Goal: Consume media (video, audio)

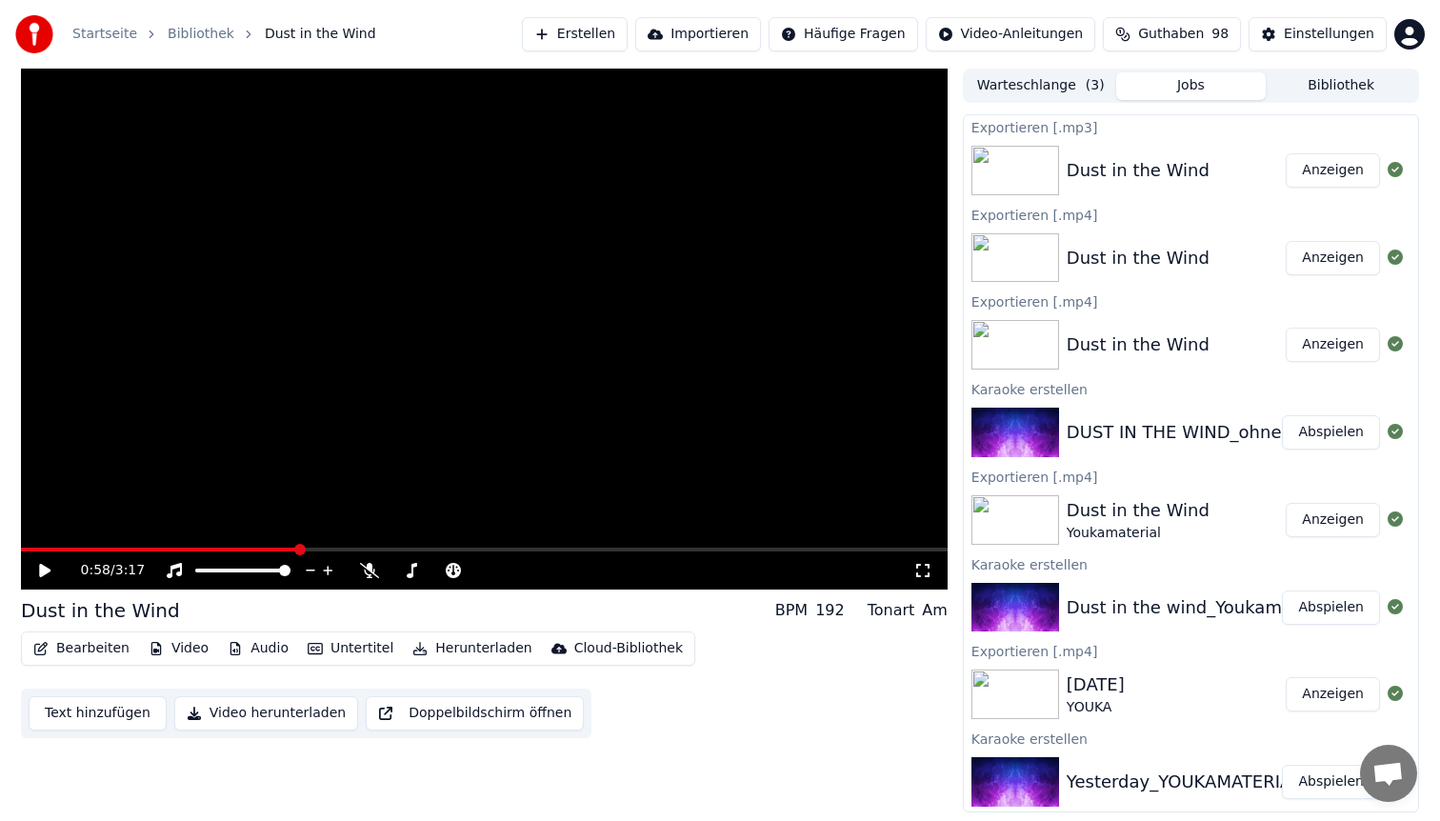
scroll to position [3, 0]
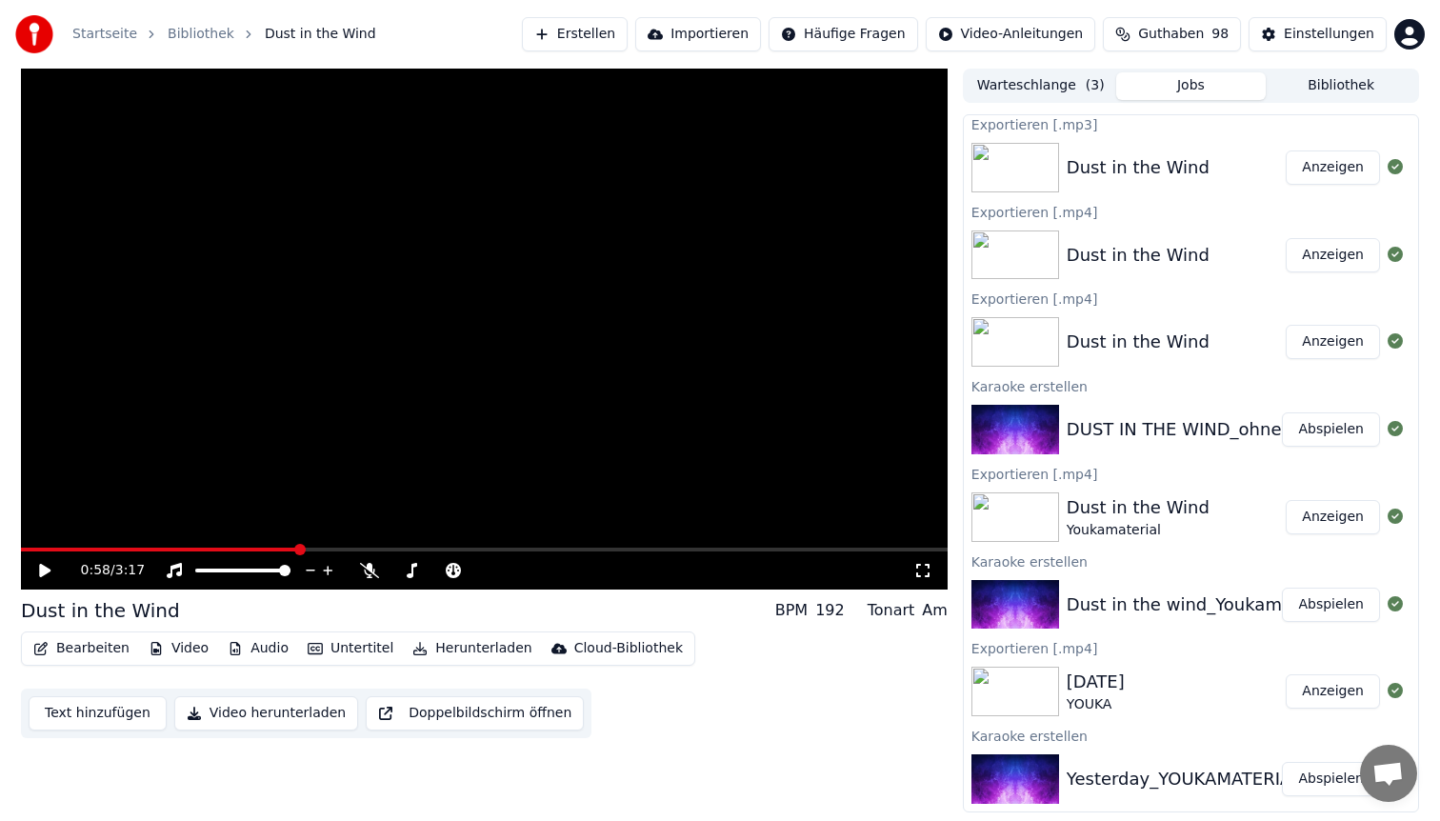
click at [1370, 91] on button "Bibliothek" at bounding box center [1341, 86] width 150 height 28
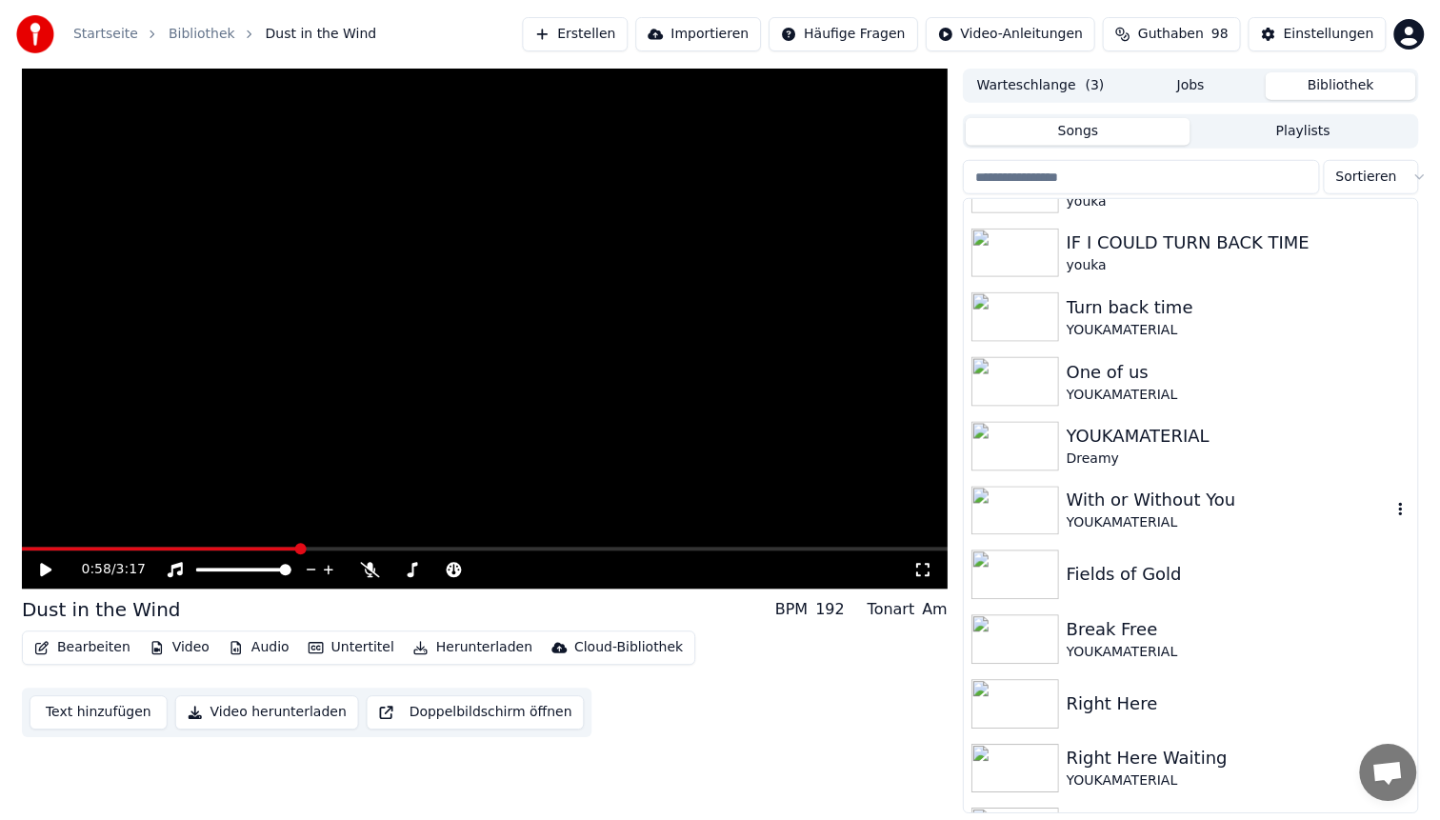
scroll to position [872, 0]
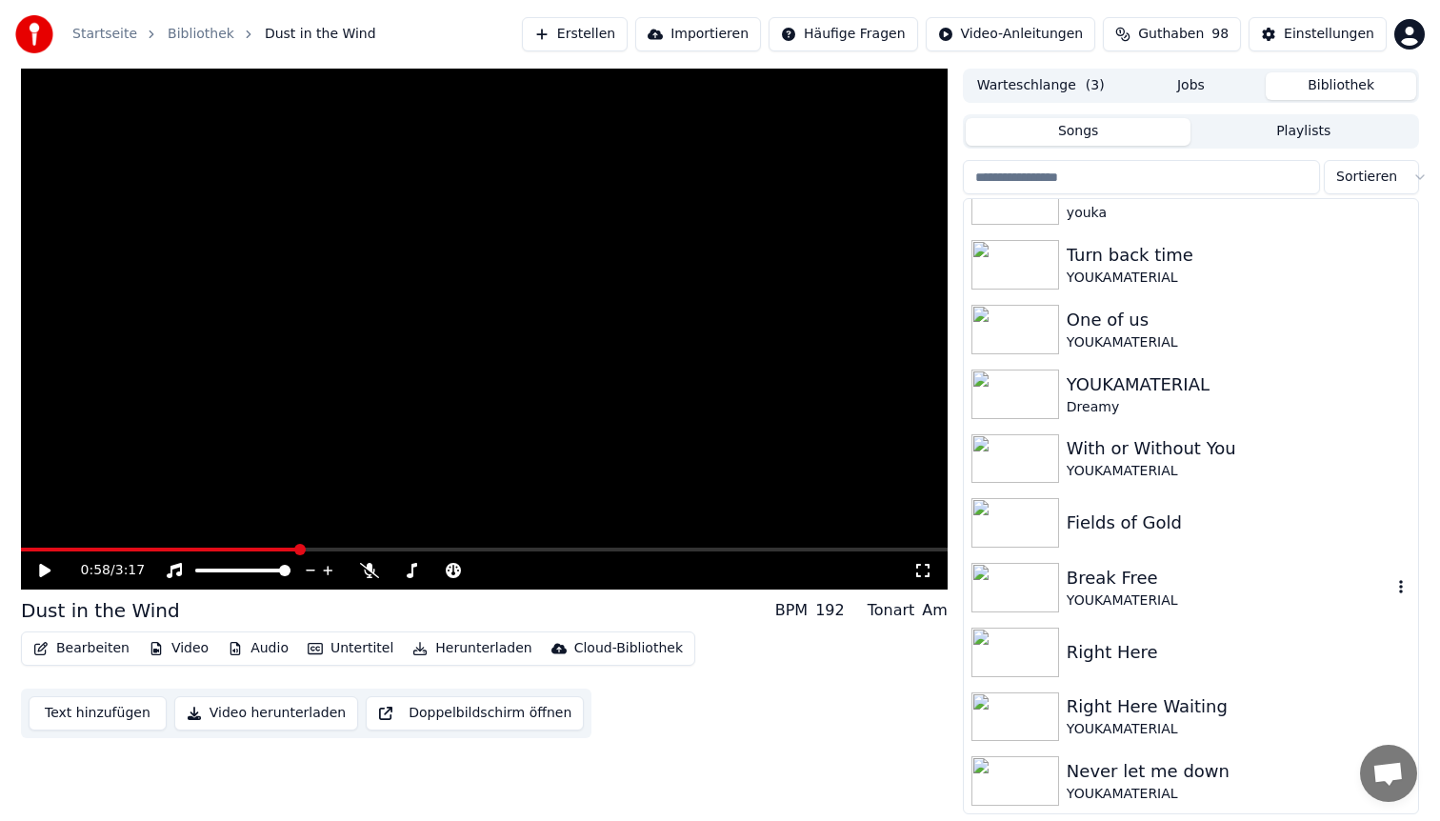
click at [1140, 586] on div "Break Free" at bounding box center [1229, 578] width 325 height 27
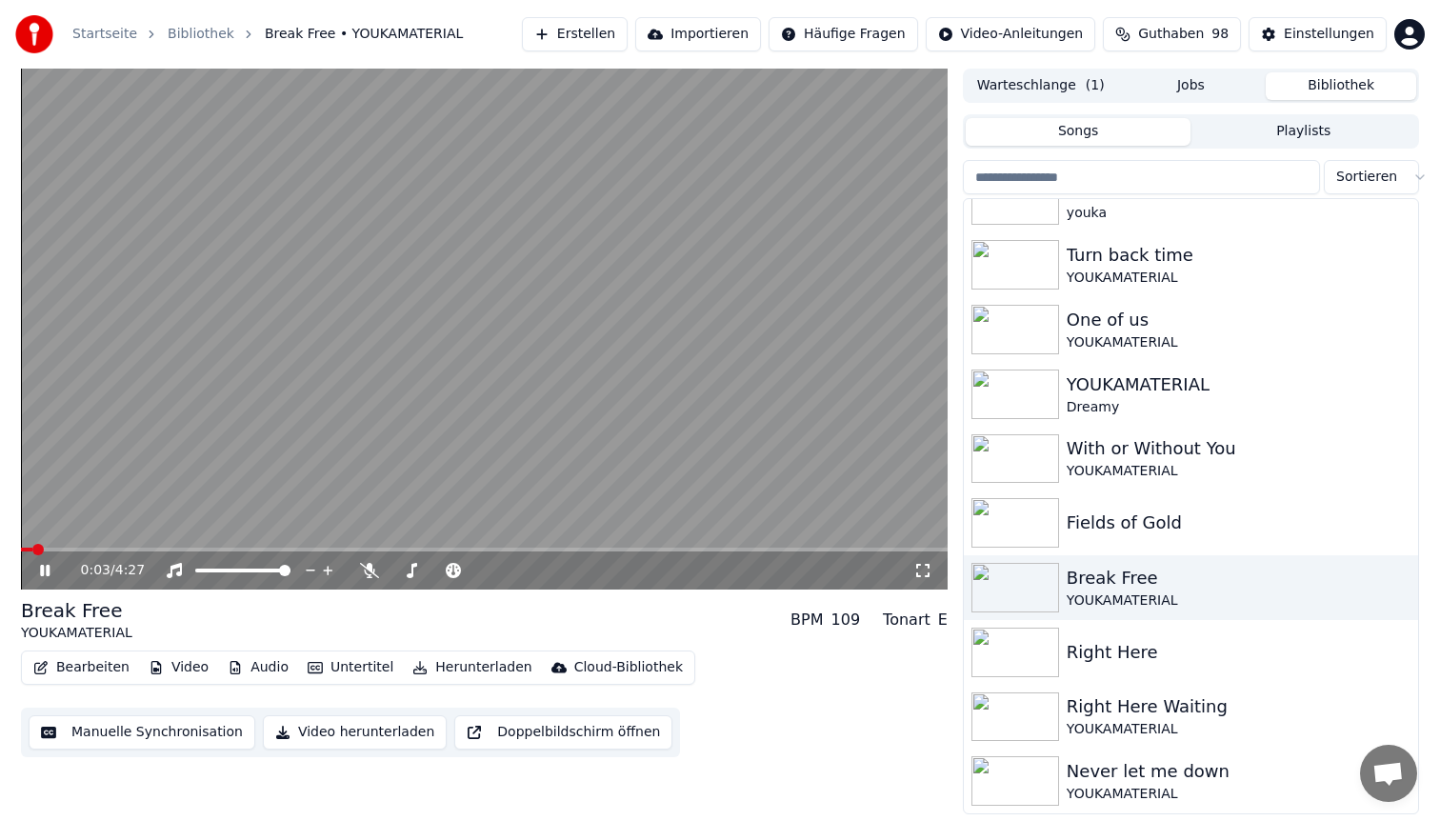
click at [103, 550] on span at bounding box center [484, 550] width 927 height 4
click at [190, 549] on span at bounding box center [484, 550] width 927 height 4
click at [324, 549] on span at bounding box center [484, 550] width 927 height 4
click at [430, 359] on video at bounding box center [484, 329] width 927 height 521
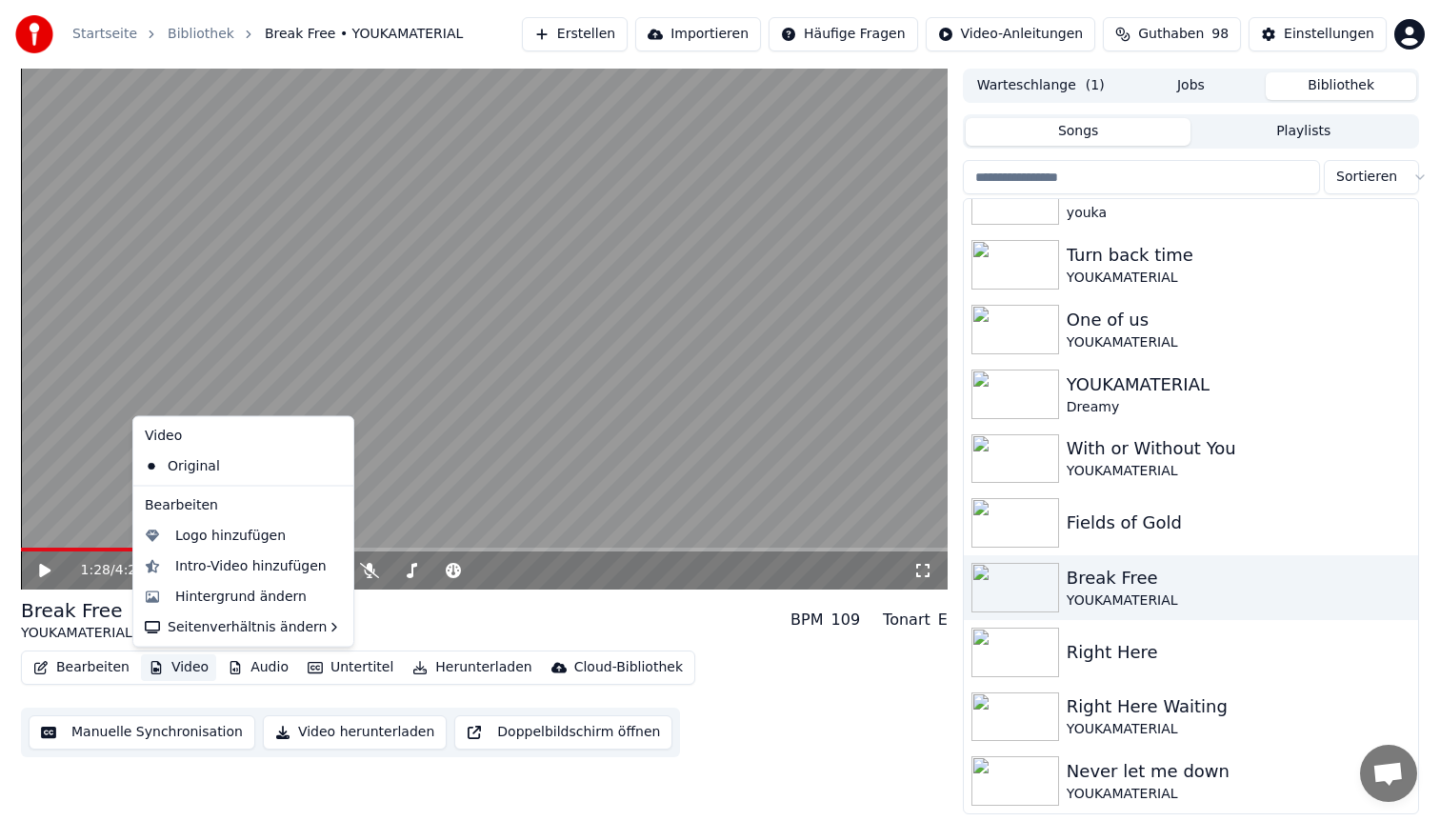
click at [178, 675] on button "Video" at bounding box center [178, 667] width 75 height 27
click at [233, 593] on div "Hintergrund ändern" at bounding box center [240, 596] width 131 height 19
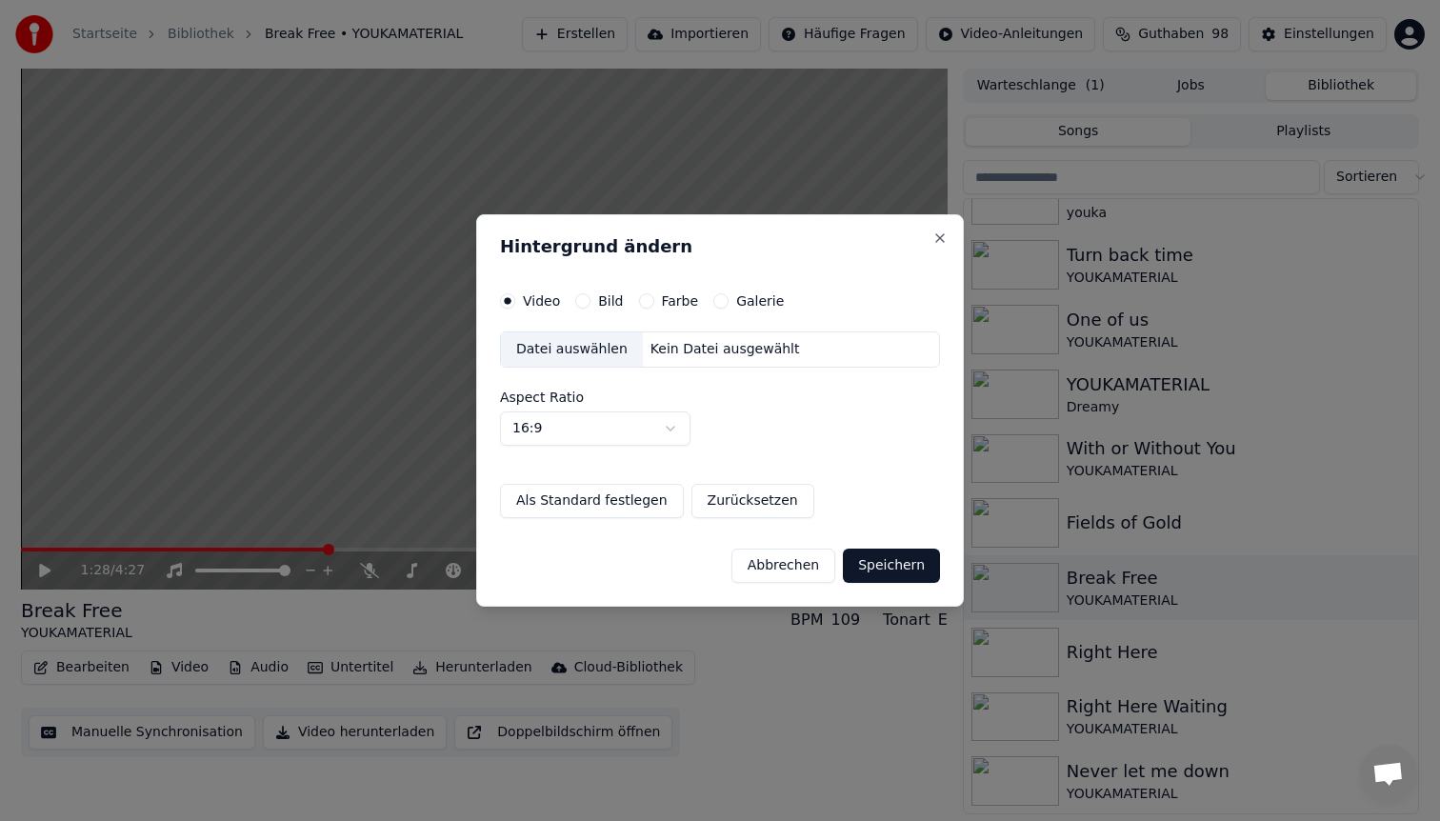
click at [586, 347] on div "Datei auswählen" at bounding box center [572, 349] width 142 height 34
click at [808, 563] on button "Abbrechen" at bounding box center [783, 566] width 104 height 34
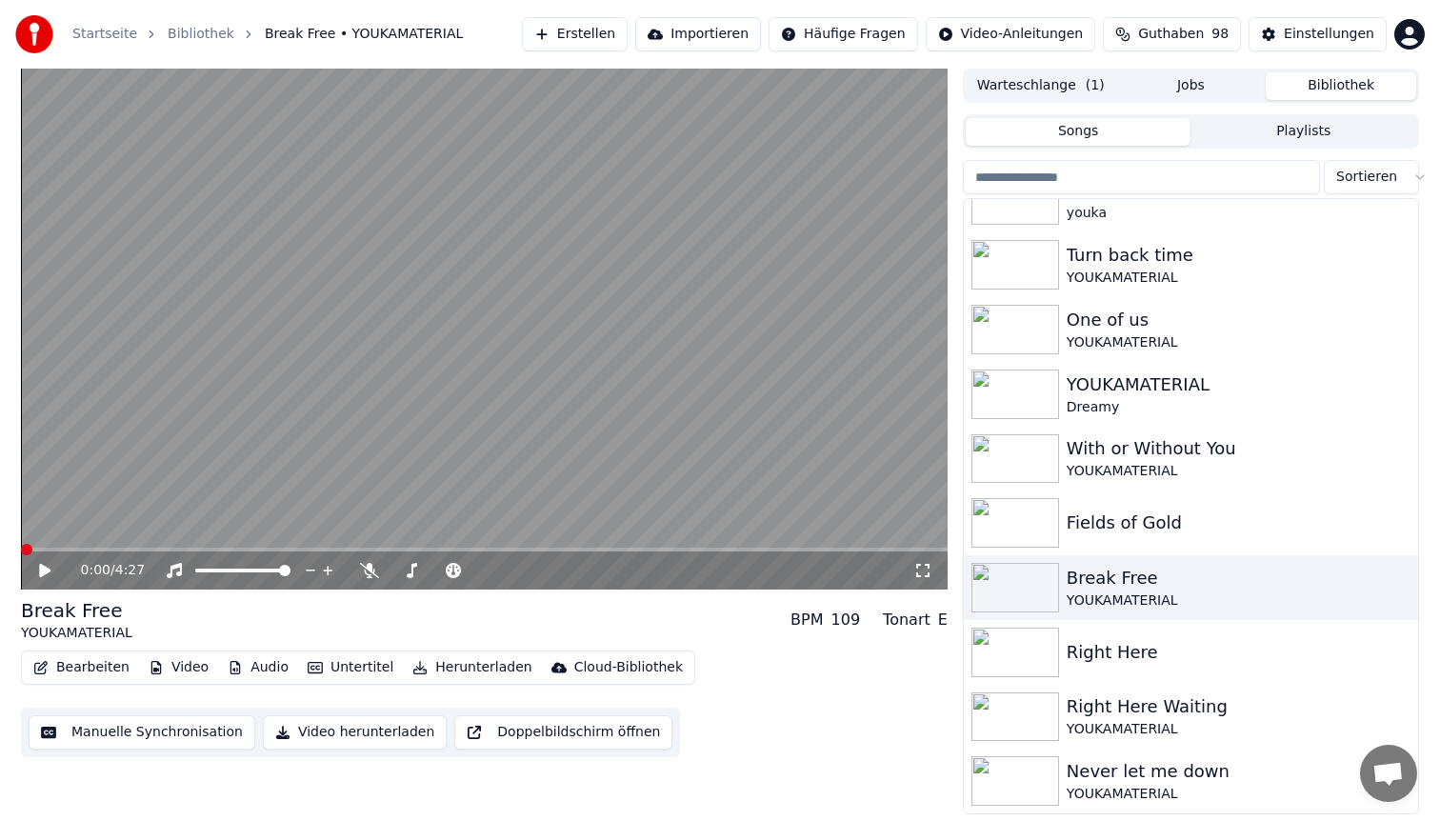
click at [21, 544] on span at bounding box center [26, 549] width 11 height 11
click at [180, 674] on button "Video" at bounding box center [178, 667] width 75 height 27
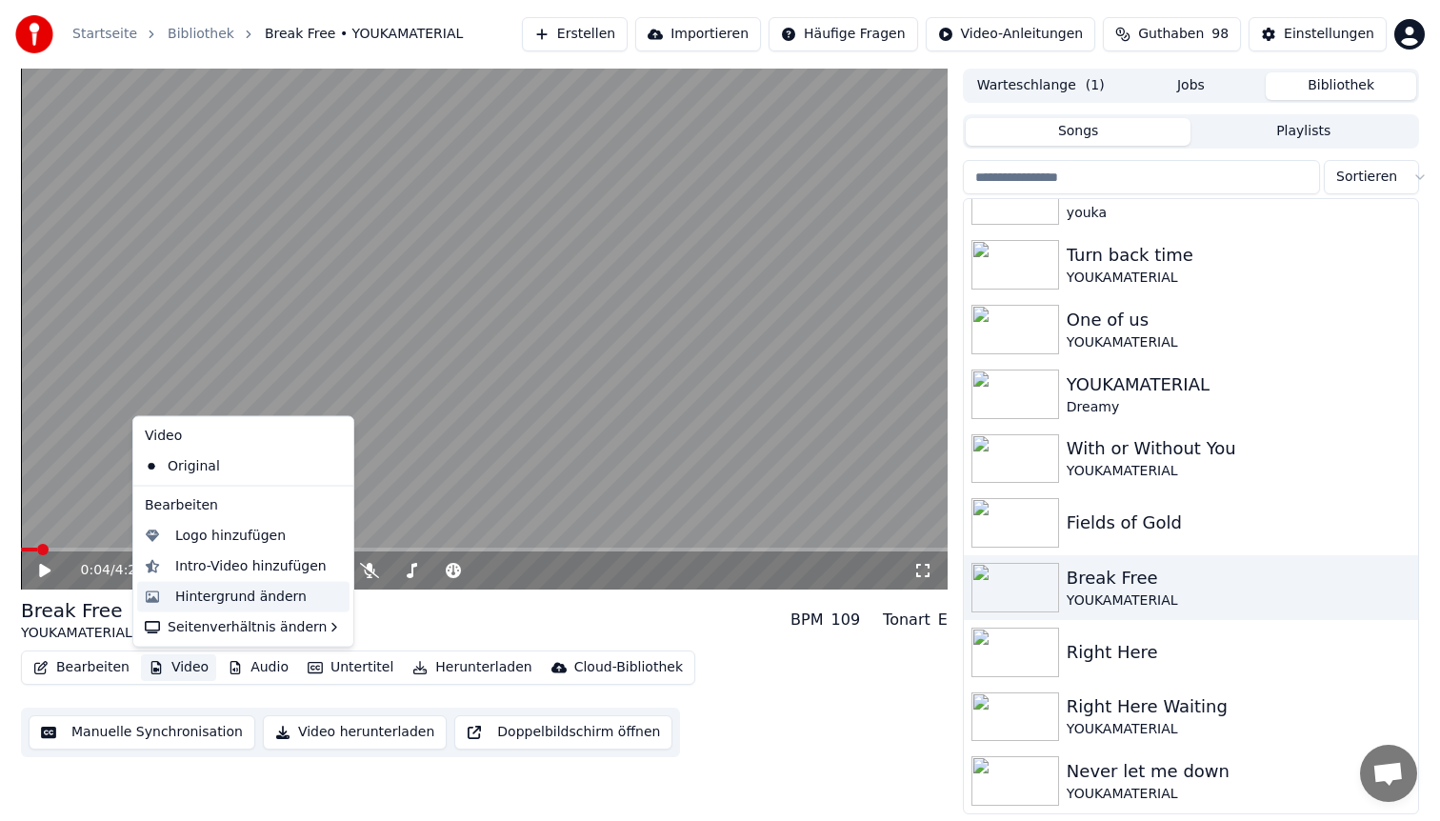
click at [221, 593] on div "Hintergrund ändern" at bounding box center [240, 596] width 131 height 19
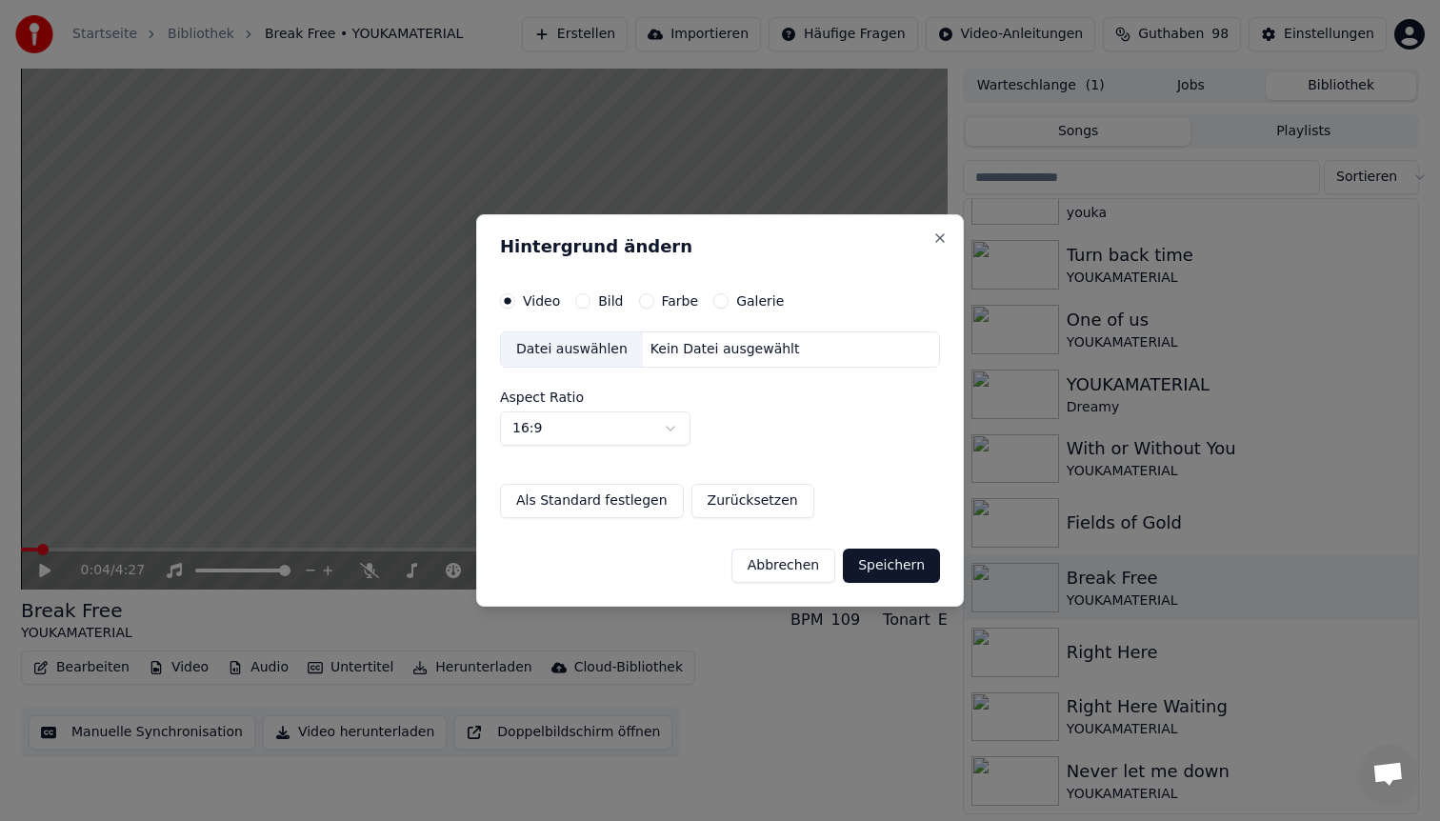
click at [550, 348] on div "Datei auswählen" at bounding box center [572, 349] width 142 height 34
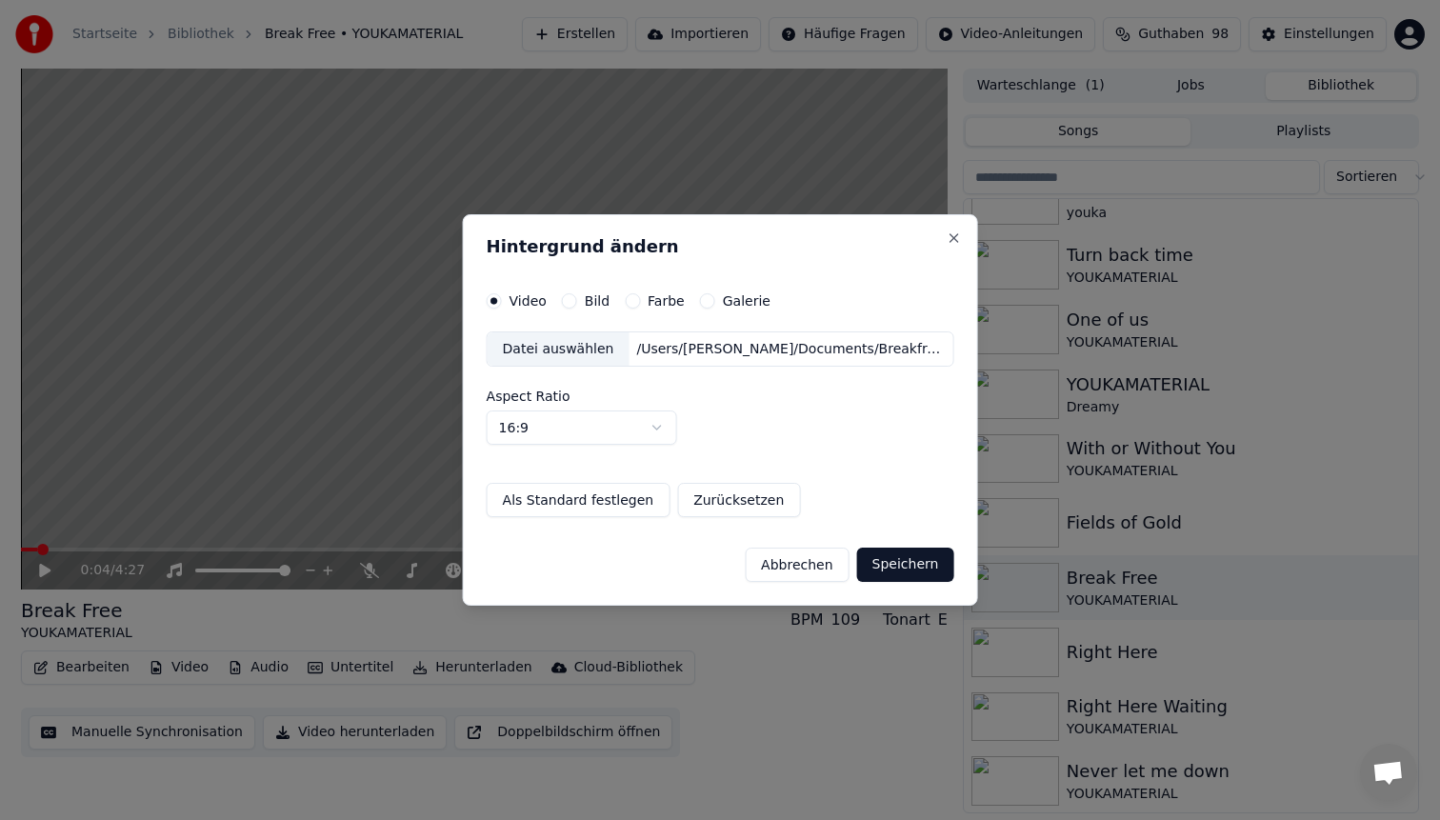
click at [932, 562] on button "Speichern" at bounding box center [905, 565] width 97 height 34
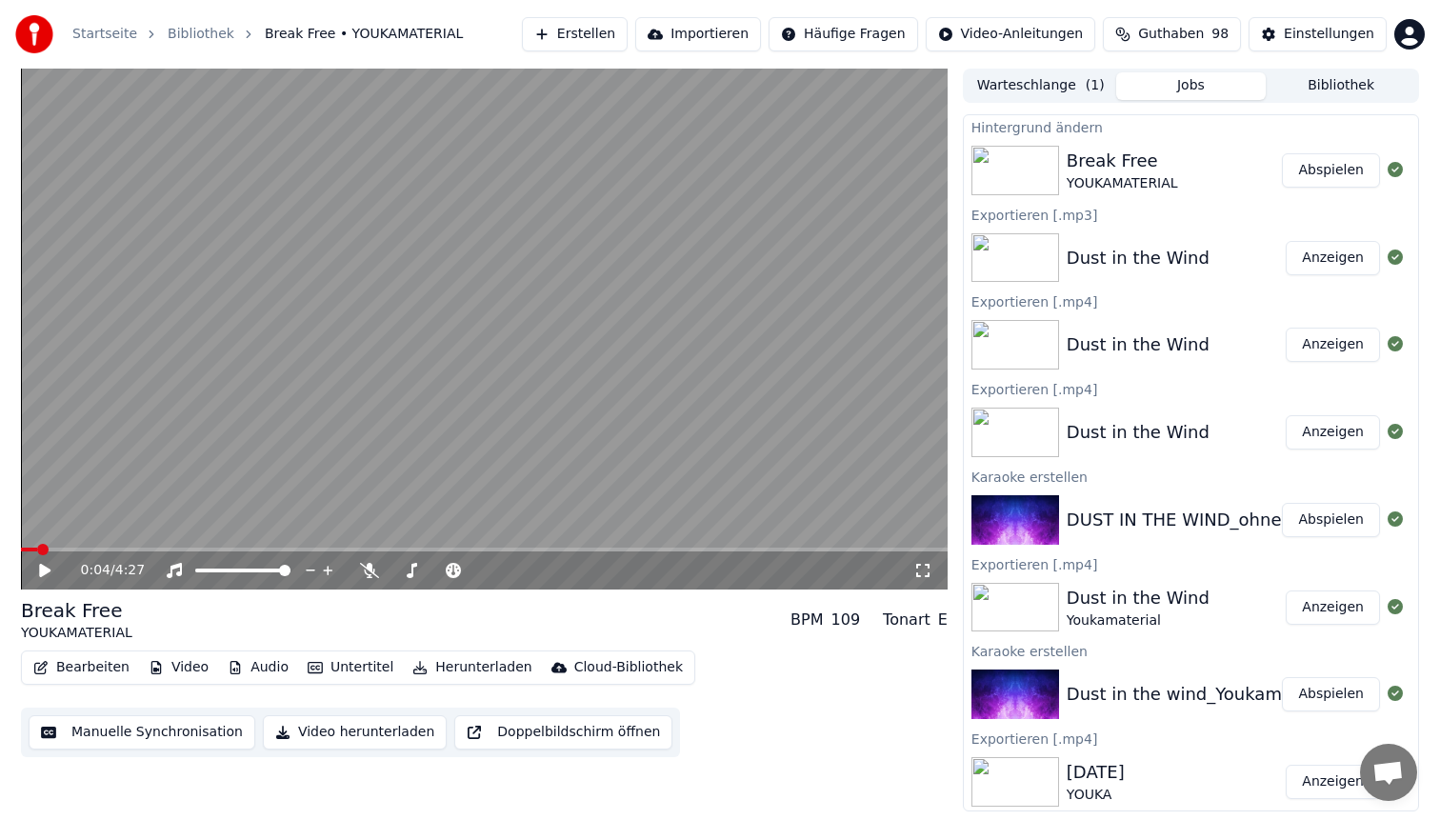
click at [46, 568] on icon at bounding box center [44, 570] width 11 height 13
click at [21, 546] on span at bounding box center [26, 549] width 11 height 11
click at [1307, 177] on button "Abspielen" at bounding box center [1331, 170] width 98 height 34
click at [624, 543] on video at bounding box center [484, 329] width 927 height 521
click at [624, 551] on div "0:01 / 4:27" at bounding box center [484, 570] width 927 height 38
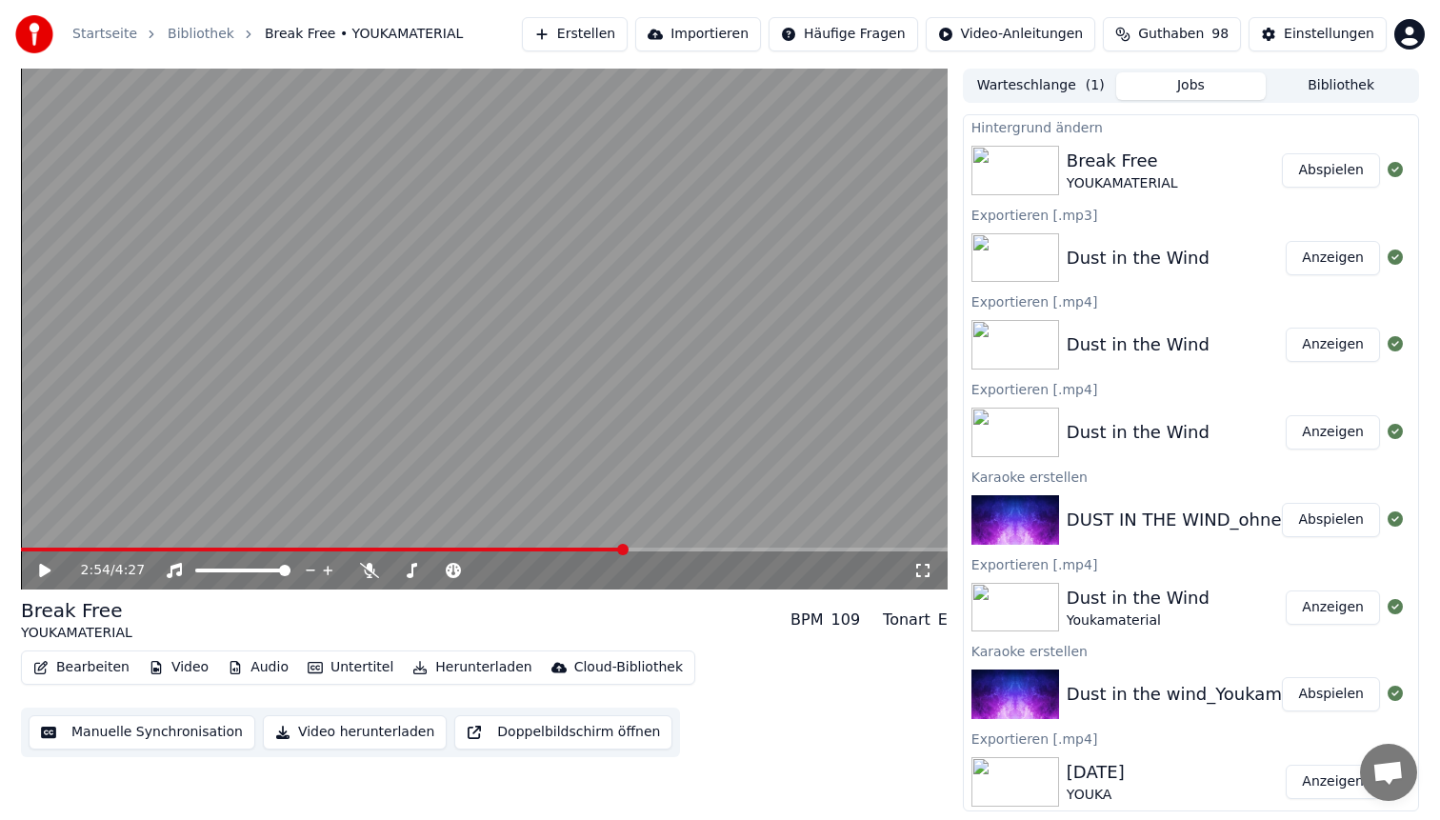
click at [623, 550] on span at bounding box center [484, 550] width 927 height 4
click at [650, 386] on video at bounding box center [484, 329] width 927 height 521
click at [693, 550] on span at bounding box center [484, 550] width 927 height 4
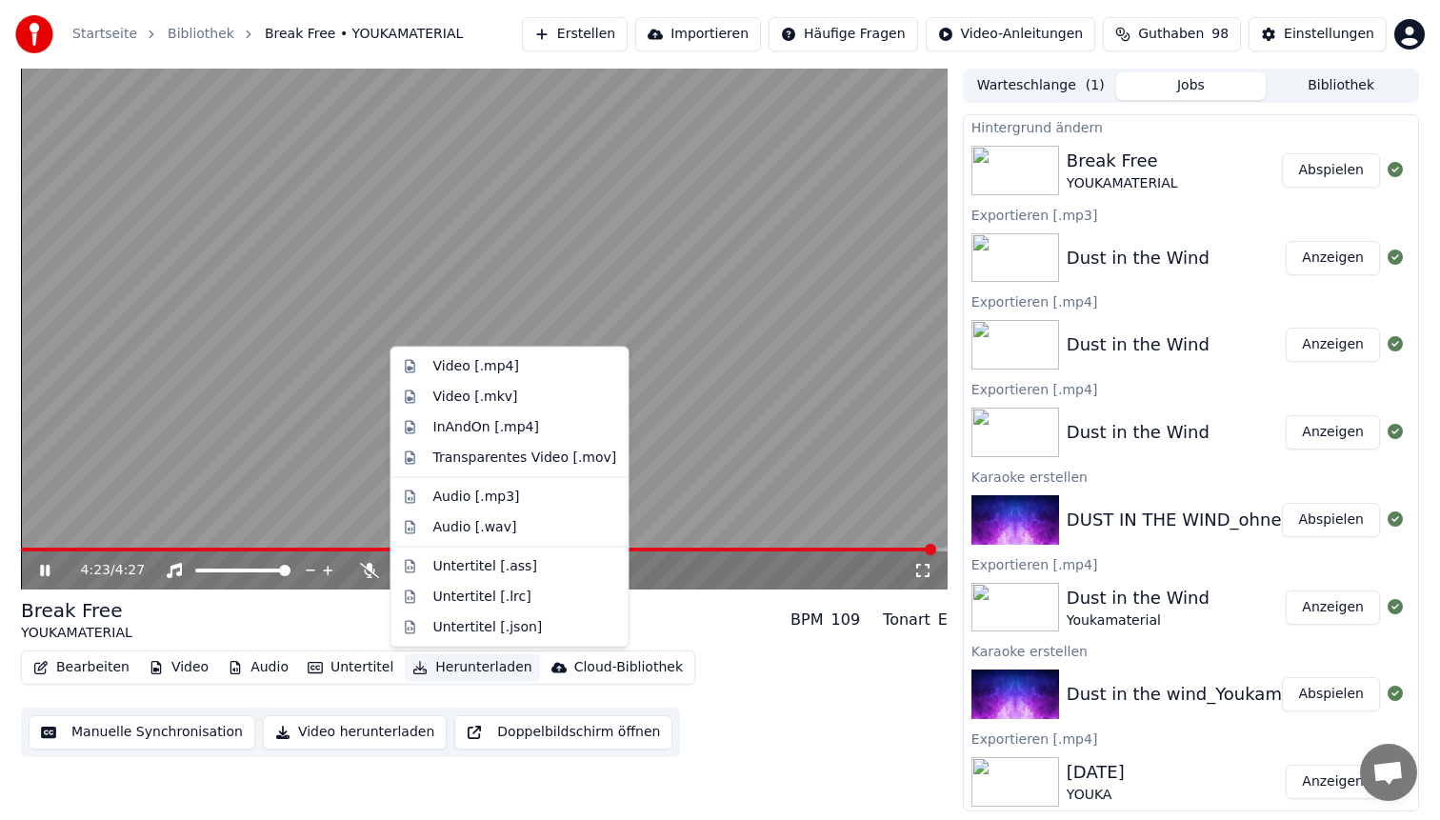
click at [477, 673] on button "Herunterladen" at bounding box center [472, 667] width 134 height 27
click at [515, 367] on div "Video [.mp4]" at bounding box center [525, 366] width 184 height 19
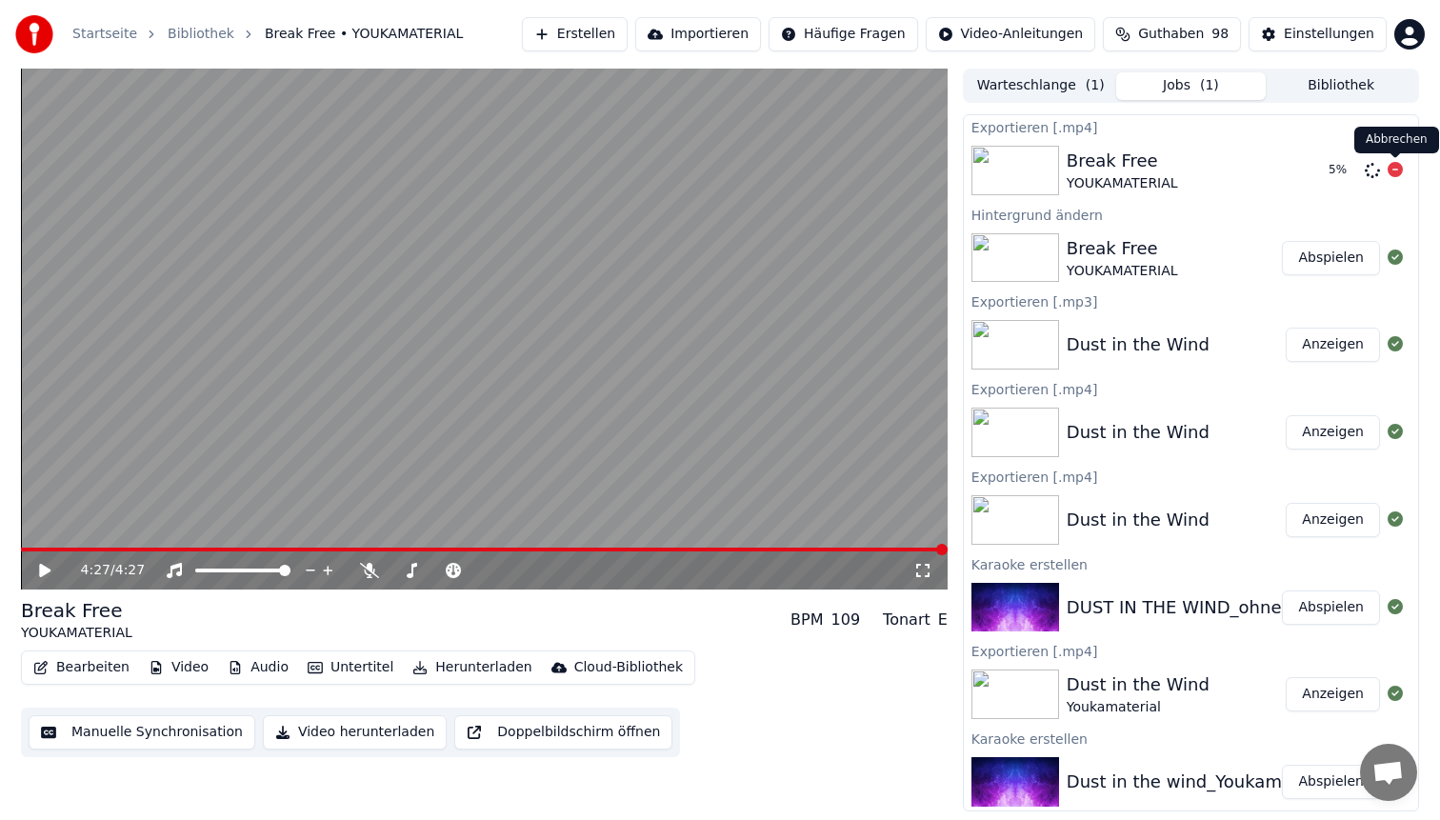
click at [1393, 172] on icon at bounding box center [1395, 169] width 15 height 15
click at [86, 669] on button "Bearbeiten" at bounding box center [81, 667] width 111 height 27
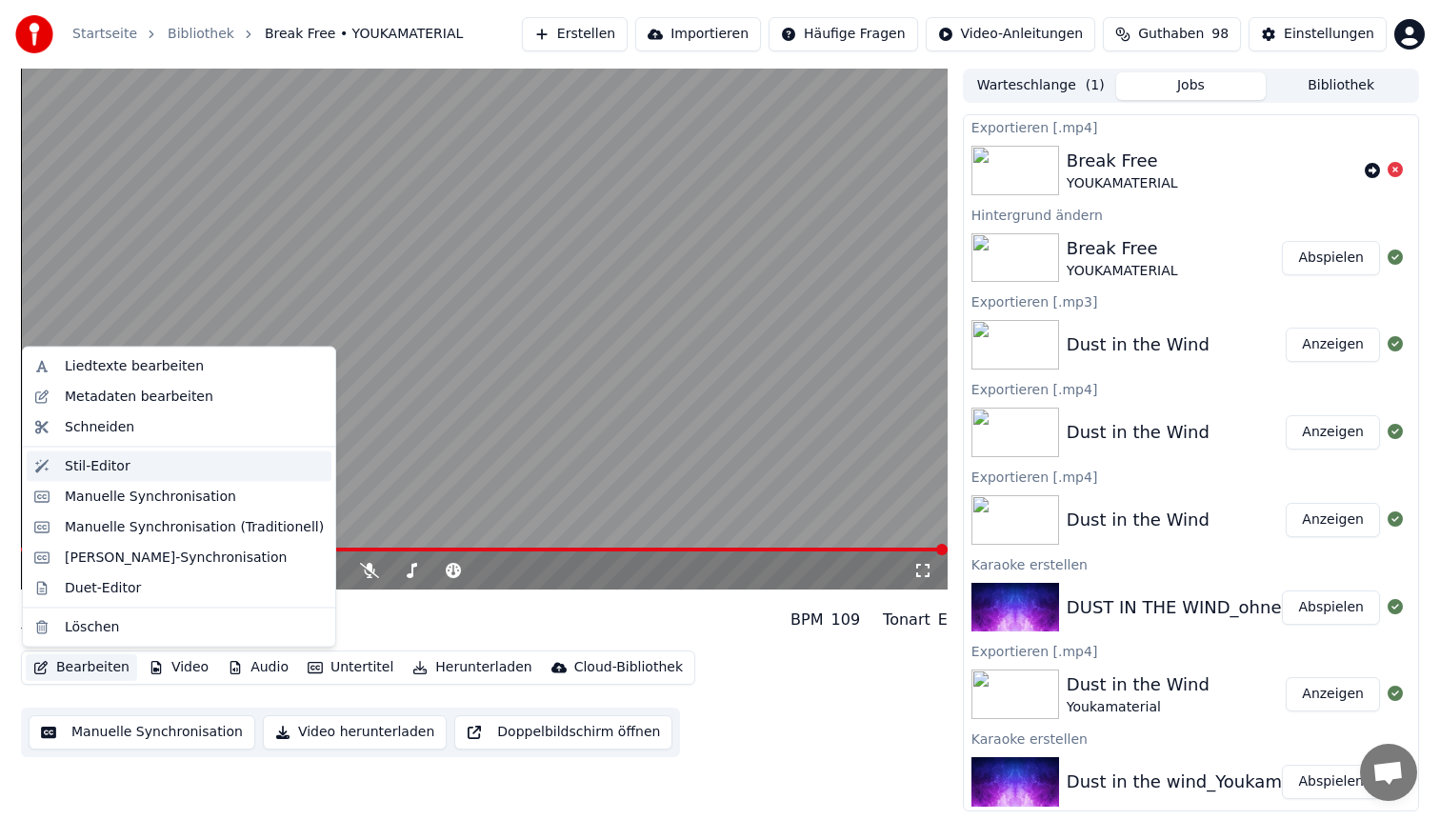
click at [139, 460] on div "Stil-Editor" at bounding box center [194, 465] width 259 height 19
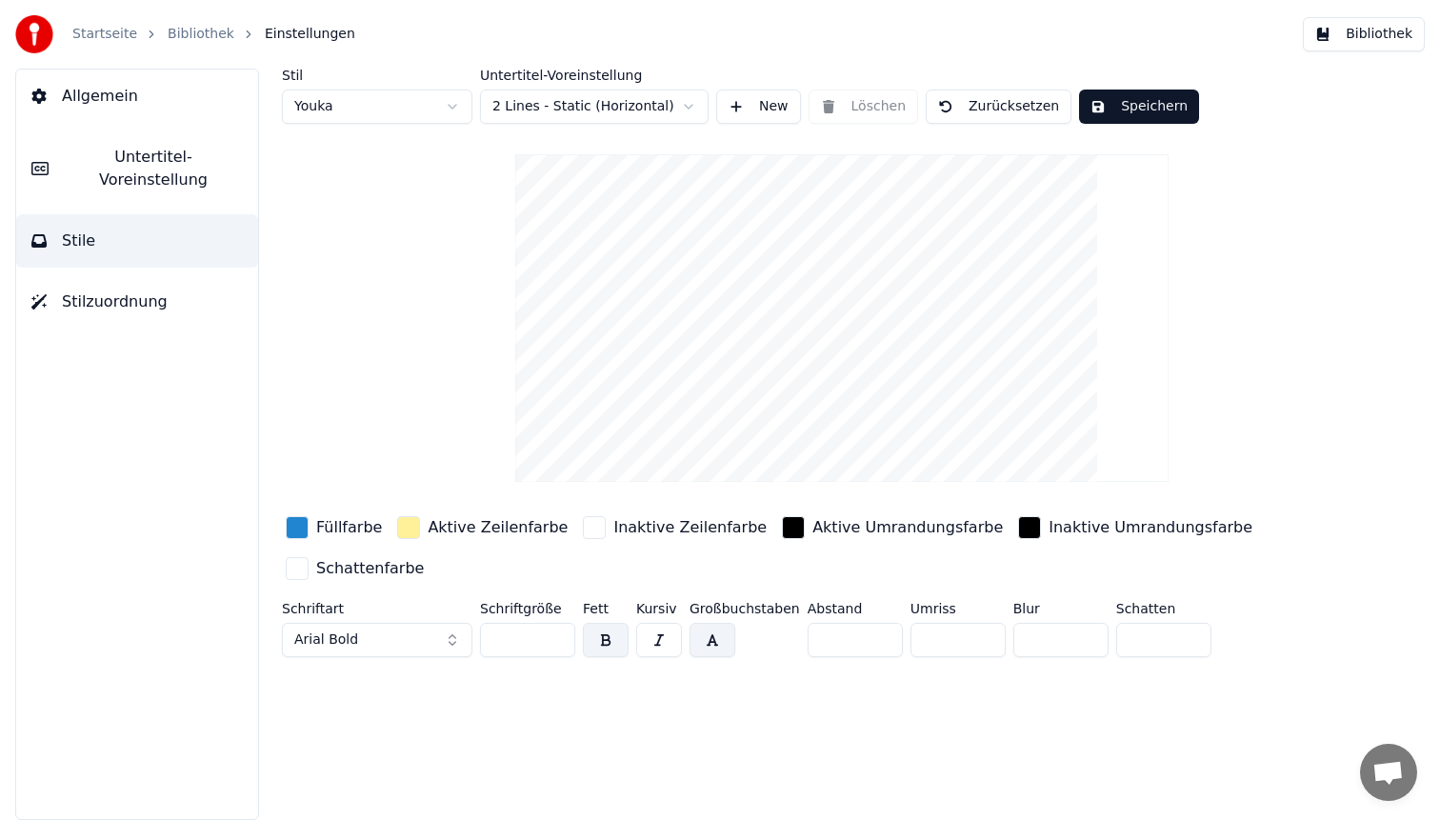
click at [413, 110] on html "Startseite Bibliothek Einstellungen Bibliothek Allgemein Untertitel-Voreinstell…" at bounding box center [720, 410] width 1440 height 820
type input "**"
type input "*"
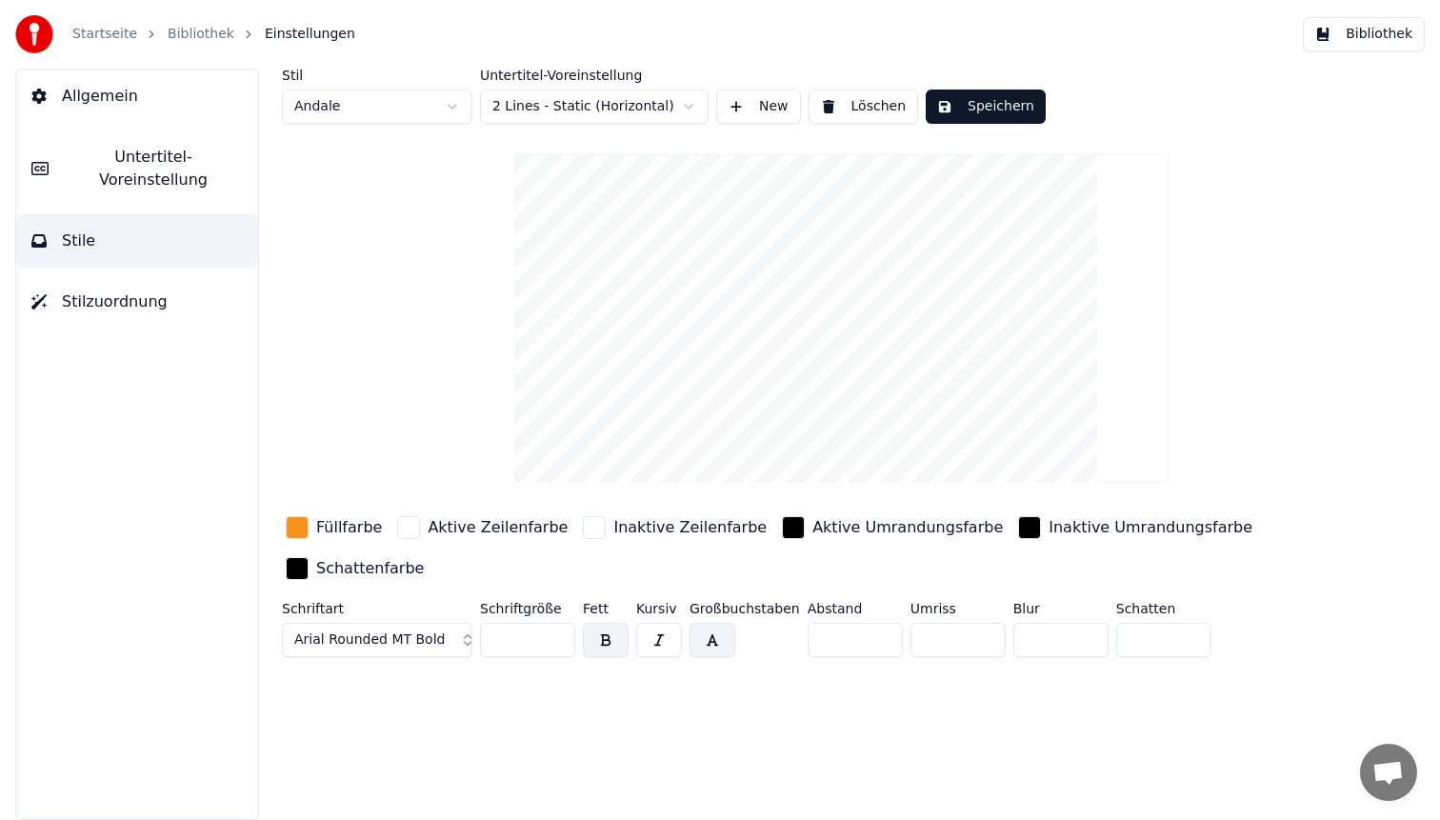
click at [298, 526] on div "button" at bounding box center [297, 527] width 23 height 23
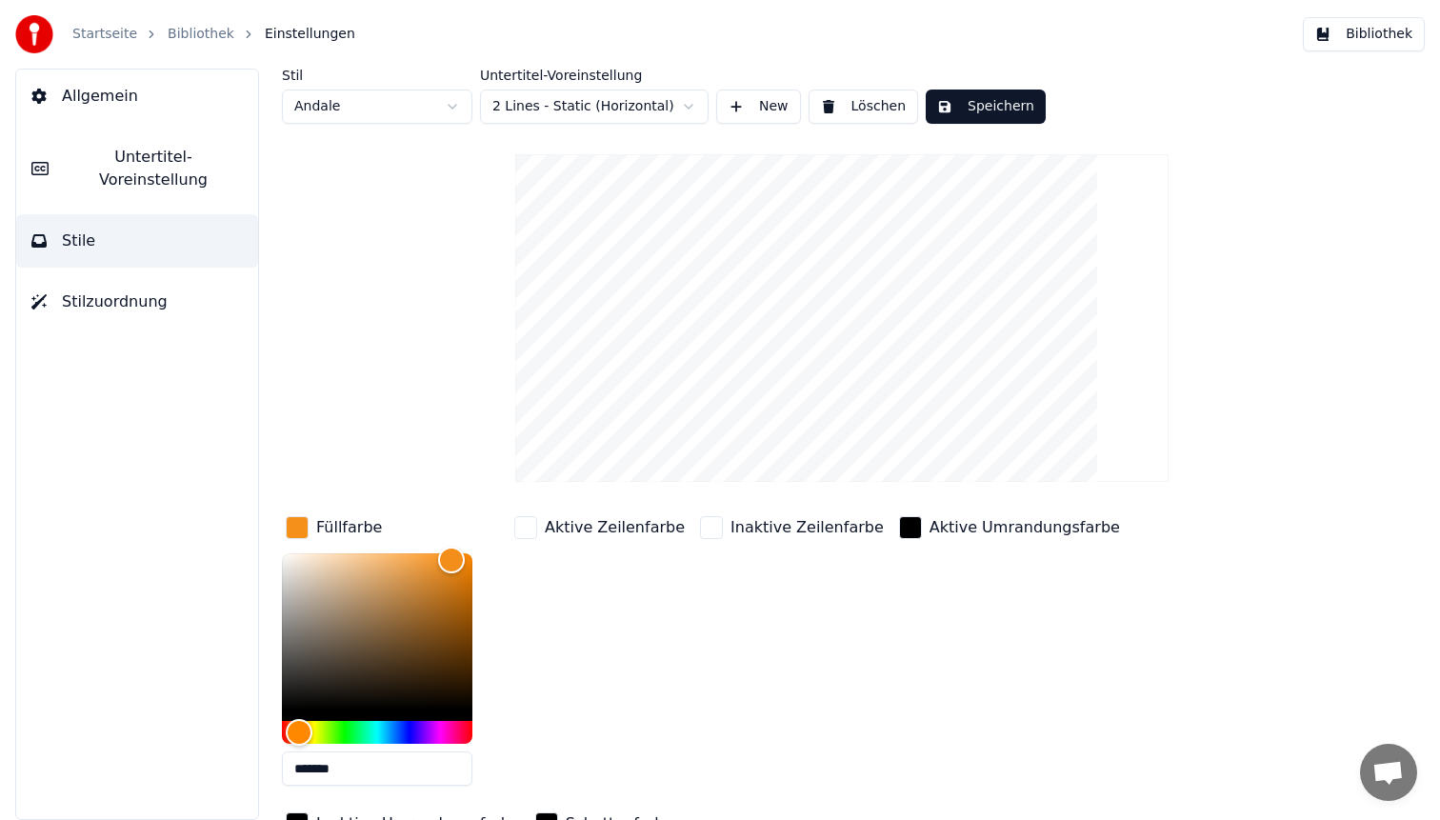
click at [363, 769] on input "*******" at bounding box center [377, 768] width 190 height 34
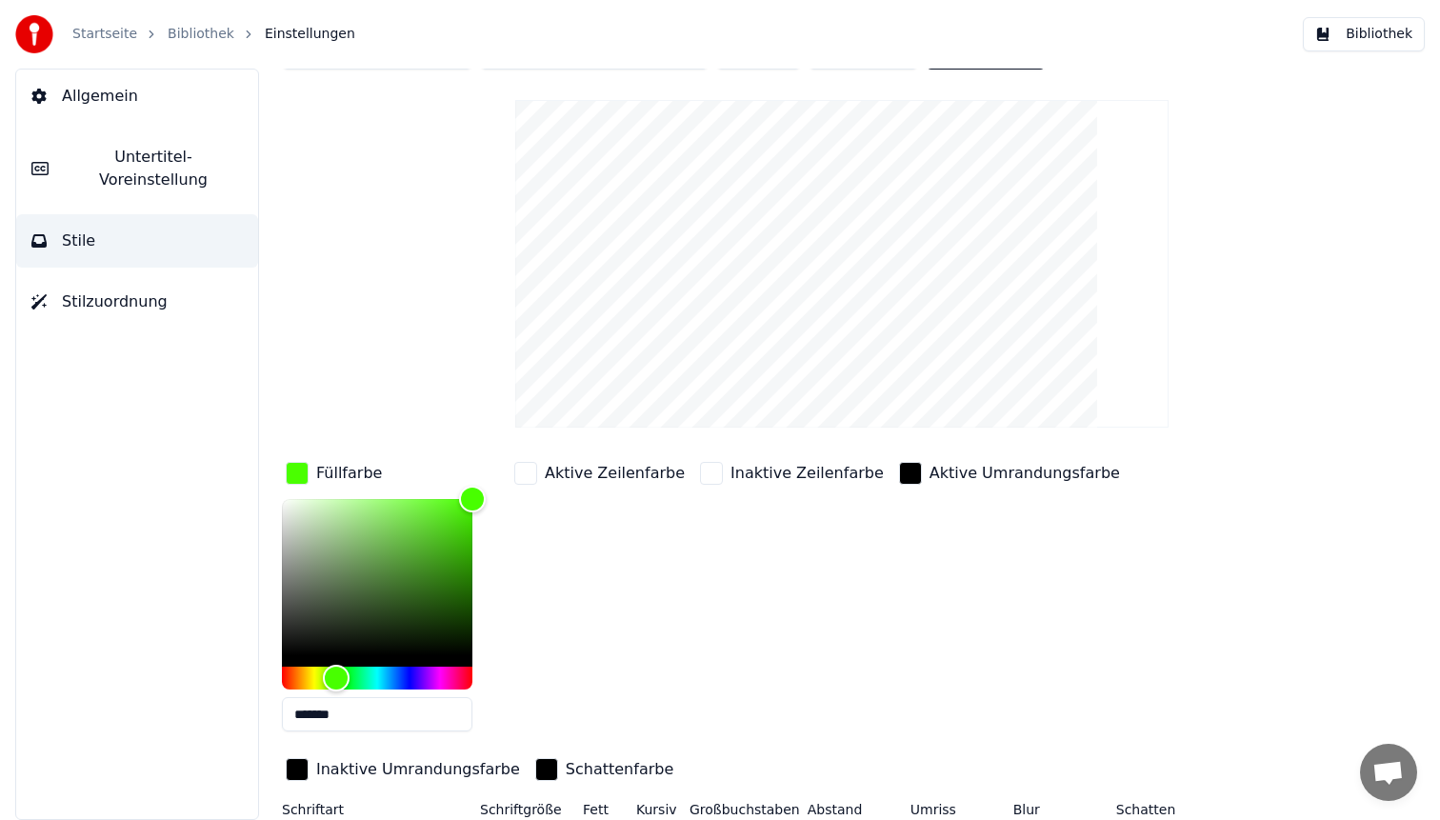
scroll to position [98, 0]
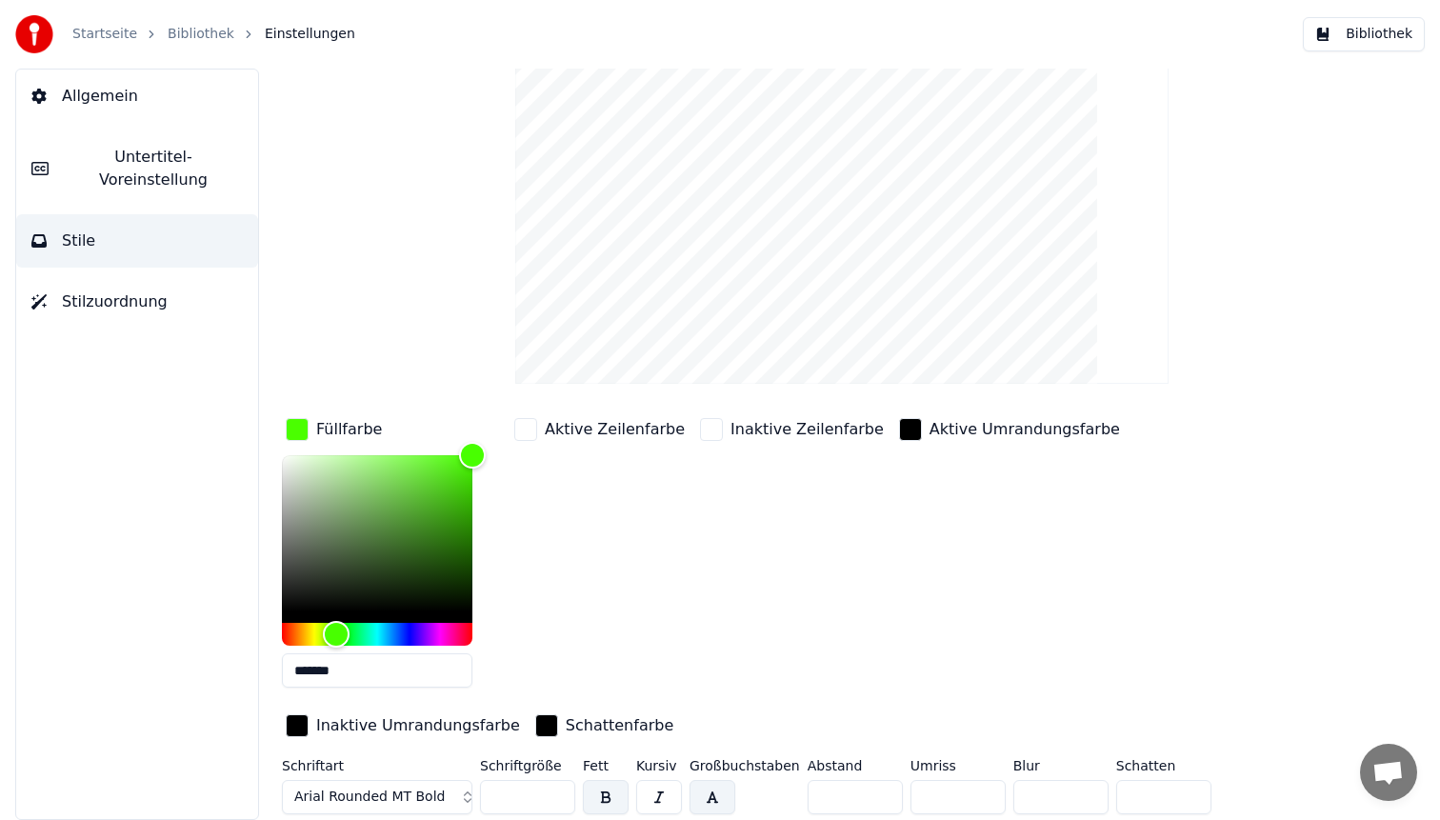
type input "*******"
drag, startPoint x: 517, startPoint y: 799, endPoint x: 400, endPoint y: 752, distance: 126.1
click at [400, 752] on div "Füllfarbe ******* Aktive Zeilenfarbe Inaktive Zeilenfarbe Aktive Umrandungsfarb…" at bounding box center [786, 618] width 1008 height 408
type input "**"
drag, startPoint x: 837, startPoint y: 796, endPoint x: 734, endPoint y: 788, distance: 103.2
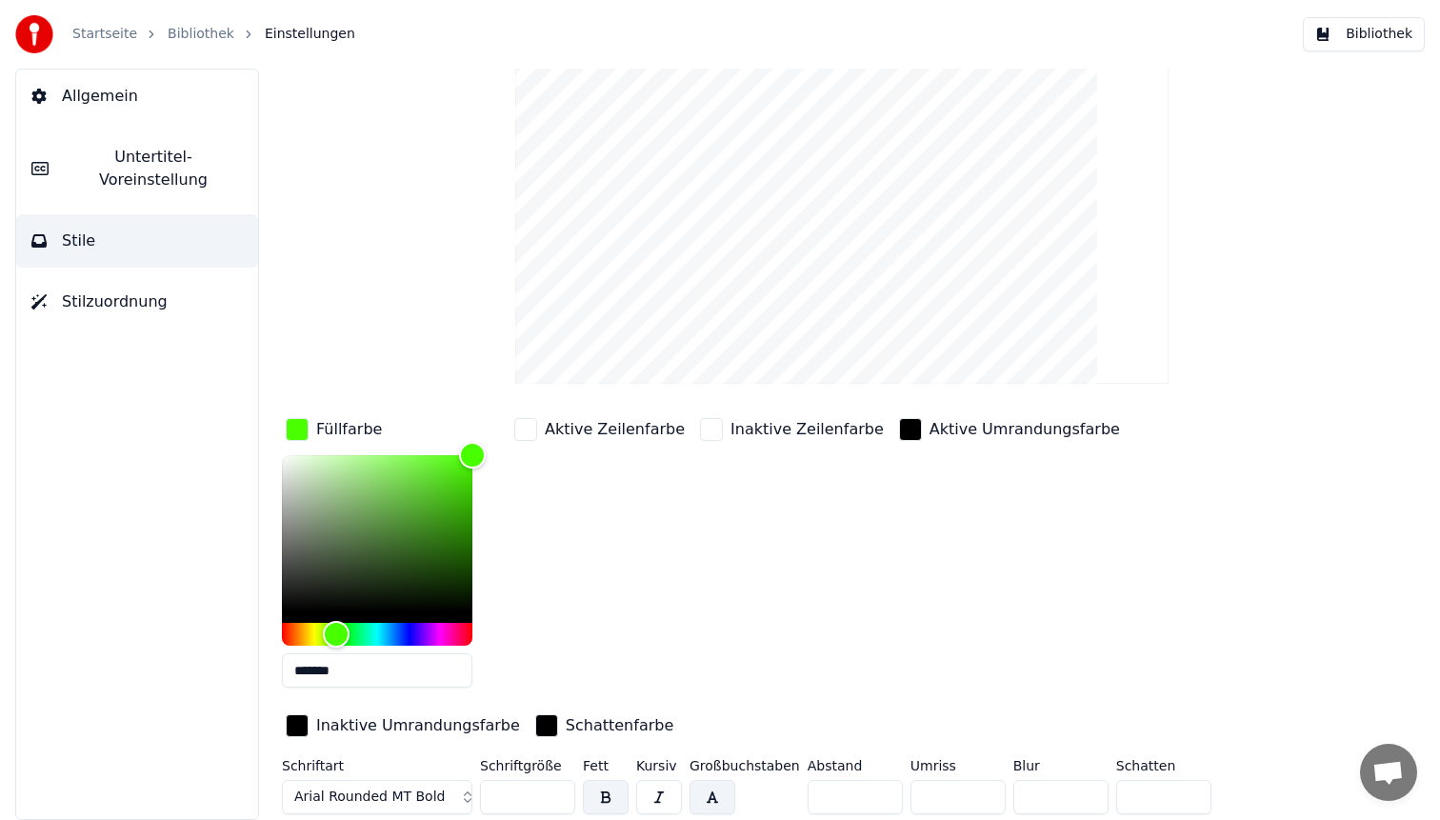
click at [734, 788] on div "Schriftart Arial Rounded MT Bold Schriftgröße ** Fett Kursiv Großbuchstaben Abs…" at bounding box center [786, 790] width 1008 height 63
type input "*"
drag, startPoint x: 1154, startPoint y: 798, endPoint x: 1063, endPoint y: 764, distance: 97.6
click at [1065, 766] on div "Schriftart Arial Rounded MT Bold Schriftgröße ** Fett Kursiv Großbuchstaben Abs…" at bounding box center [786, 790] width 1008 height 63
type input "*"
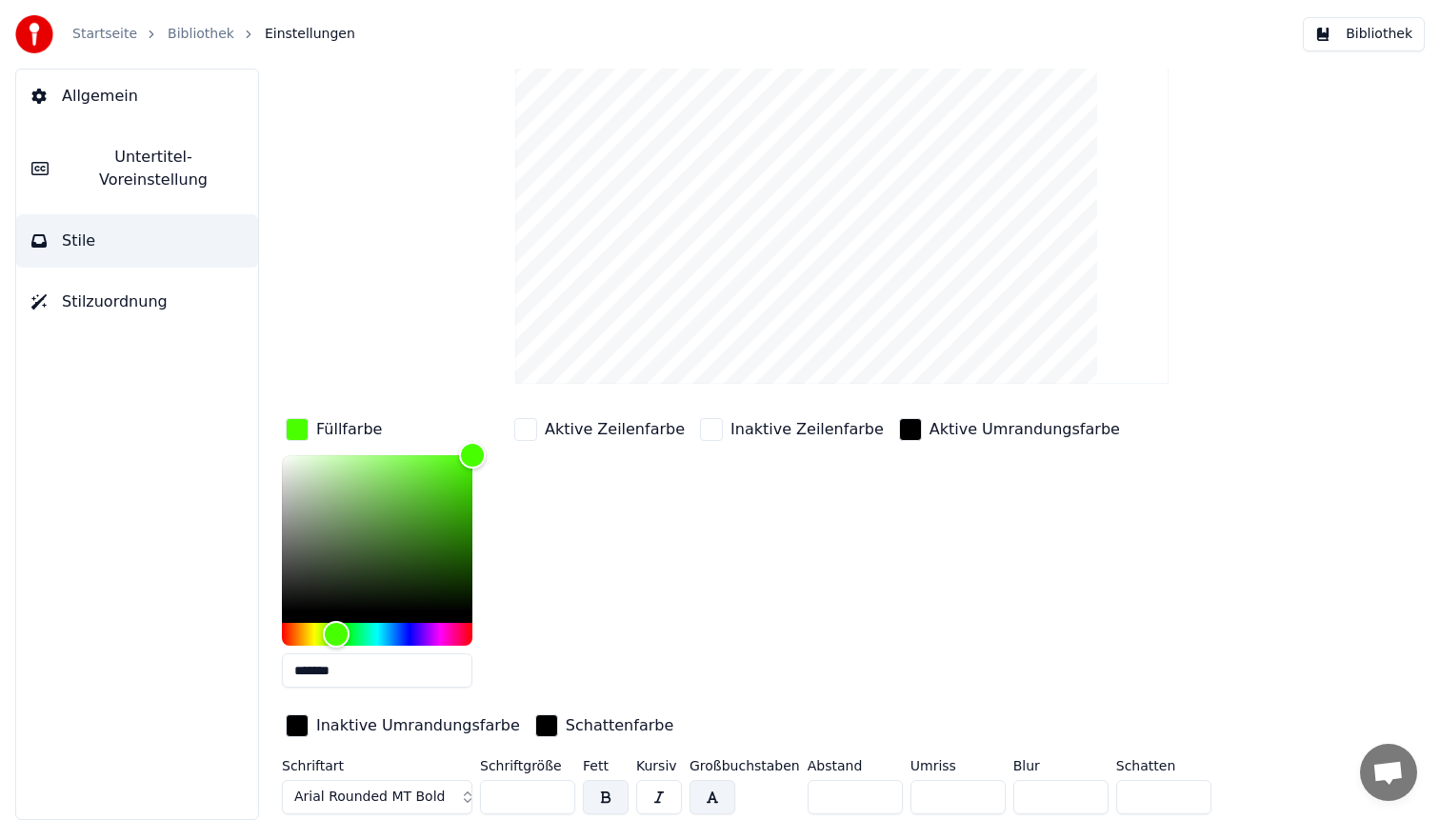
click at [430, 793] on span "Arial Rounded MT Bold" at bounding box center [369, 797] width 150 height 19
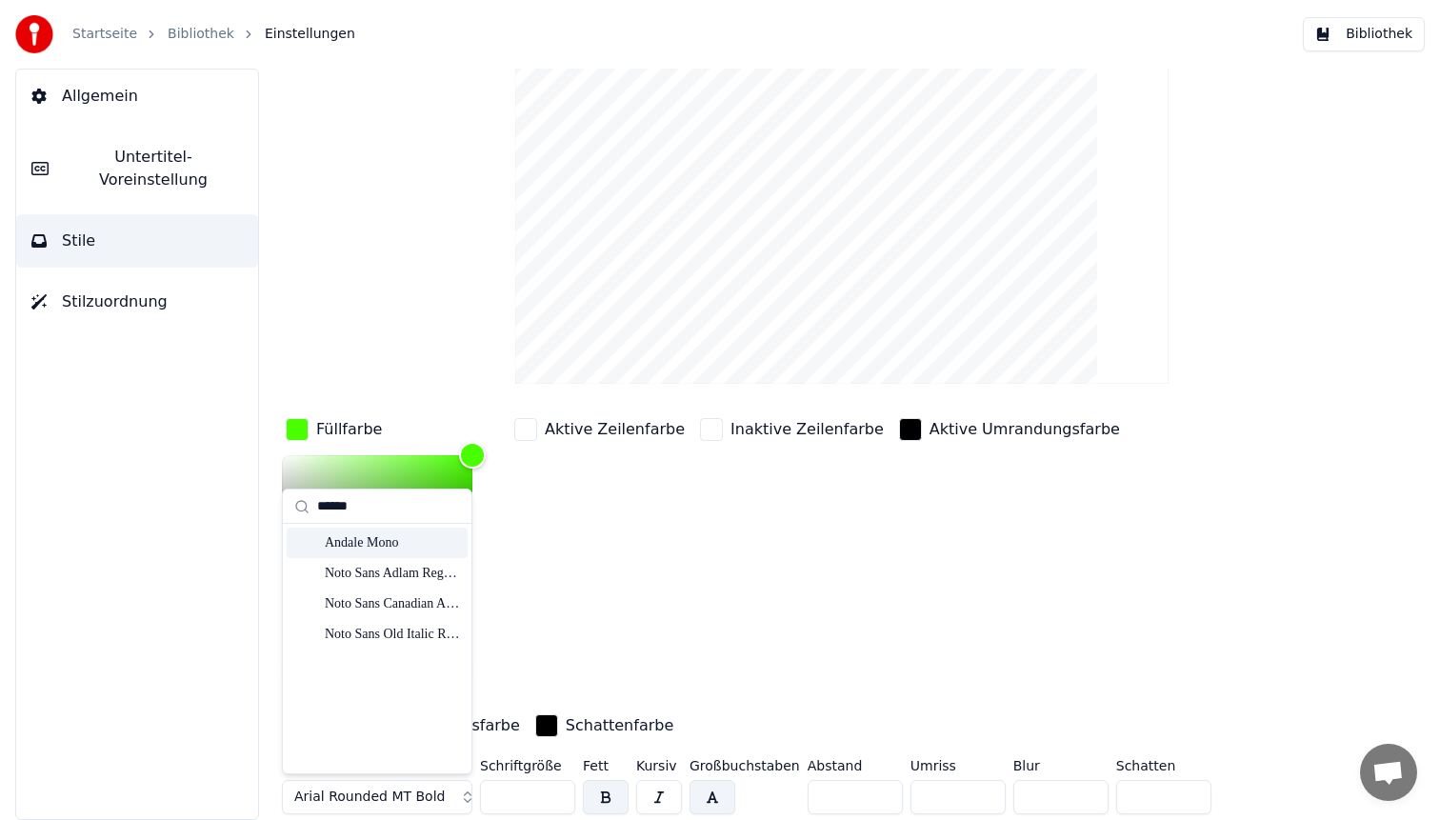
type input "******"
click at [389, 541] on div "Andale Mono" at bounding box center [392, 542] width 135 height 19
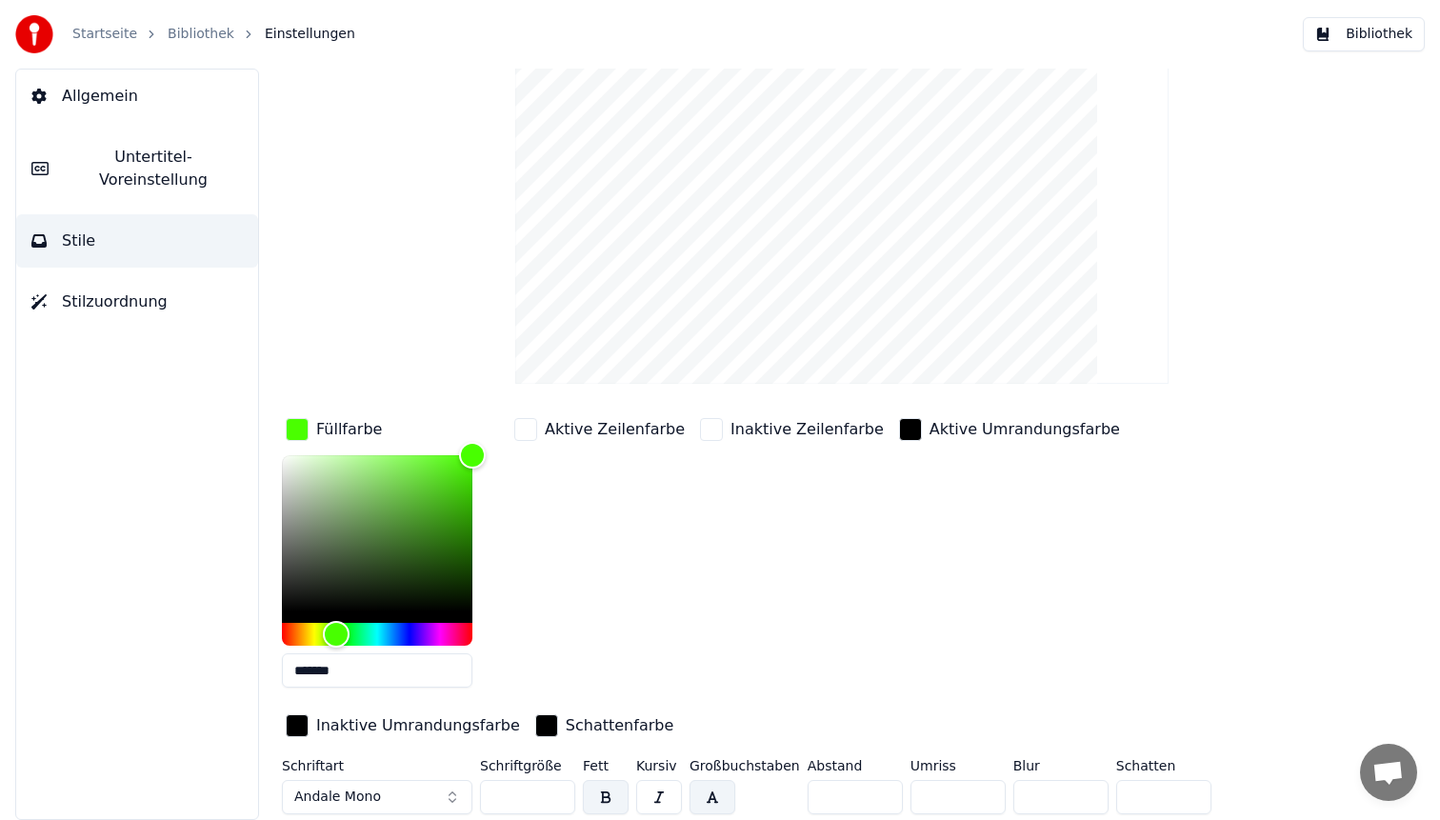
scroll to position [0, 0]
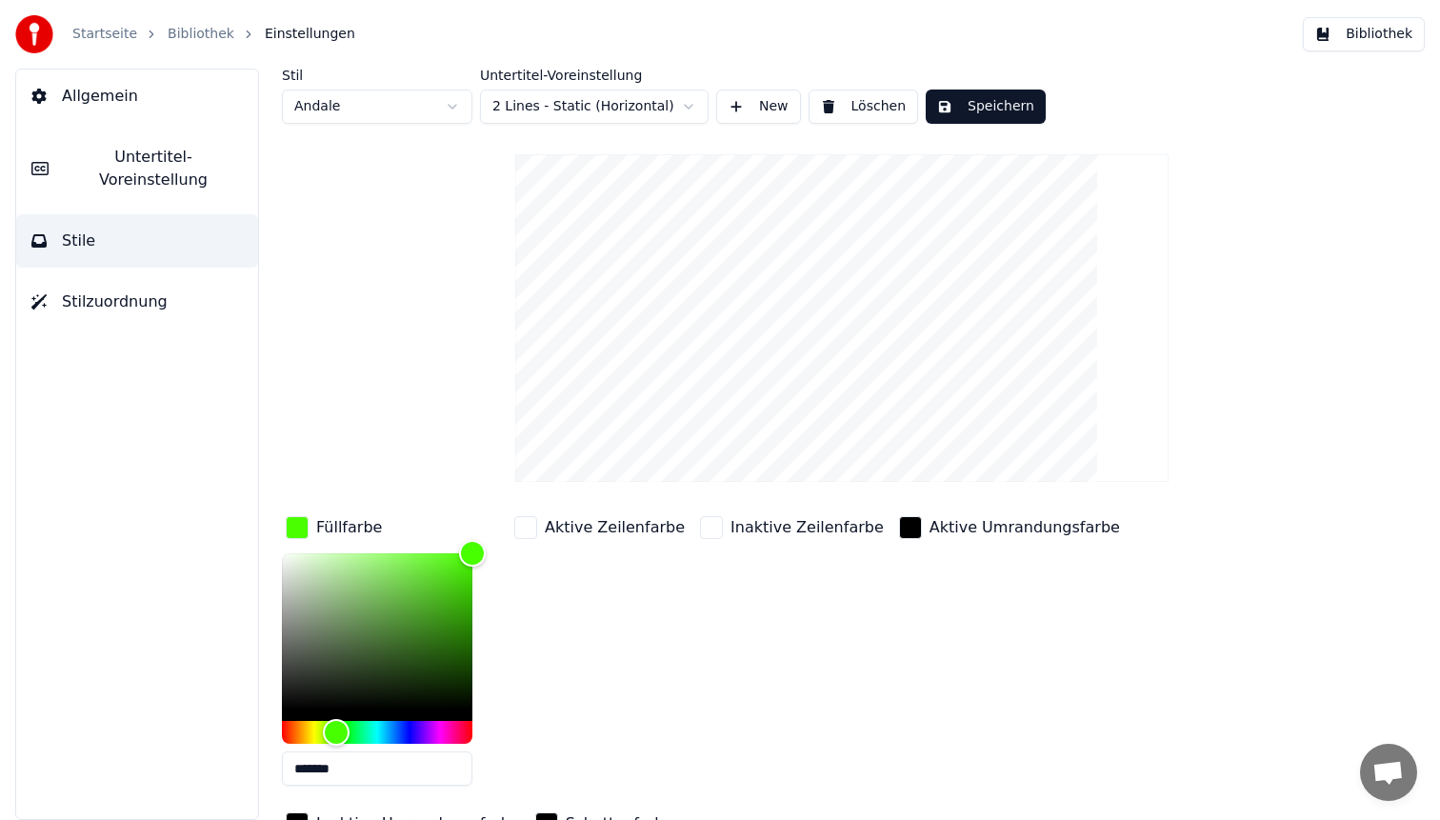
click at [1008, 118] on button "Speichern" at bounding box center [986, 107] width 120 height 34
click at [1379, 44] on button "Bibliothek" at bounding box center [1364, 34] width 122 height 34
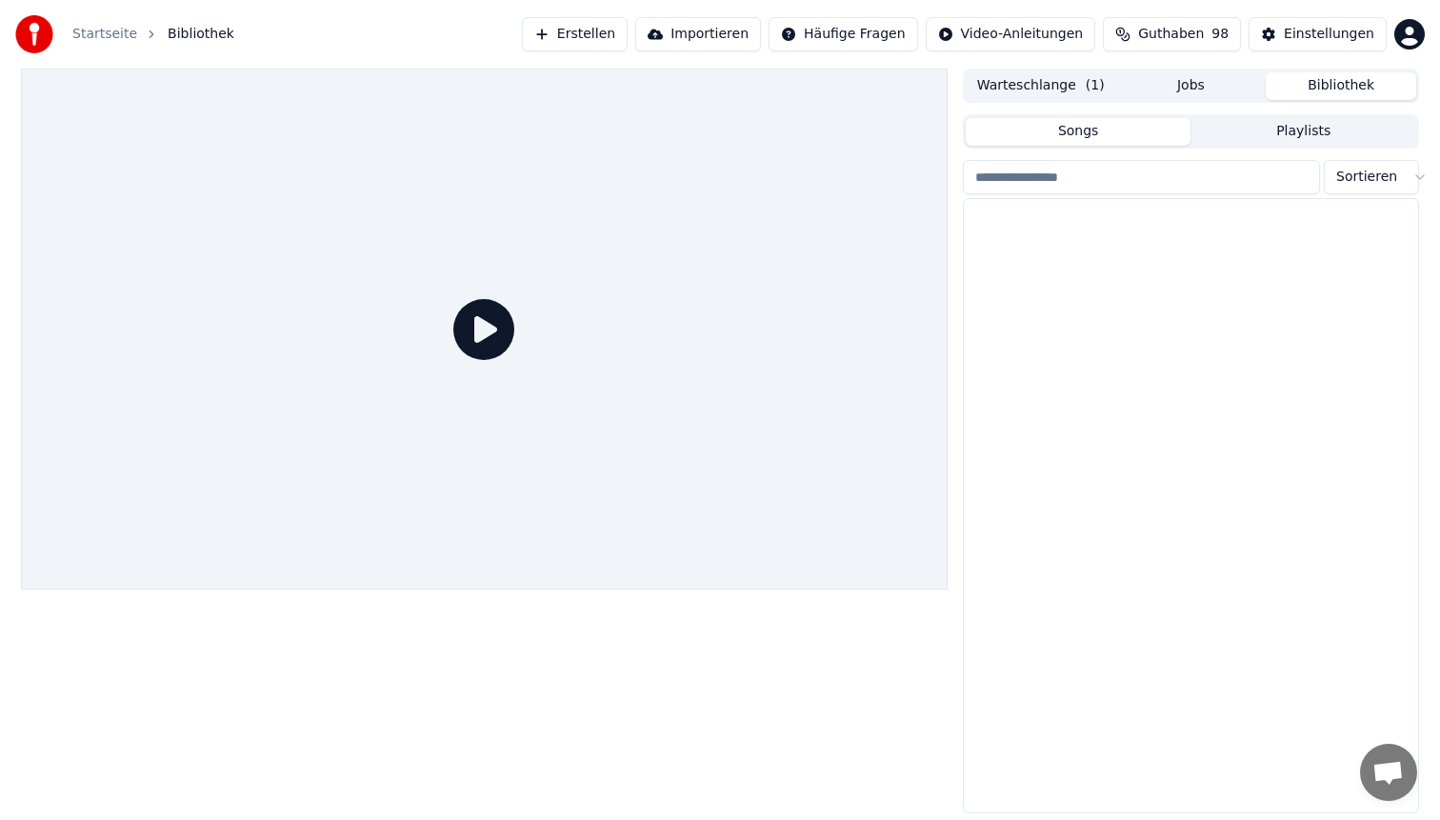
scroll to position [873, 0]
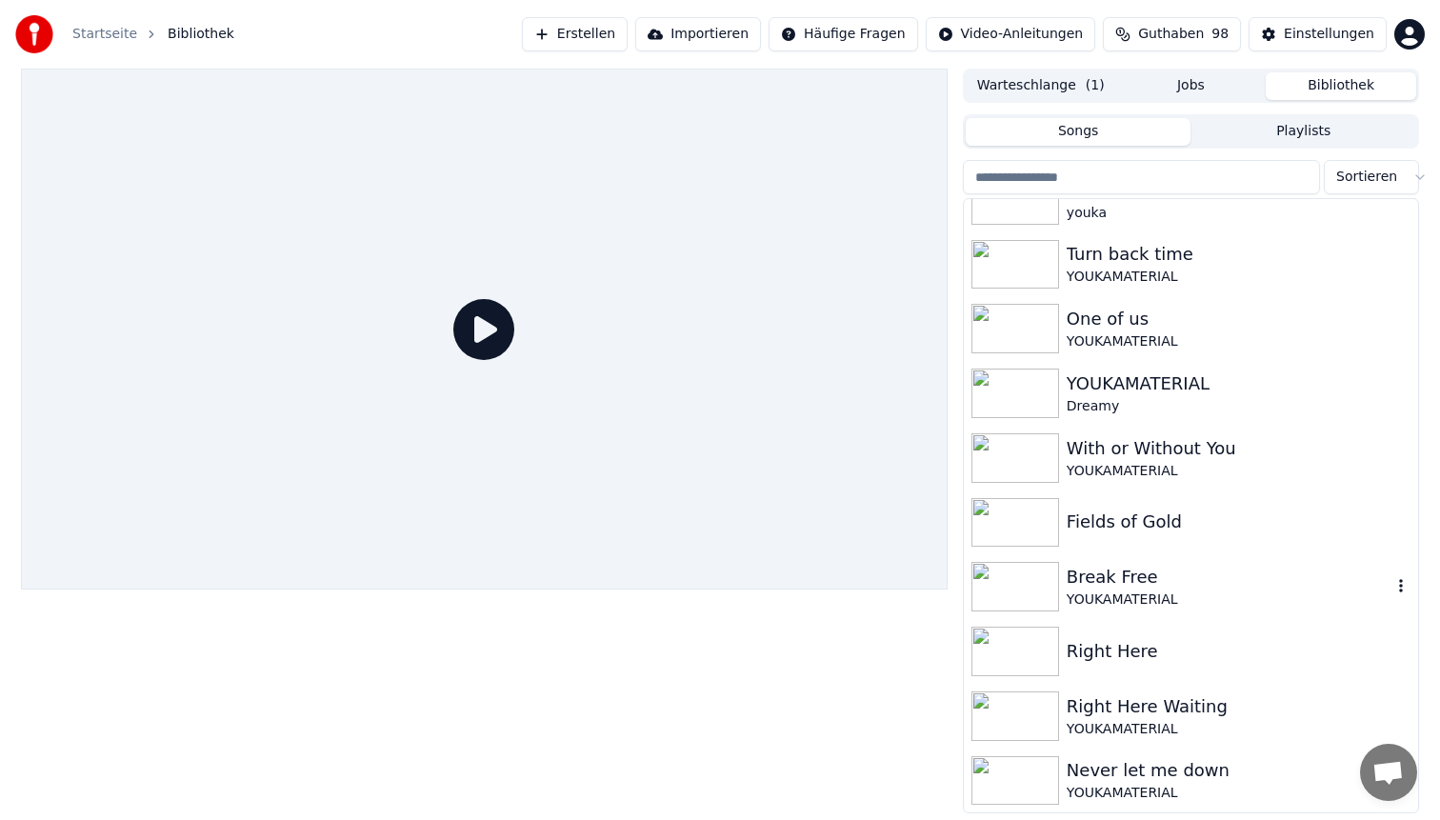
click at [1171, 570] on div "Break Free" at bounding box center [1229, 577] width 325 height 27
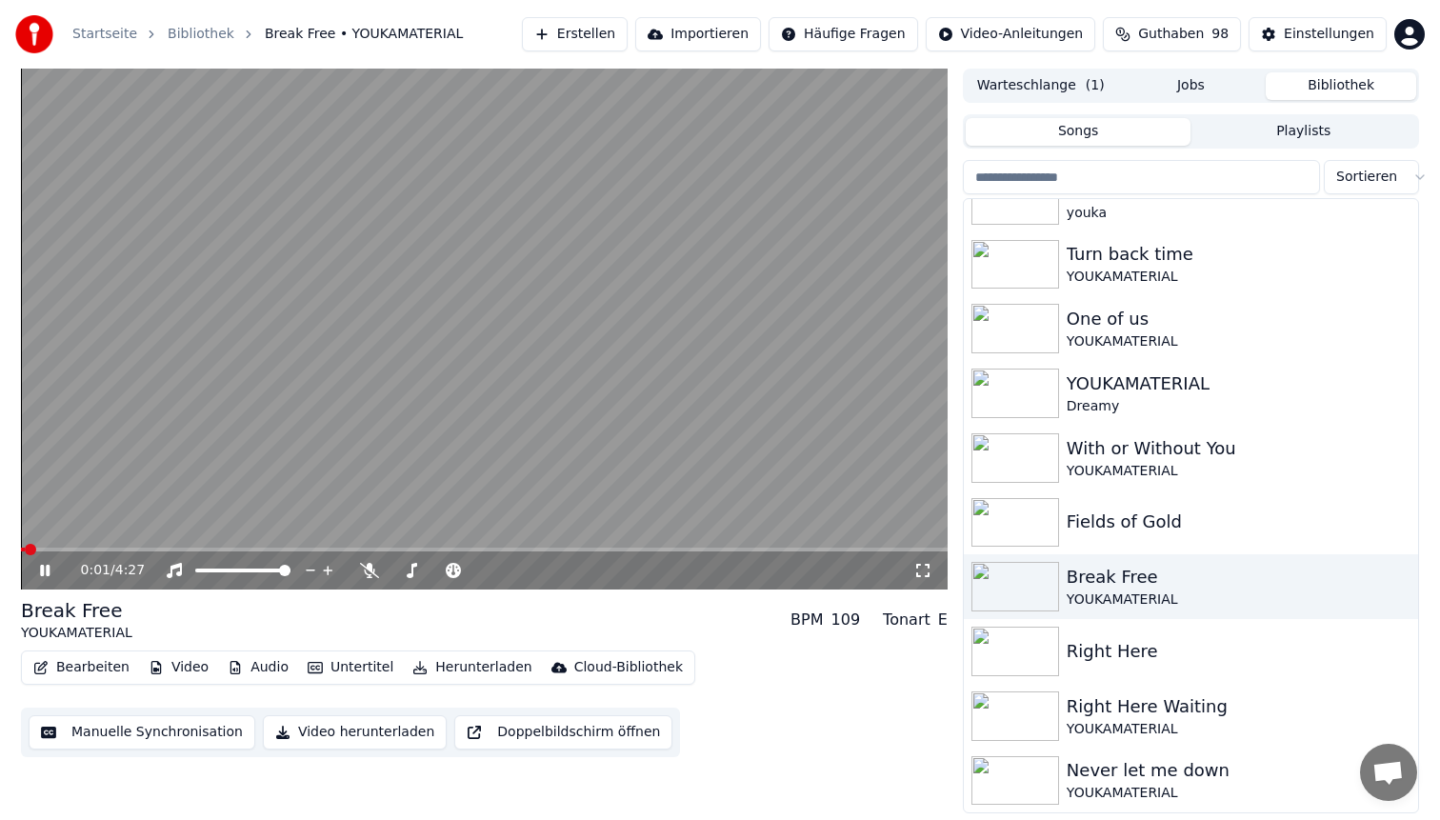
click at [105, 548] on span at bounding box center [484, 550] width 927 height 4
click at [481, 548] on span at bounding box center [484, 550] width 927 height 4
click at [530, 546] on video at bounding box center [484, 329] width 927 height 521
click at [547, 550] on span at bounding box center [484, 550] width 927 height 4
click at [581, 551] on div "2:32 / 4:27" at bounding box center [484, 570] width 927 height 38
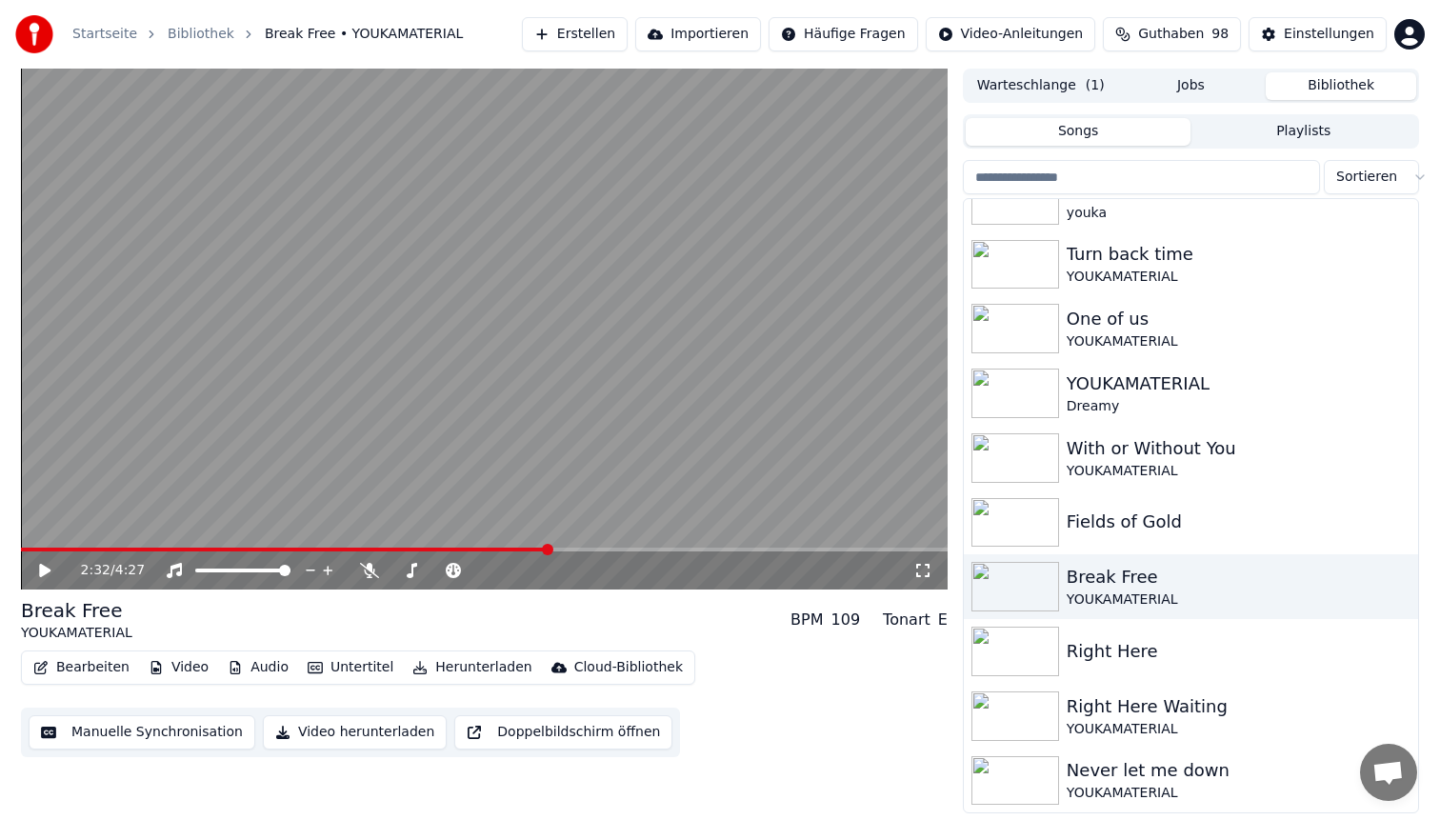
click at [581, 550] on span at bounding box center [484, 550] width 927 height 4
click at [612, 550] on span at bounding box center [484, 550] width 927 height 4
click at [696, 303] on video at bounding box center [484, 329] width 927 height 521
click at [369, 571] on icon at bounding box center [369, 570] width 19 height 15
click at [369, 571] on icon at bounding box center [369, 570] width 10 height 15
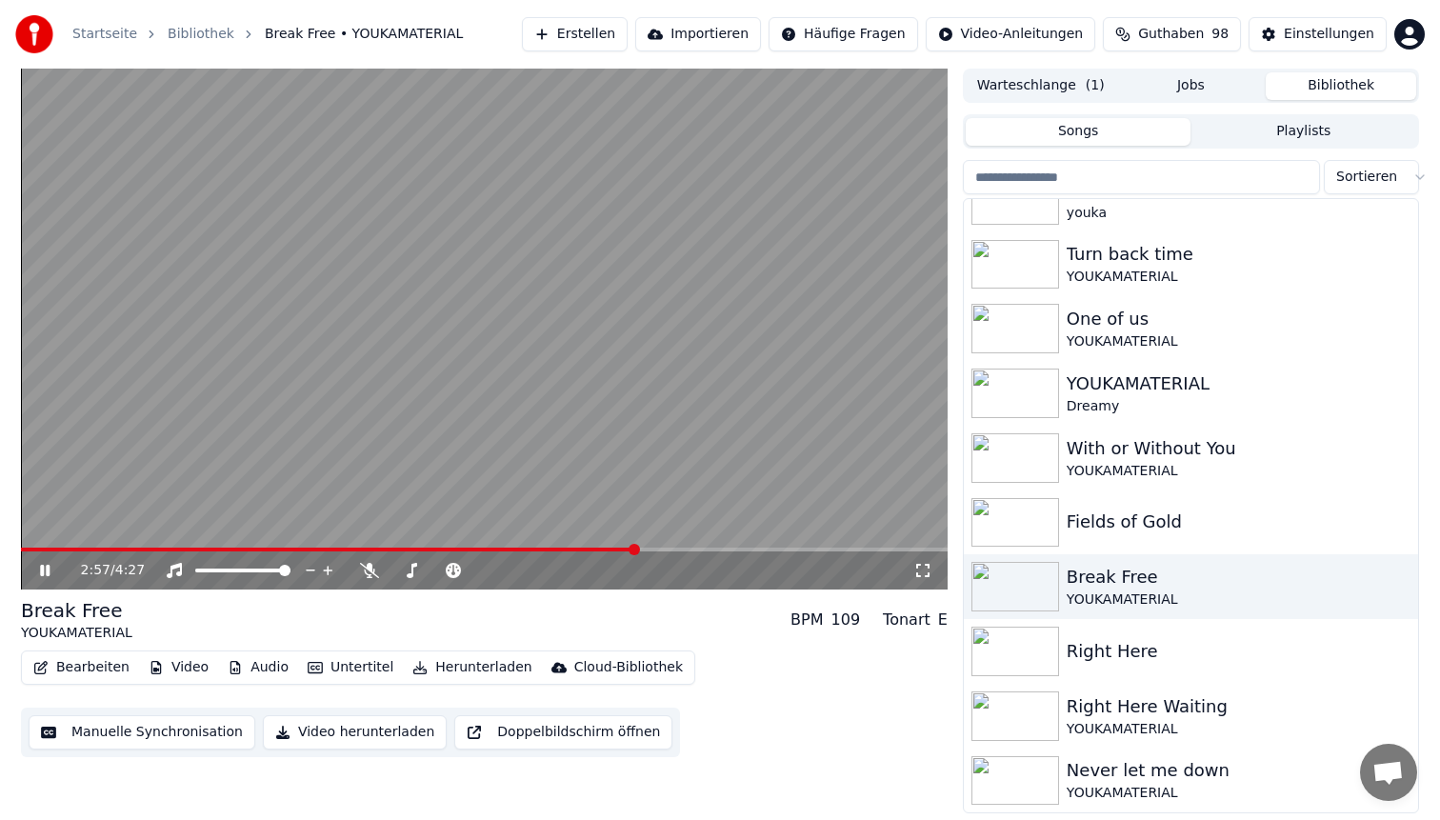
click at [351, 673] on button "Untertitel" at bounding box center [350, 667] width 101 height 27
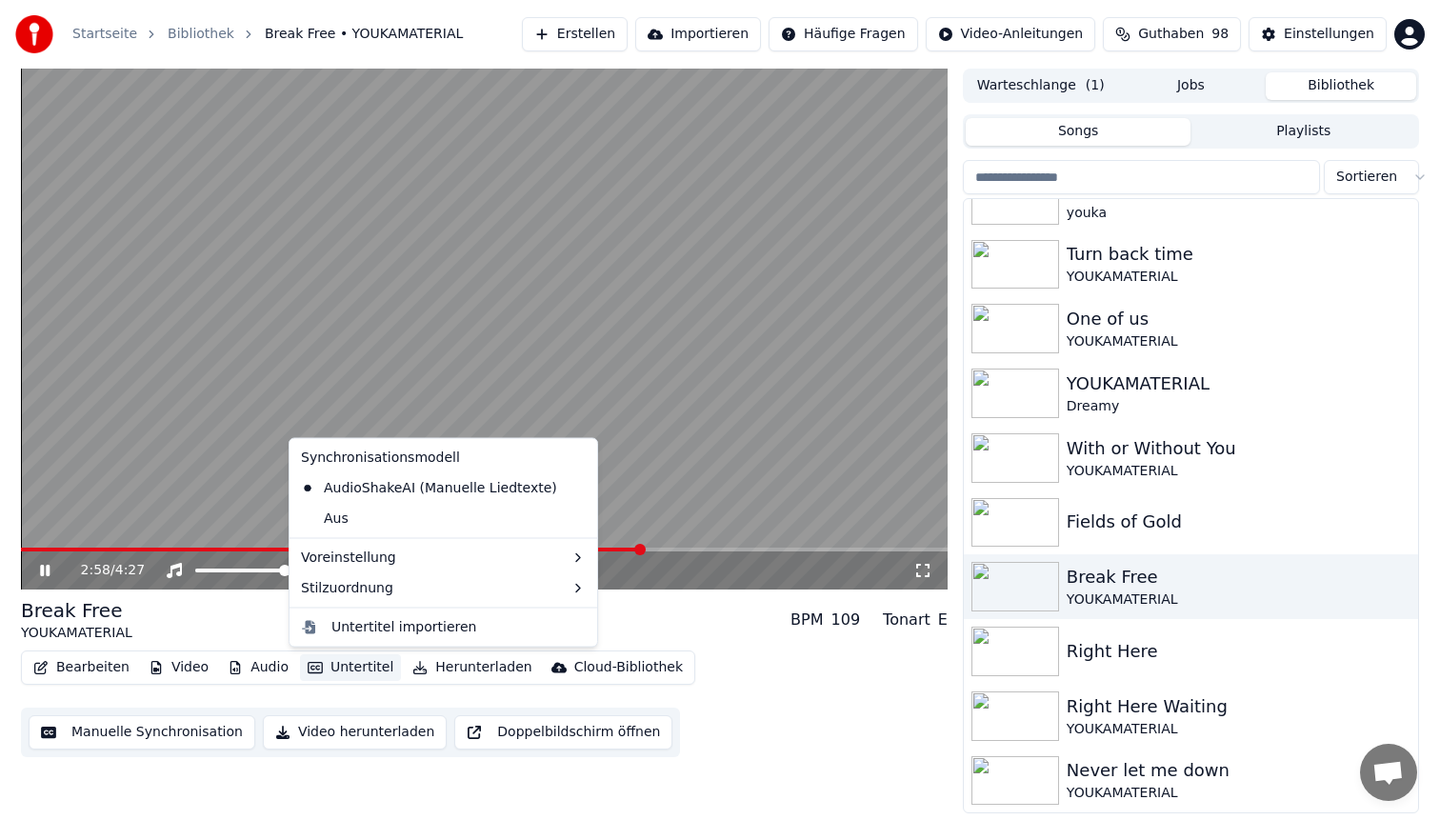
click at [351, 673] on button "Untertitel" at bounding box center [350, 667] width 101 height 27
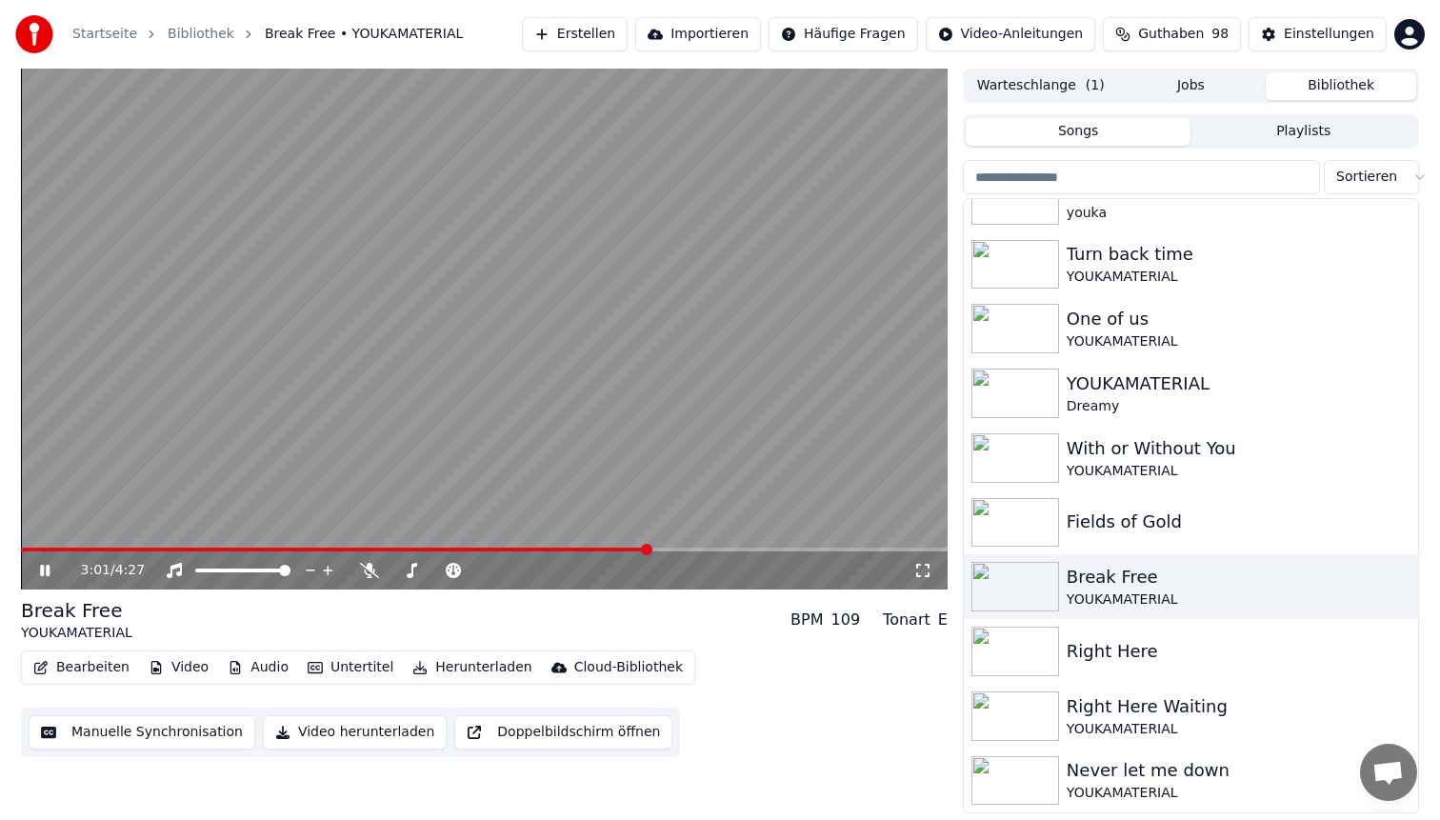
click at [692, 551] on div "3:01 / 4:27" at bounding box center [484, 570] width 927 height 38
click at [698, 550] on span at bounding box center [484, 550] width 927 height 4
click at [170, 546] on video at bounding box center [484, 329] width 927 height 521
click at [170, 550] on span at bounding box center [359, 550] width 677 height 4
click at [435, 315] on video at bounding box center [484, 329] width 927 height 521
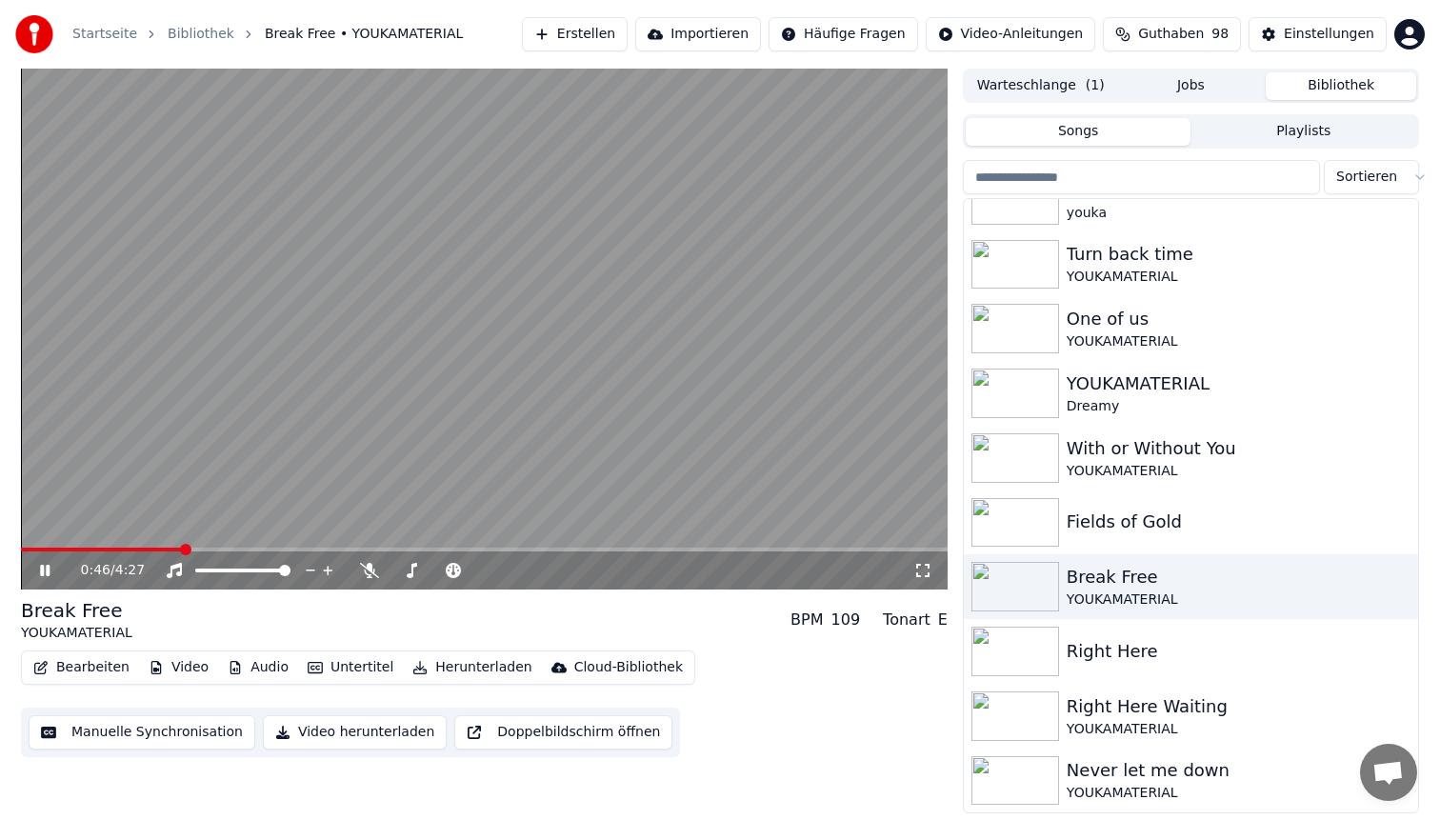
click at [537, 269] on video at bounding box center [484, 329] width 927 height 521
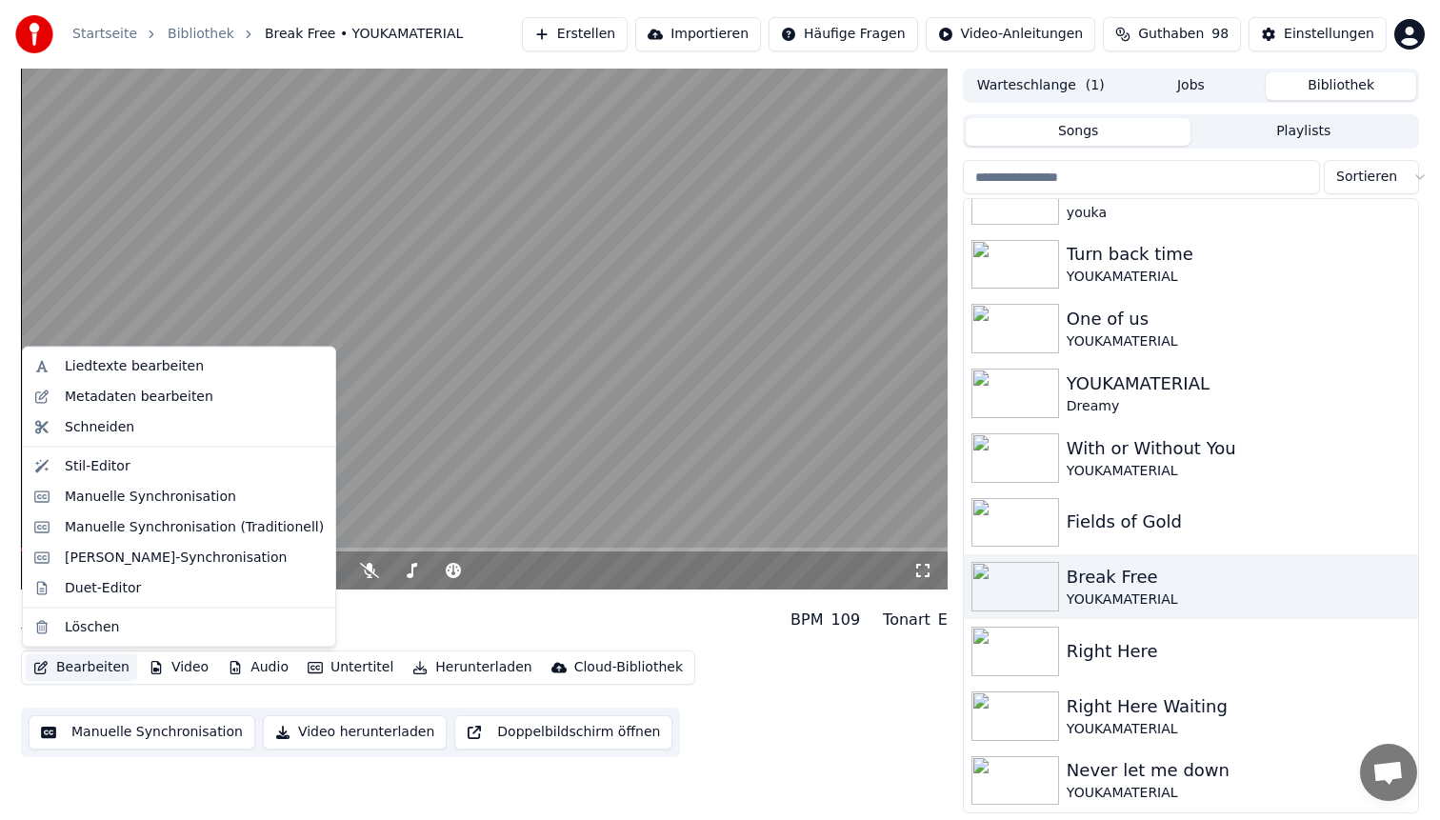
click at [72, 672] on button "Bearbeiten" at bounding box center [81, 667] width 111 height 27
click at [150, 491] on div "Manuelle Synchronisation" at bounding box center [150, 496] width 171 height 19
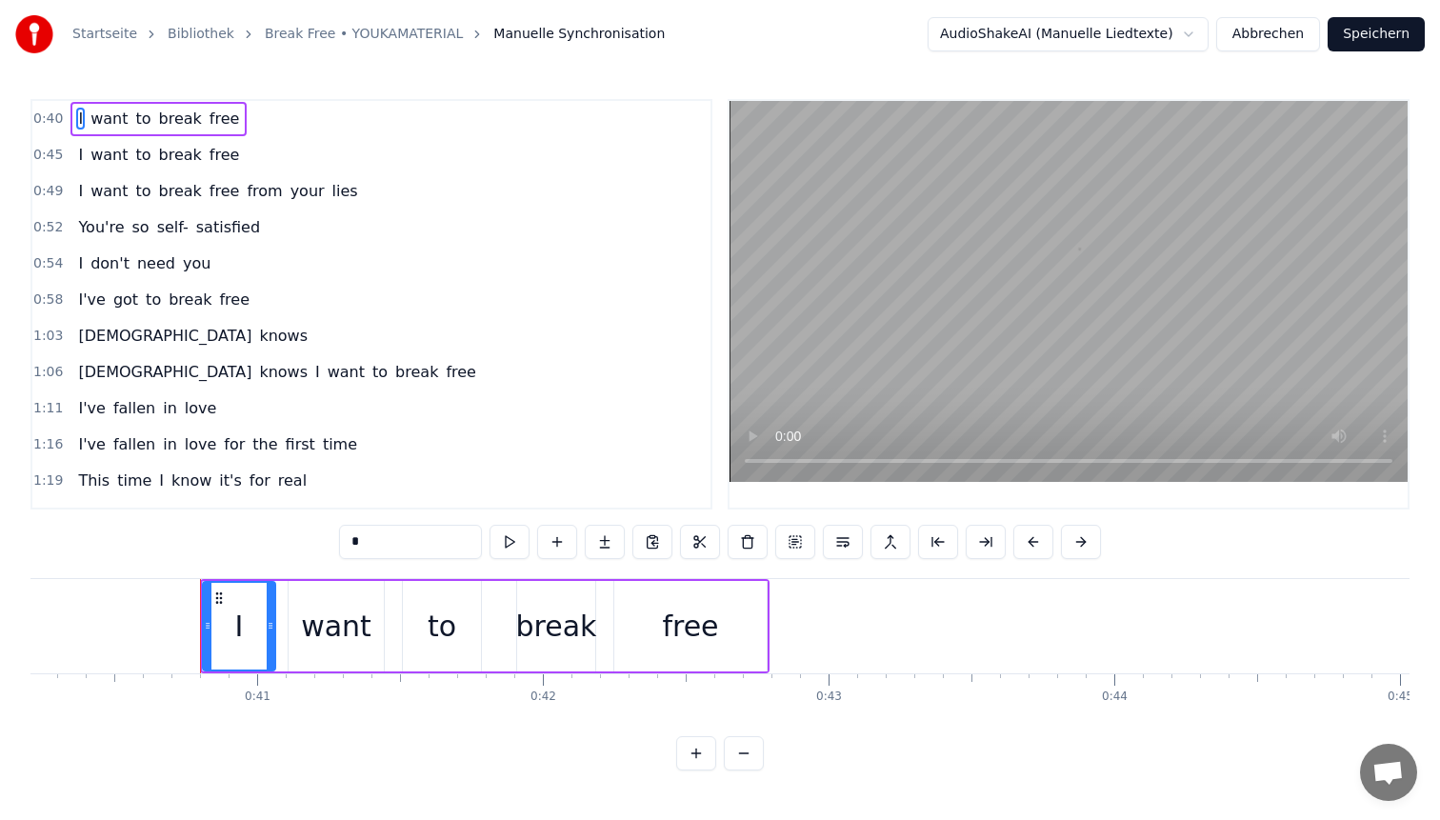
scroll to position [0, 11562]
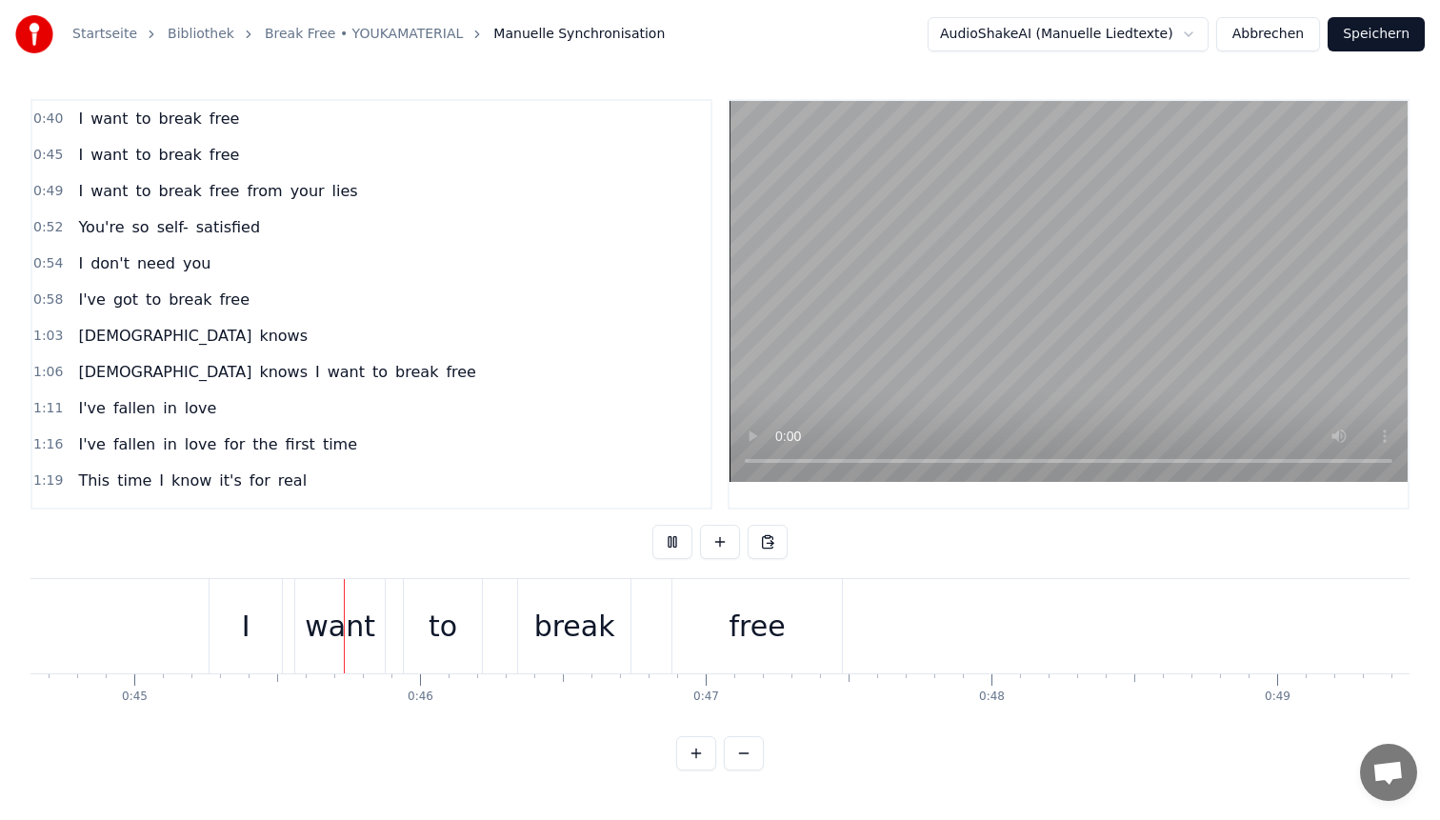
scroll to position [0, 12776]
click at [210, 196] on span "free" at bounding box center [225, 191] width 34 height 22
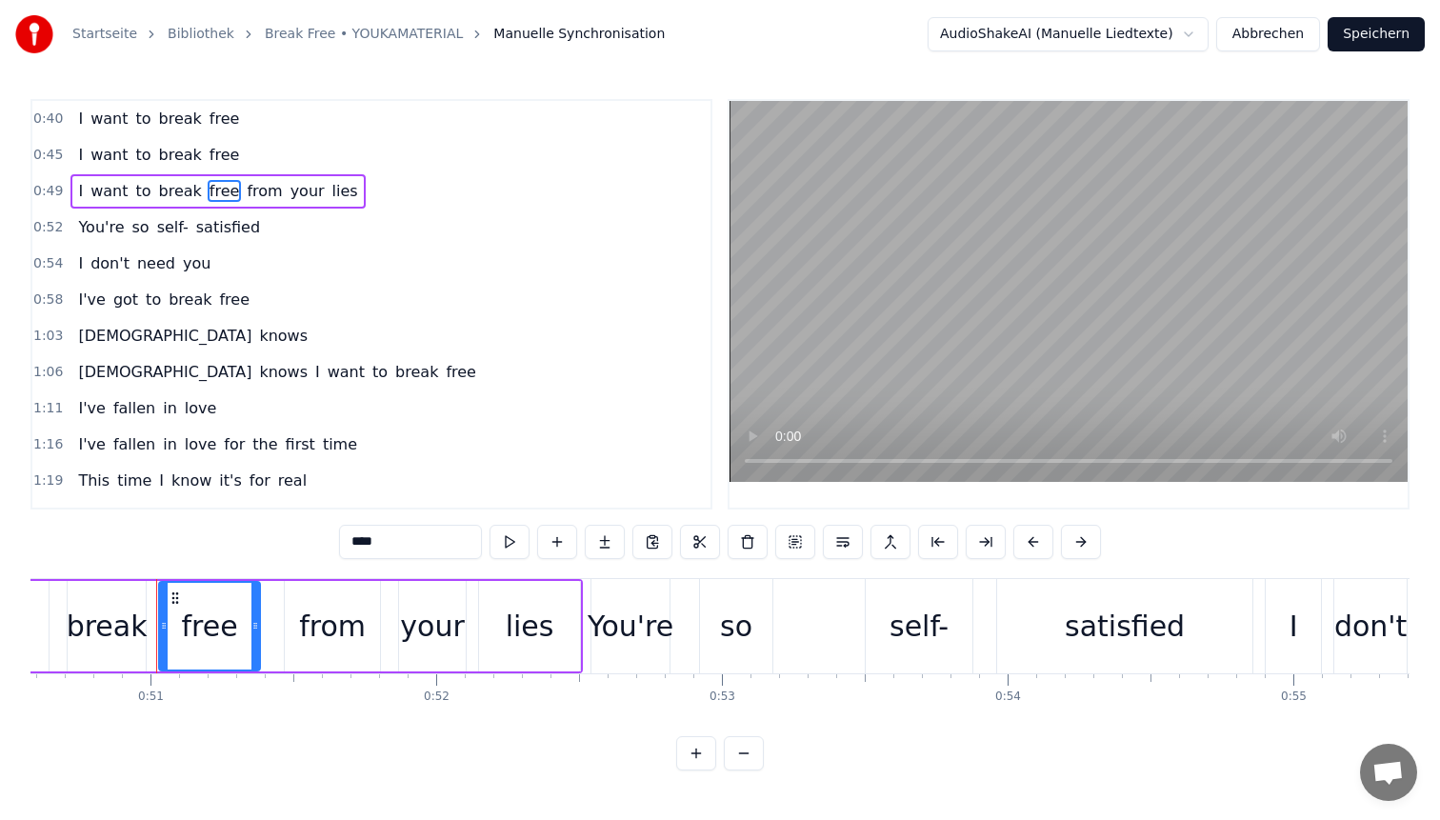
scroll to position [0, 14483]
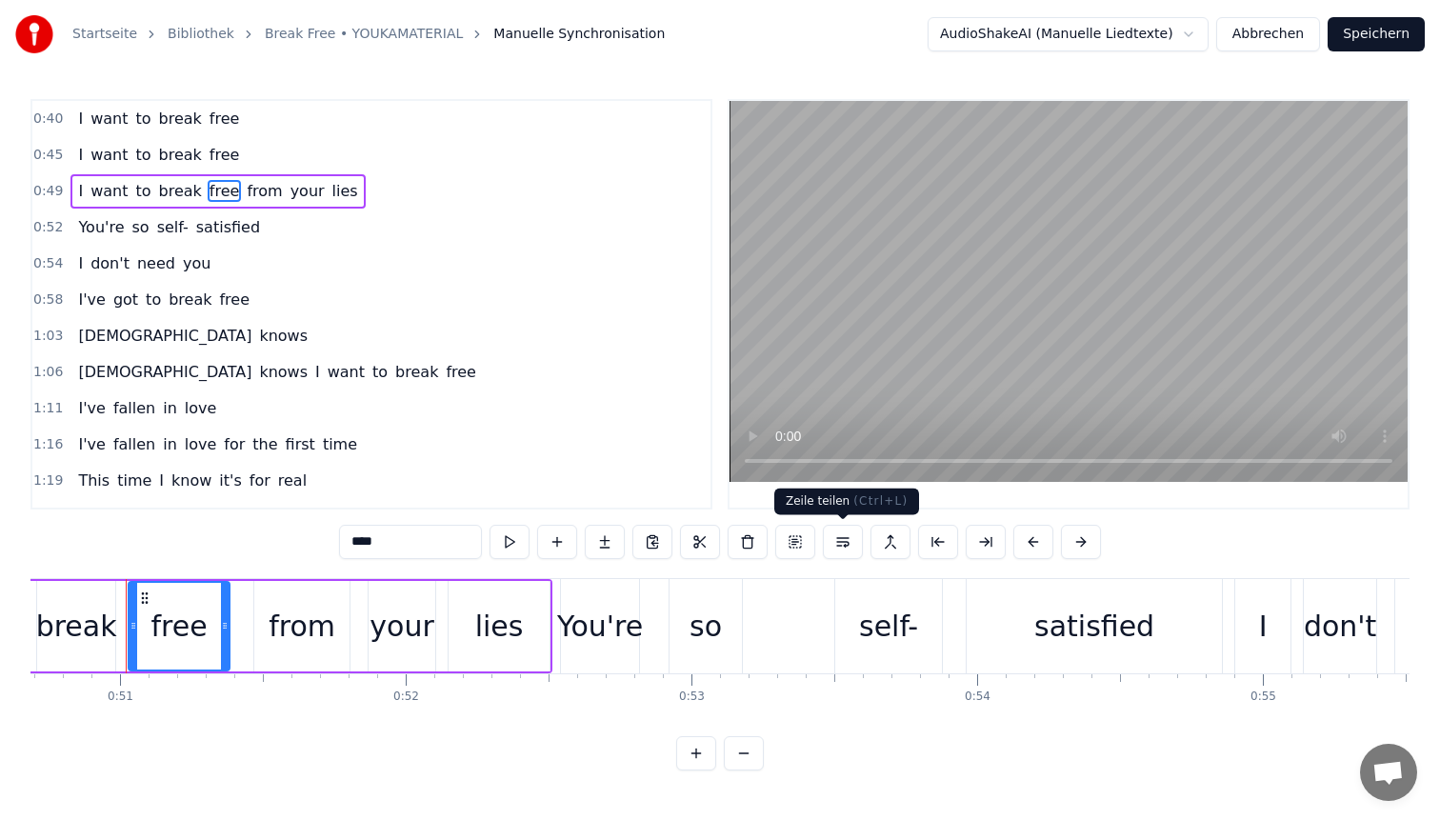
click at [842, 544] on button at bounding box center [843, 542] width 40 height 34
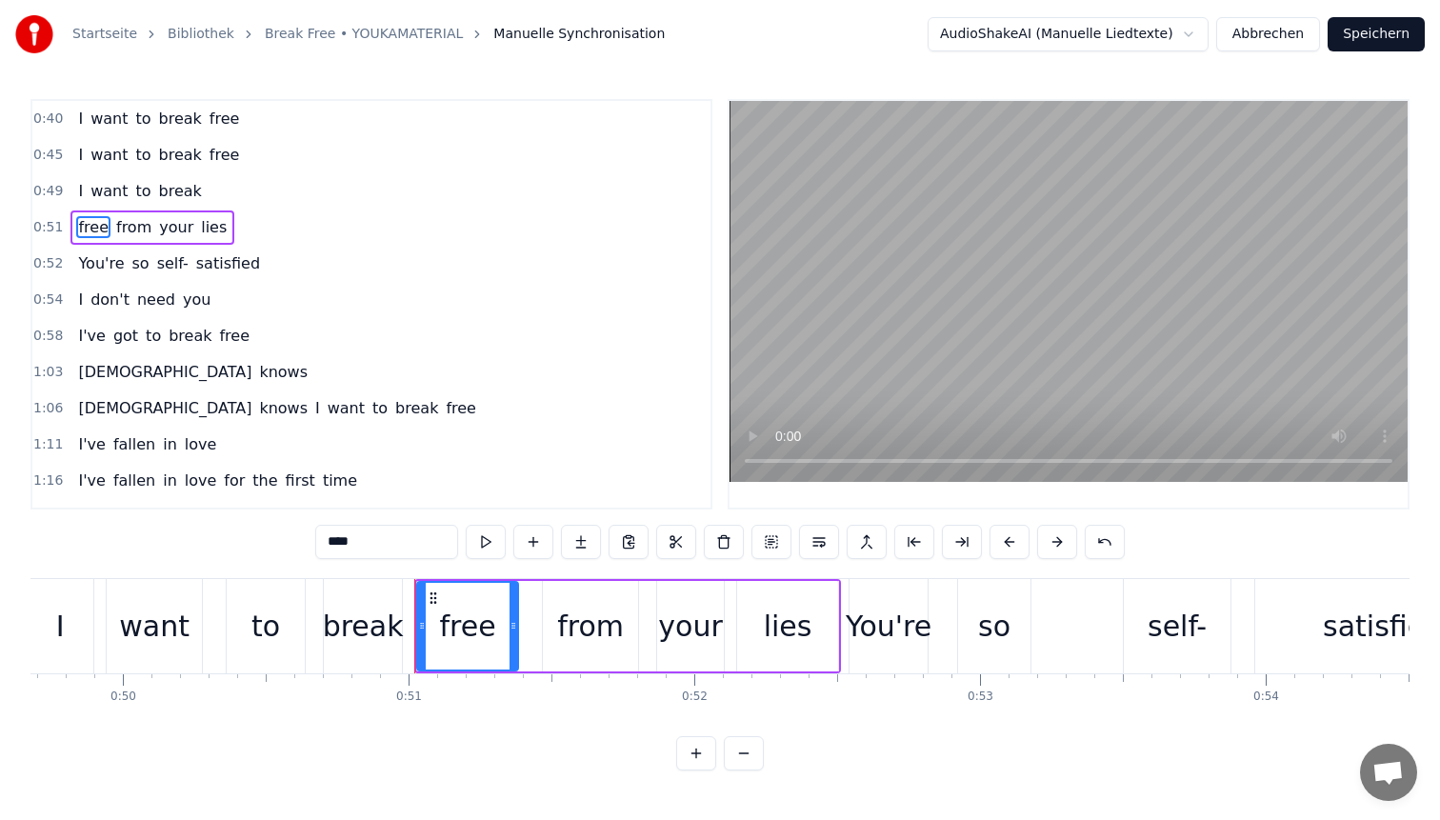
scroll to position [0, 13920]
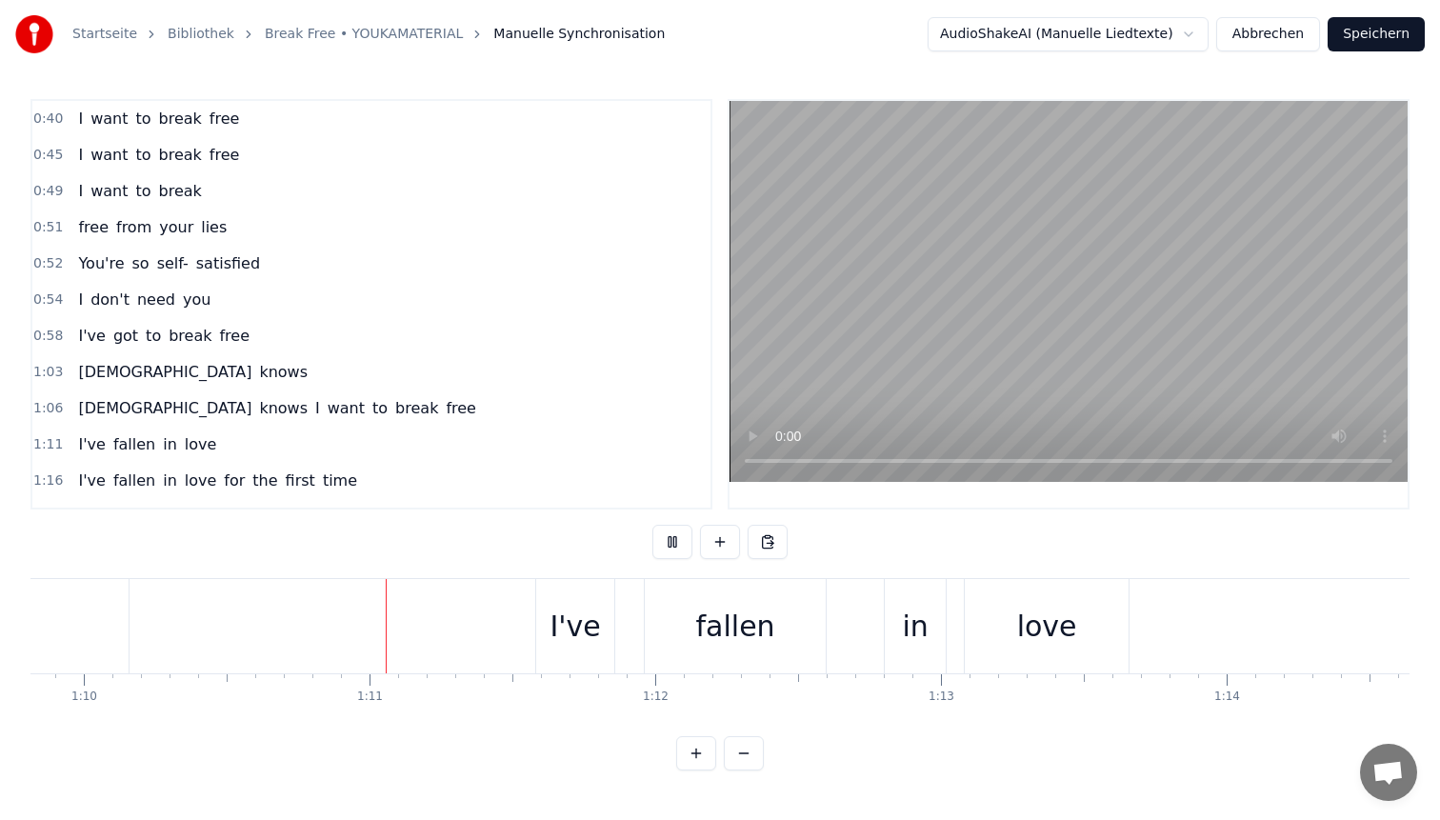
scroll to position [0, 20027]
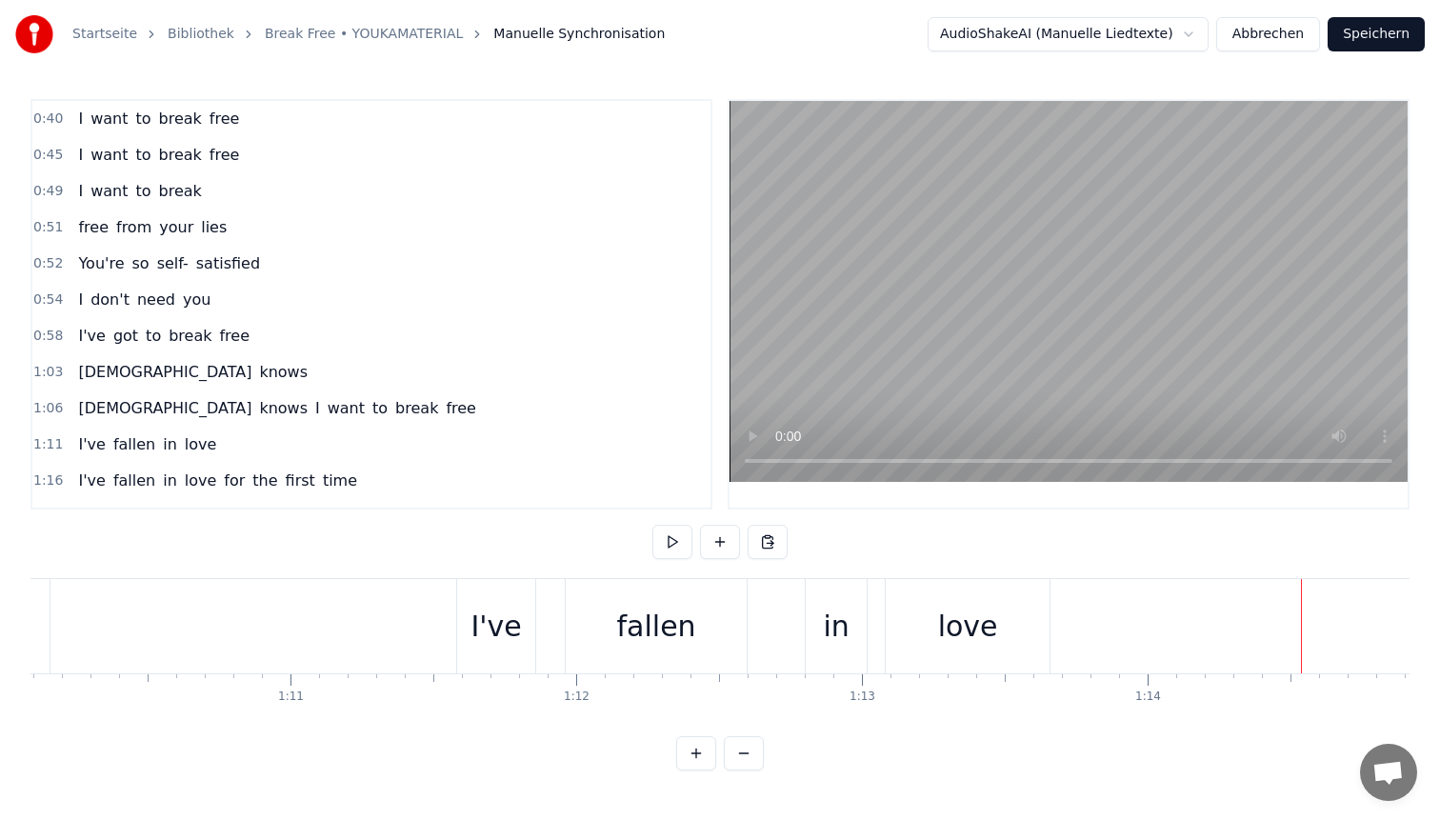
click at [222, 483] on span "for" at bounding box center [234, 481] width 25 height 22
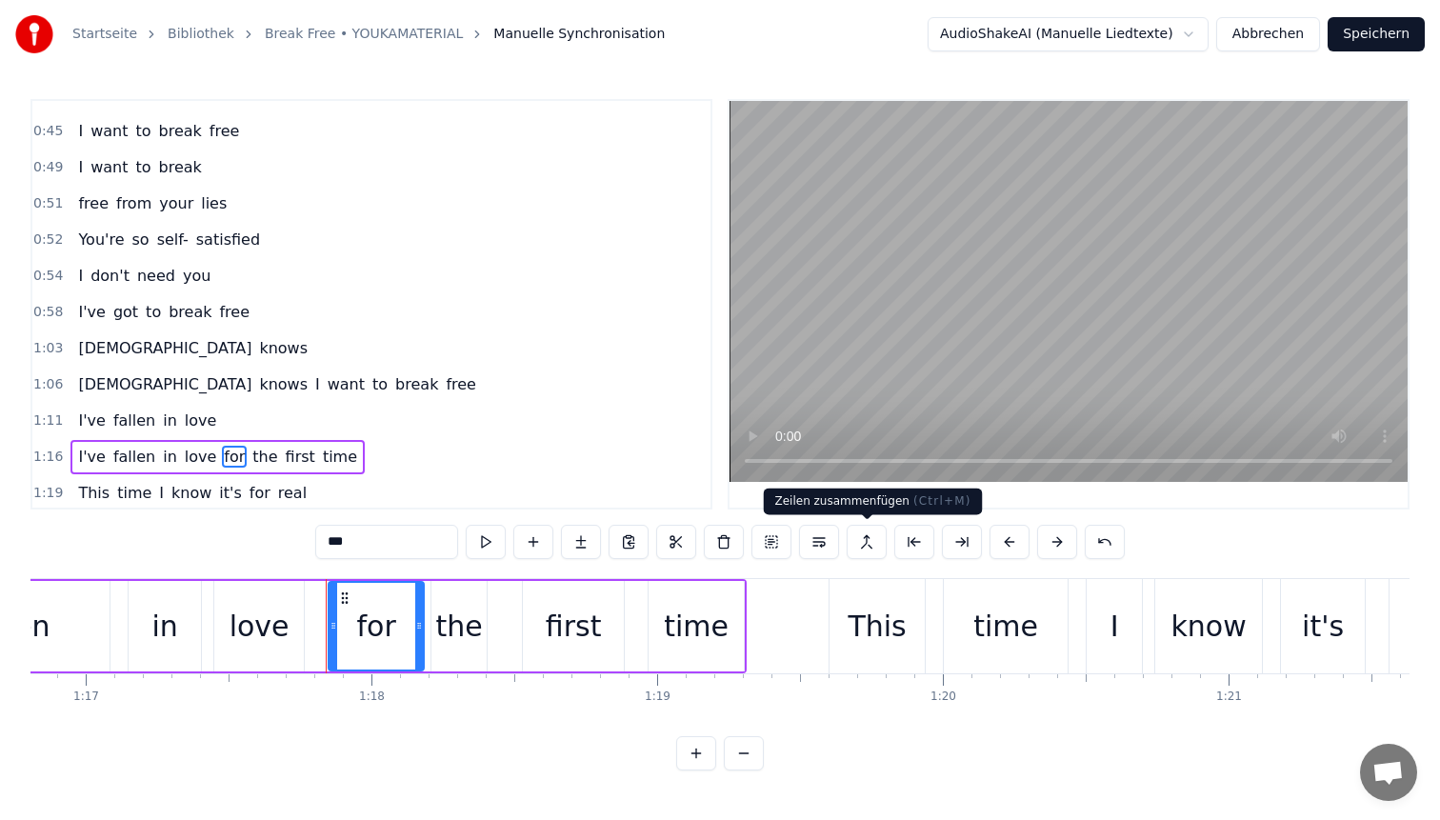
scroll to position [0, 22146]
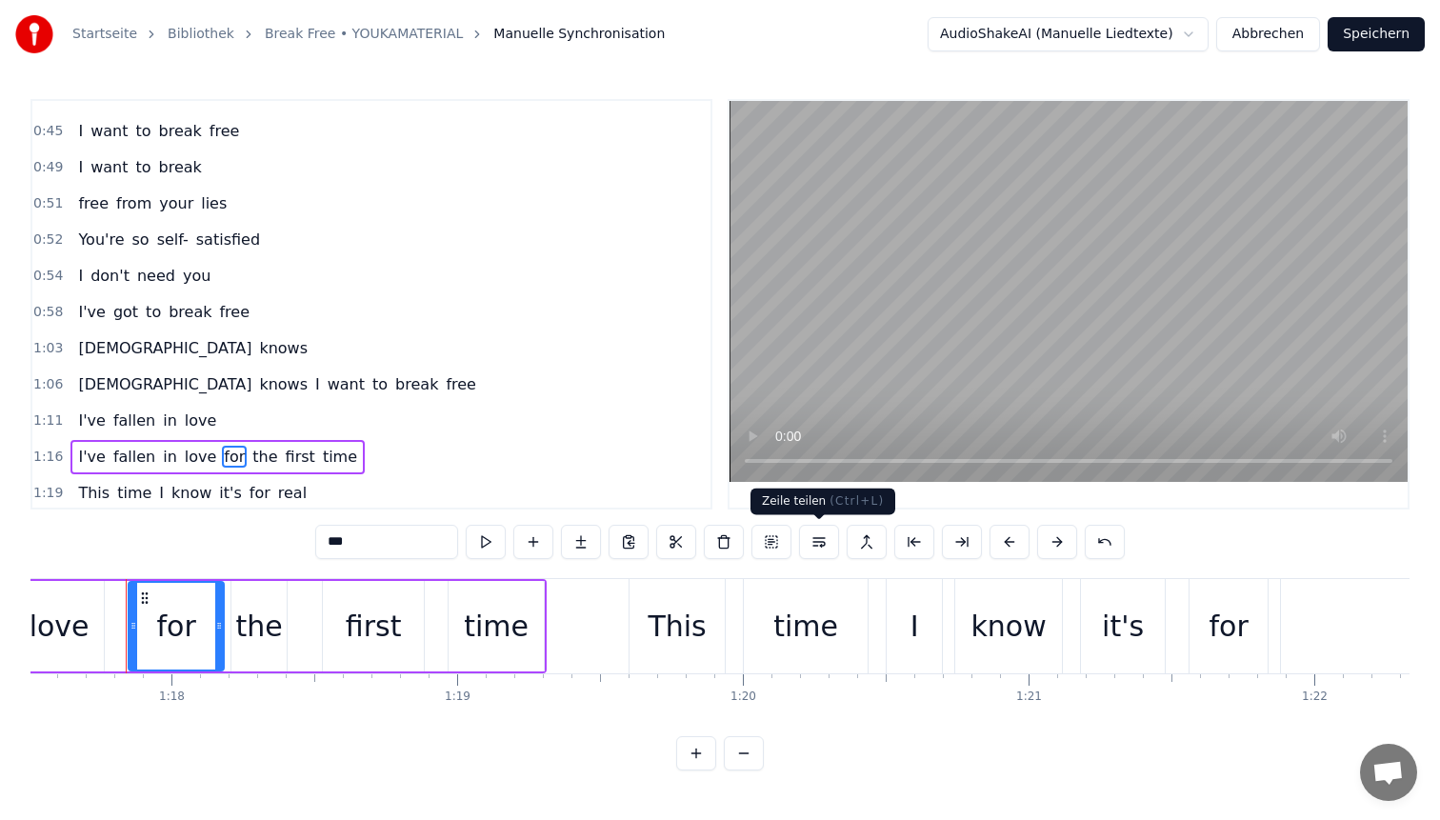
click at [811, 539] on button at bounding box center [819, 542] width 40 height 34
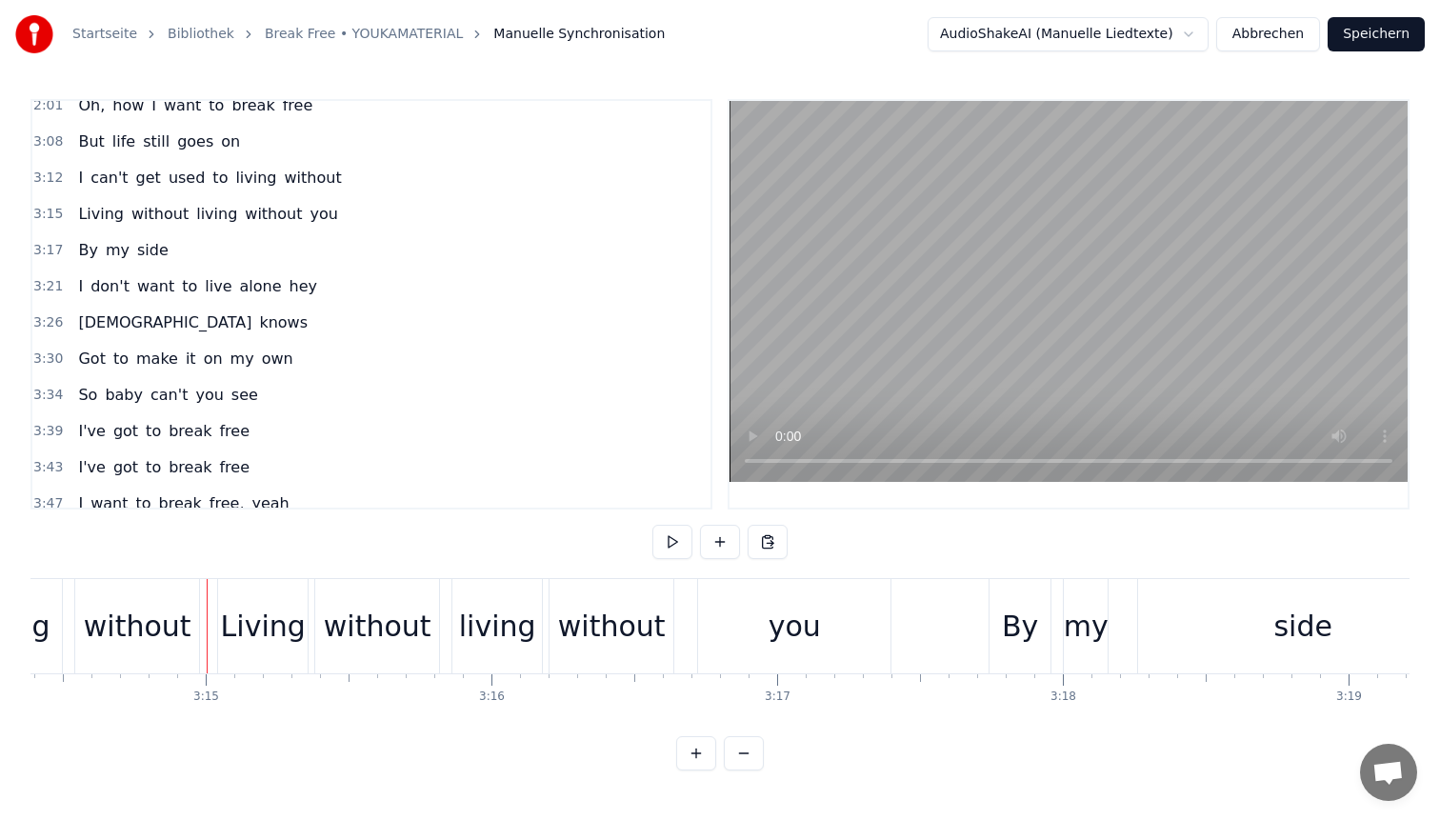
scroll to position [760, 0]
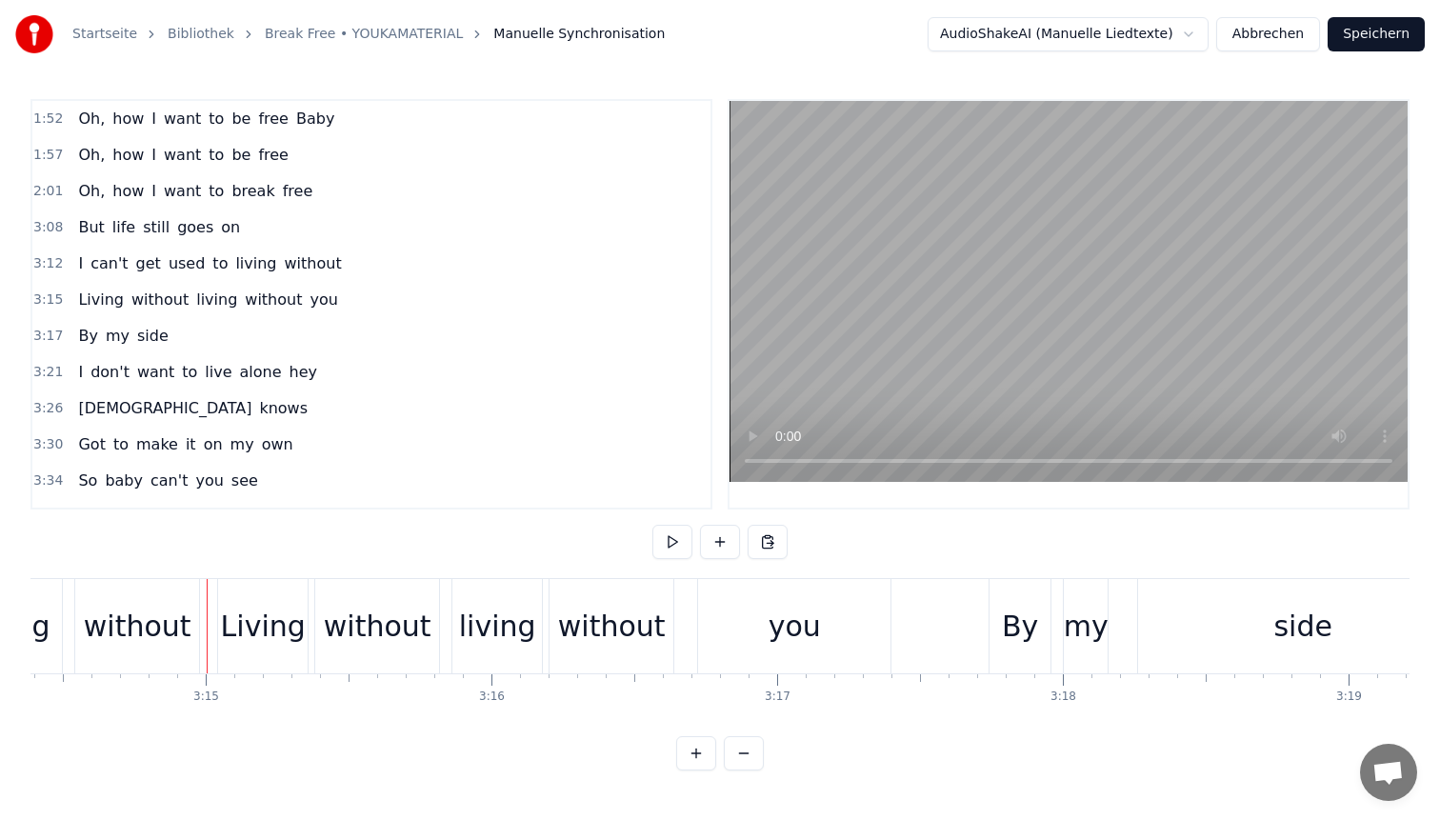
click at [233, 264] on span "living" at bounding box center [255, 263] width 45 height 22
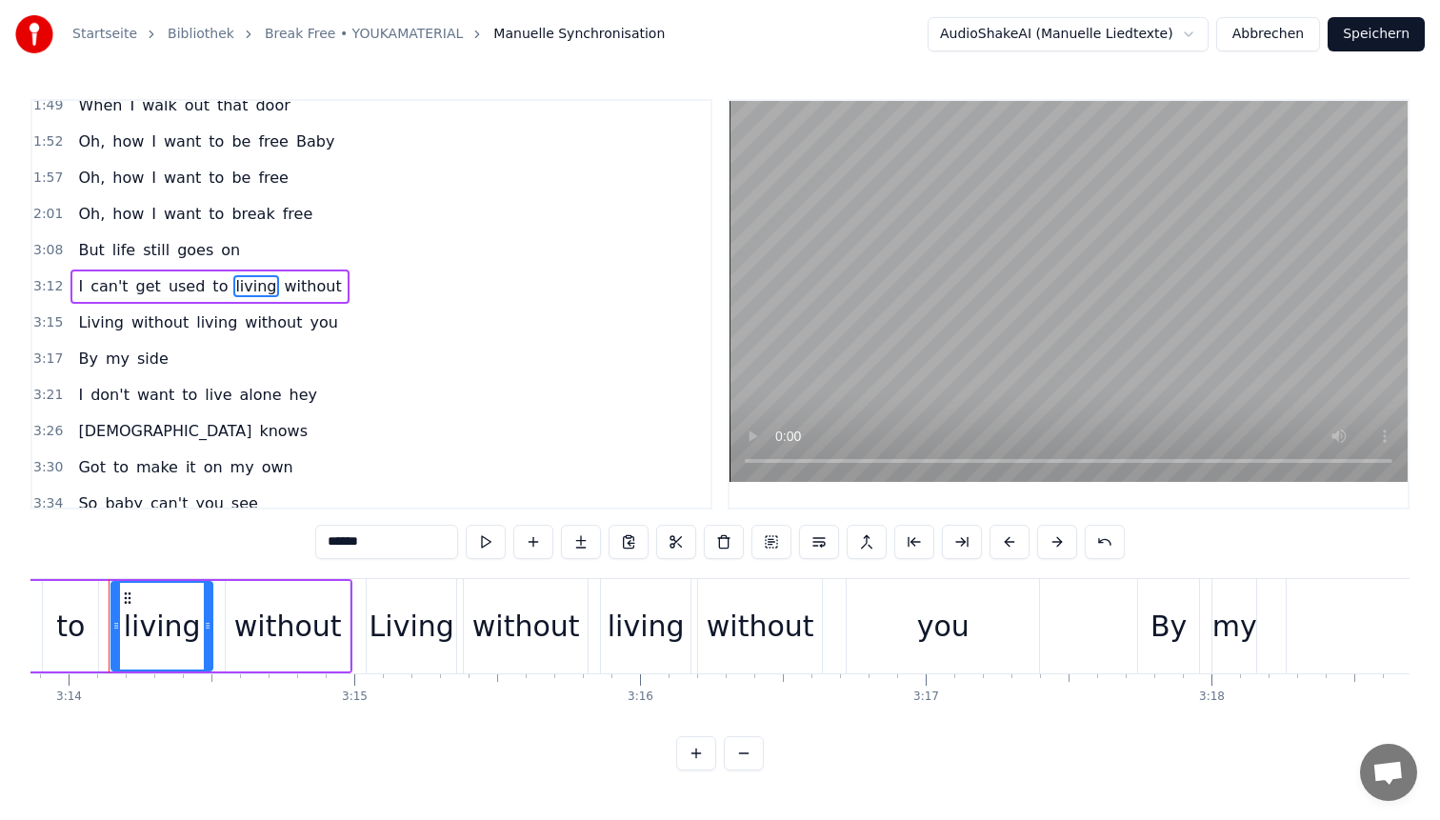
scroll to position [0, 55376]
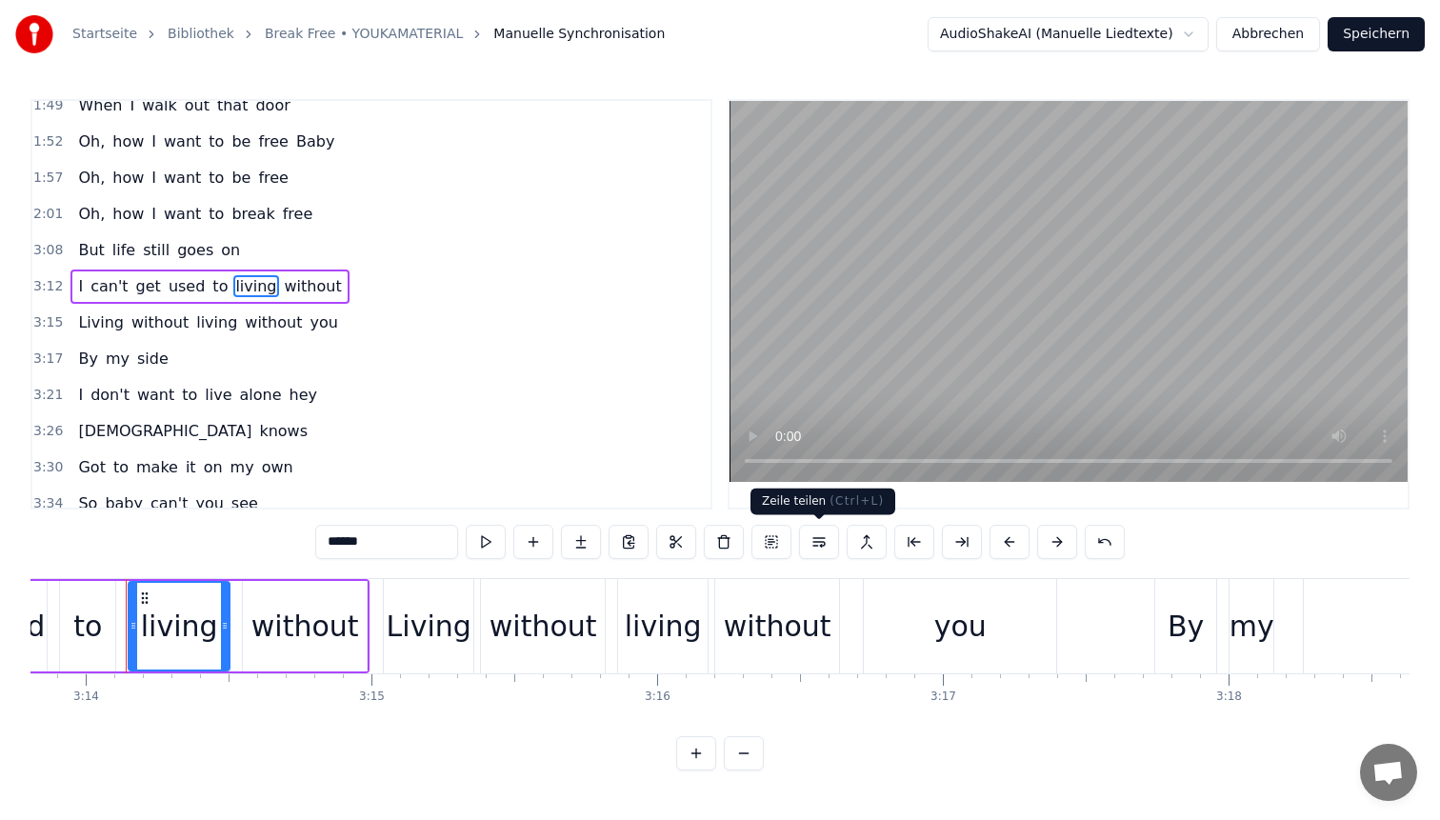
click at [826, 545] on button at bounding box center [819, 542] width 40 height 34
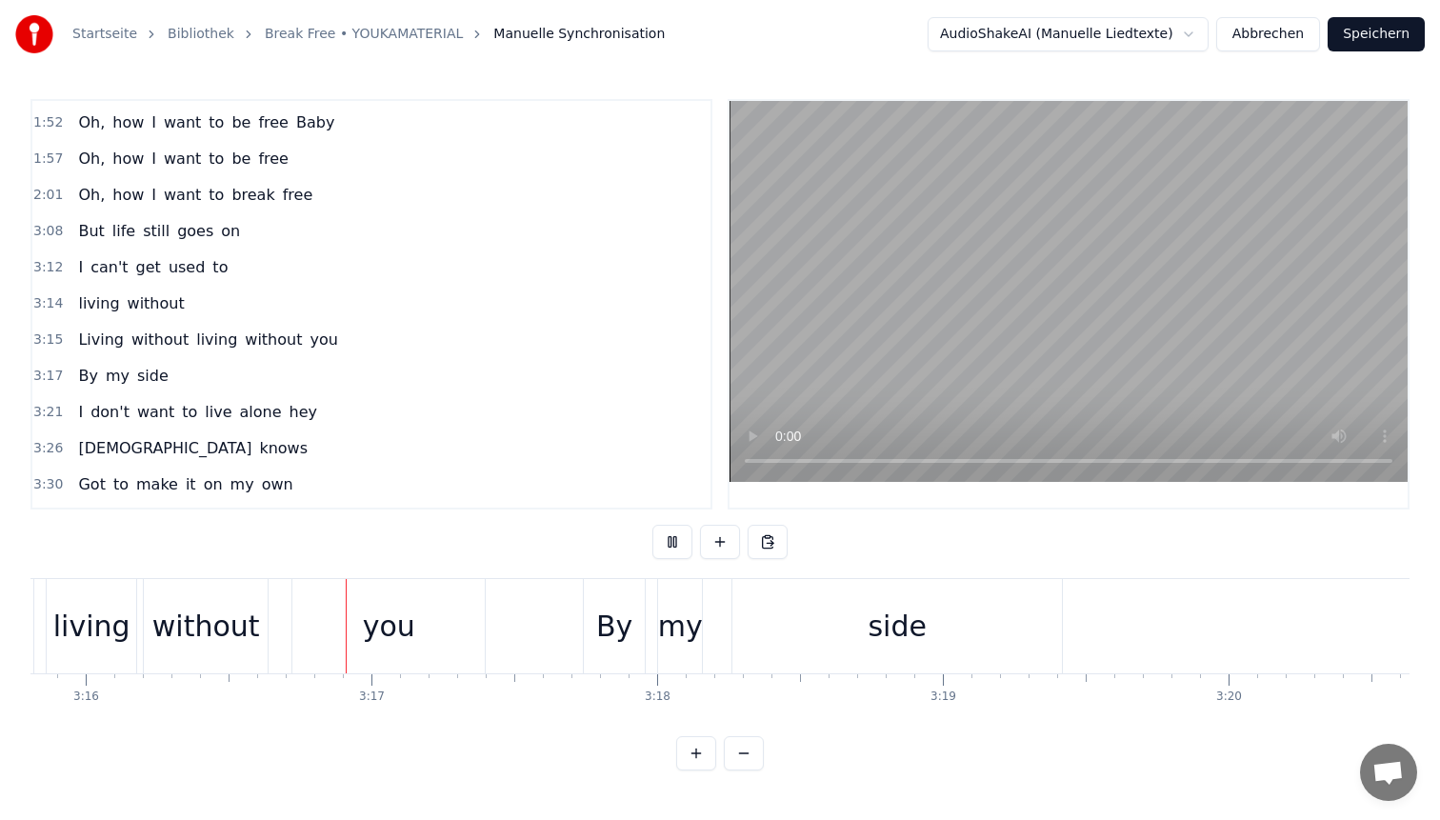
scroll to position [0, 55956]
click at [195, 341] on span "living" at bounding box center [216, 340] width 45 height 22
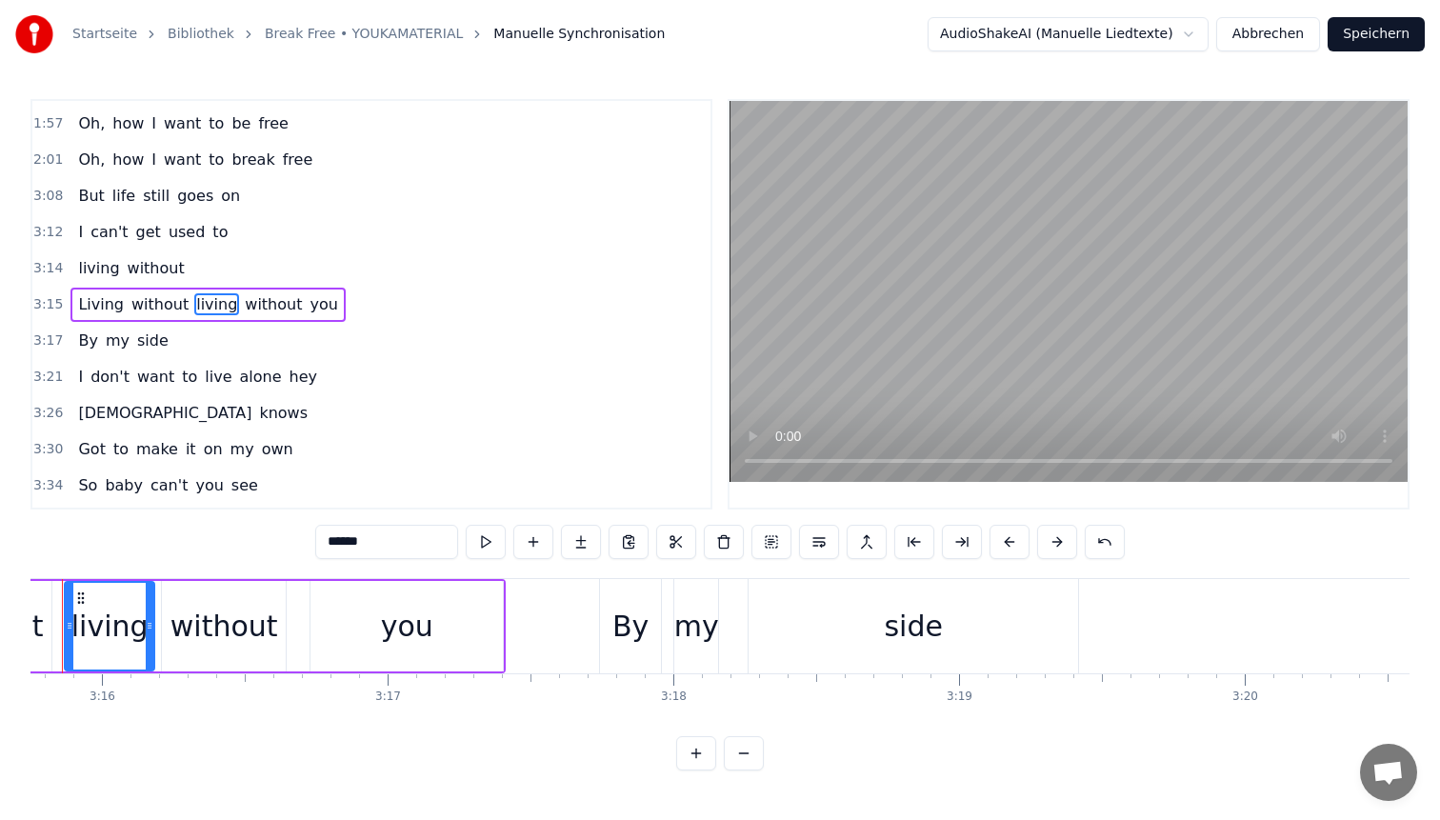
scroll to position [0, 55867]
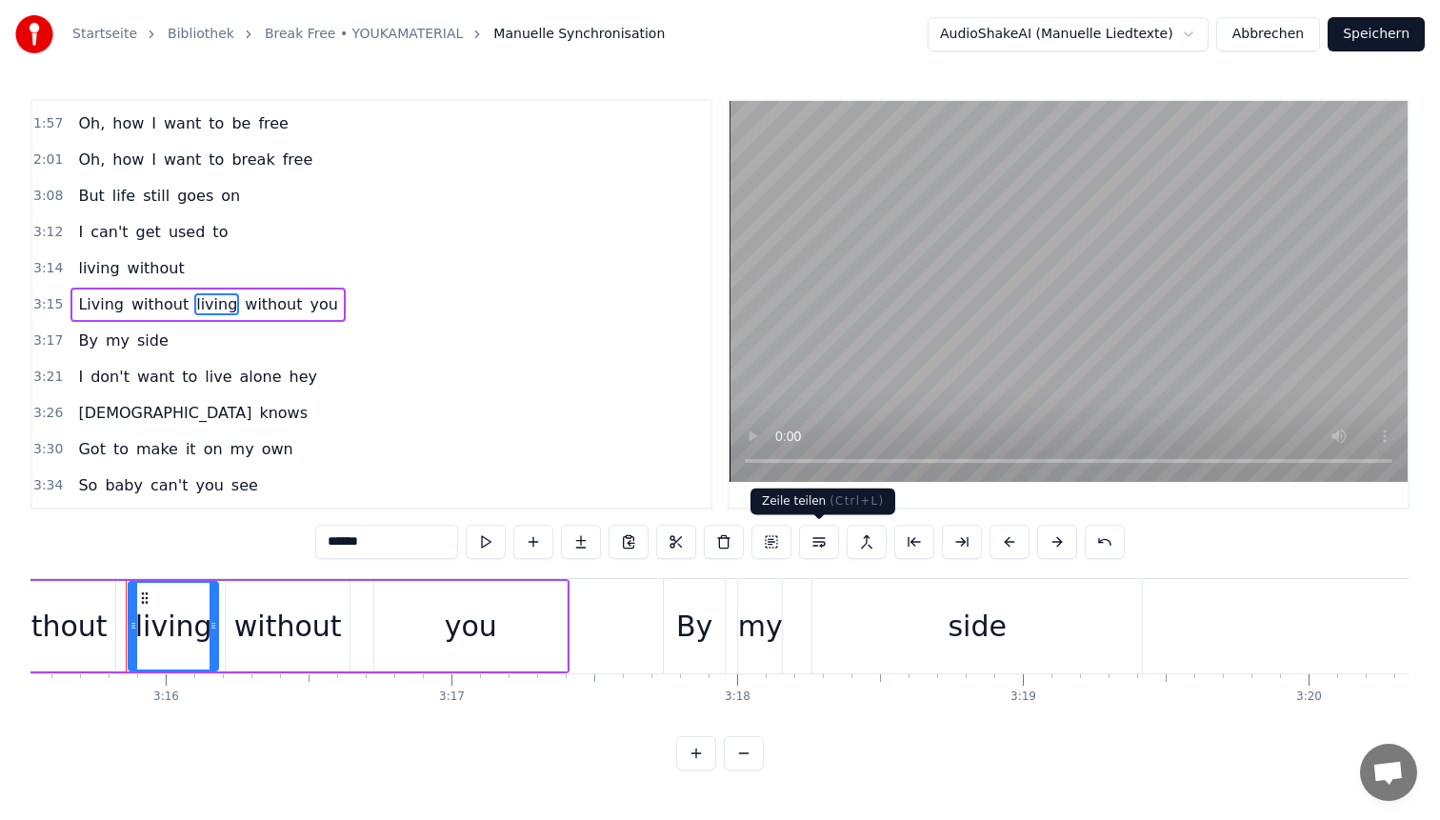
click at [820, 536] on button at bounding box center [819, 542] width 40 height 34
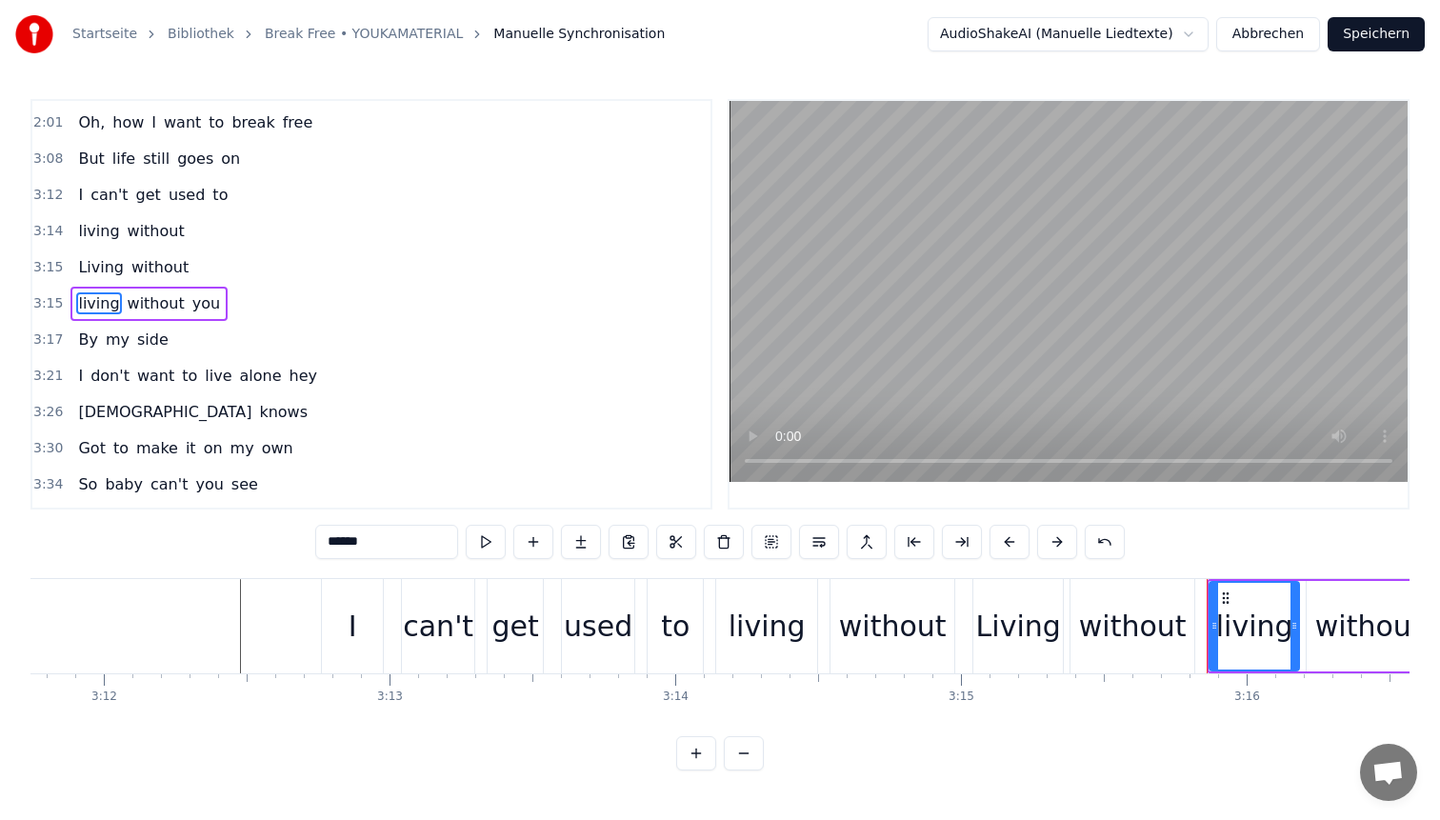
scroll to position [0, 54602]
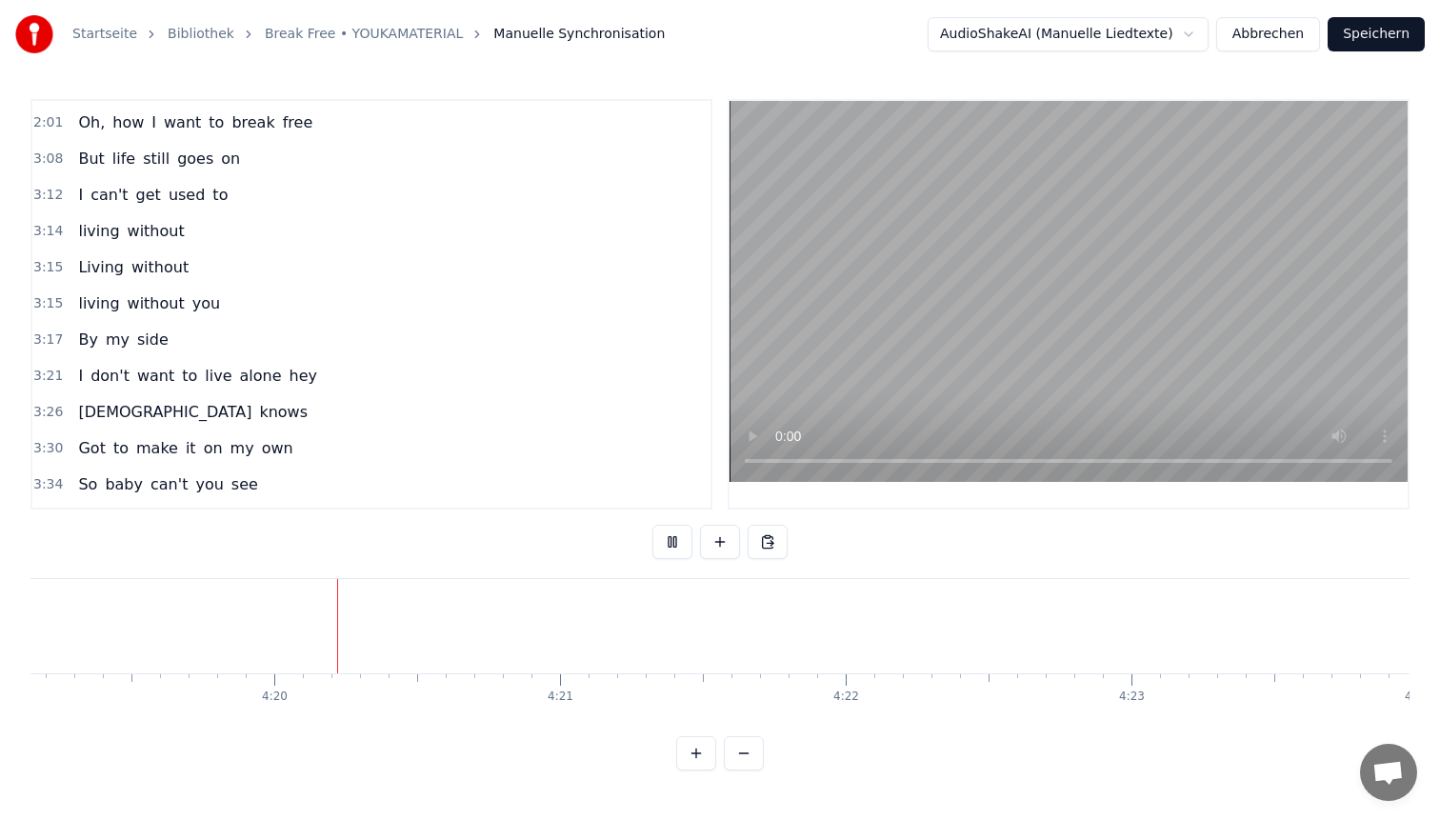
scroll to position [0, 74057]
click at [1380, 50] on button "Speichern" at bounding box center [1376, 34] width 97 height 34
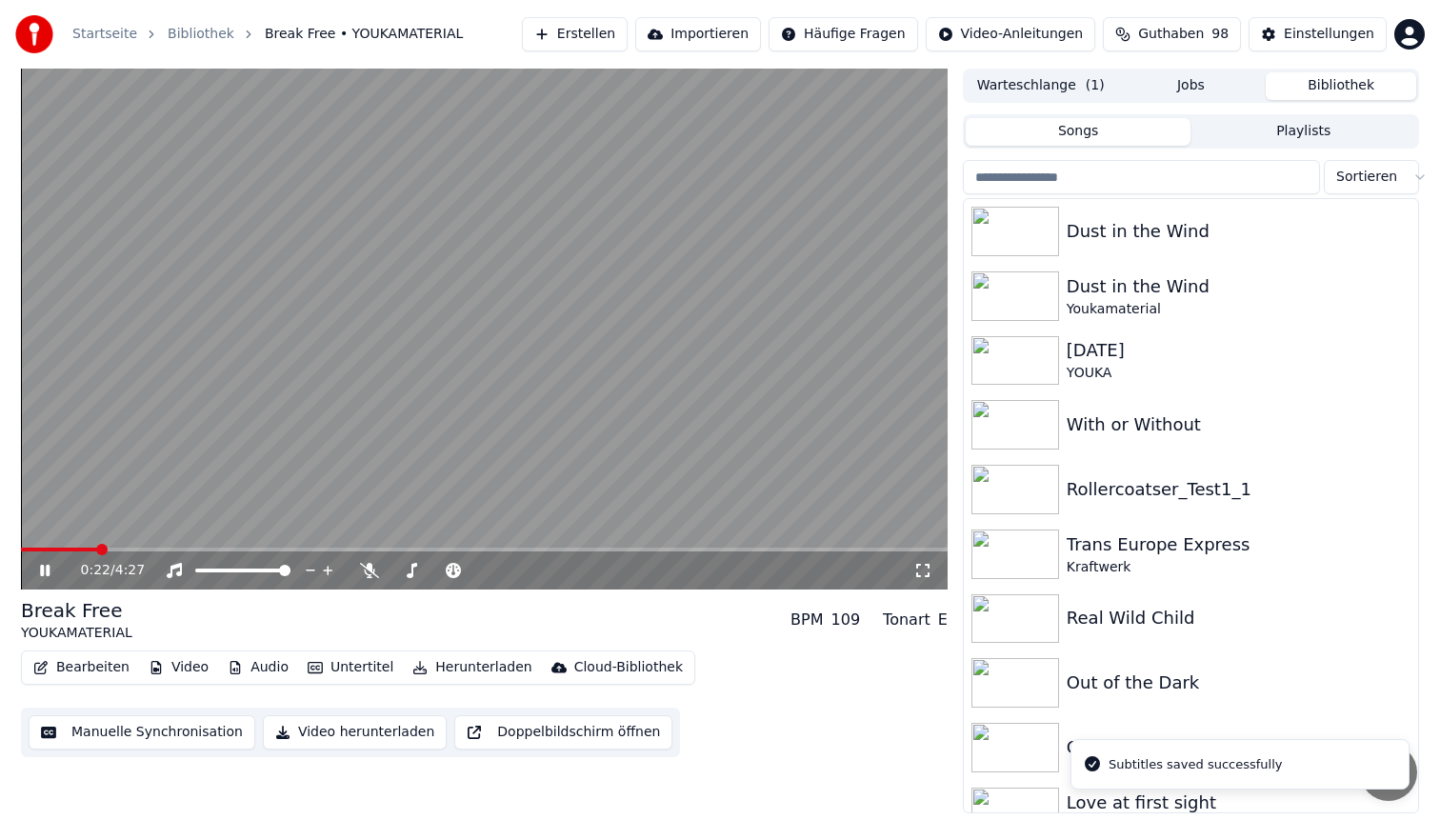
click at [96, 548] on span at bounding box center [484, 550] width 927 height 4
click at [406, 549] on span at bounding box center [484, 550] width 927 height 4
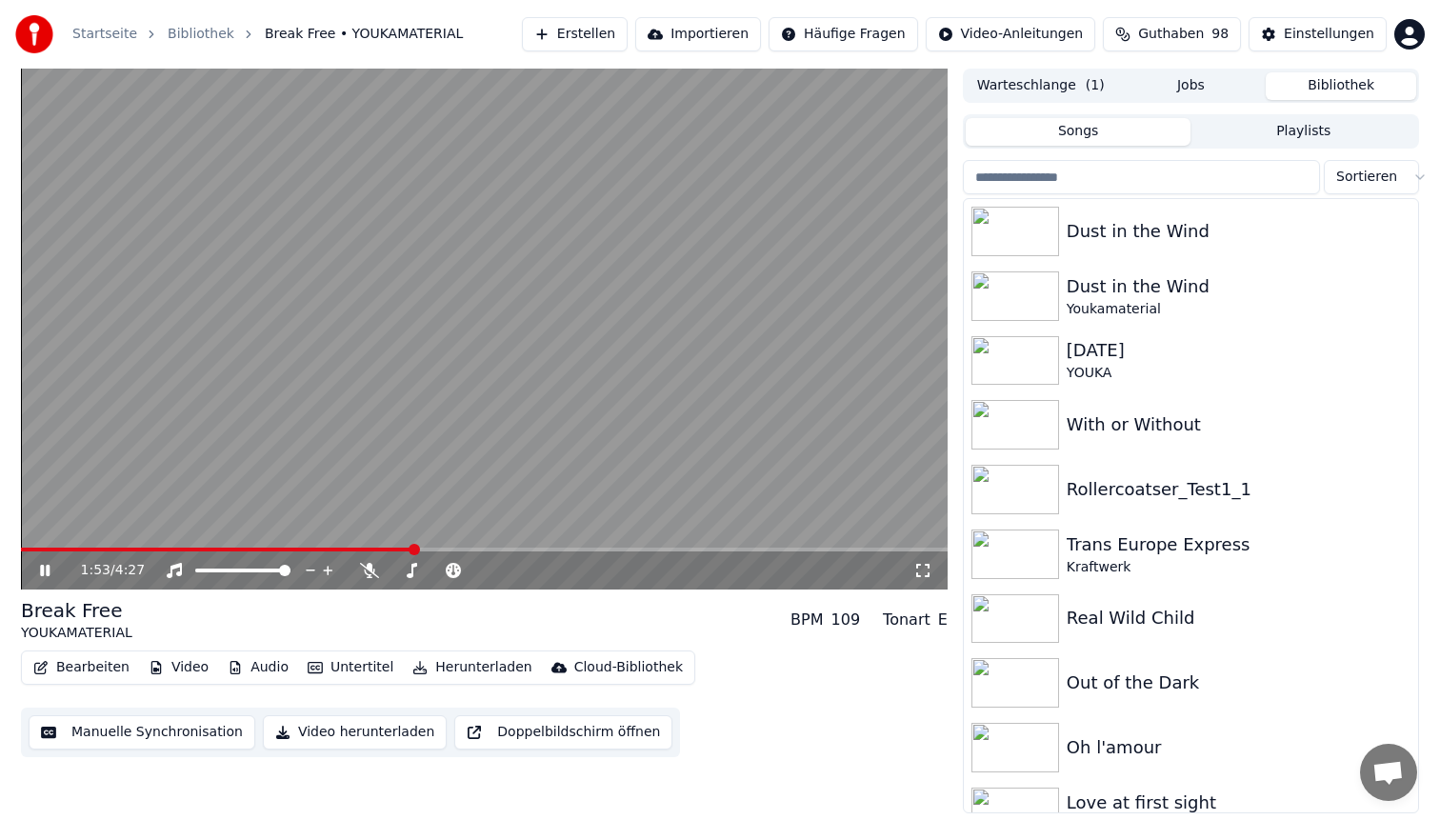
click at [535, 274] on video at bounding box center [484, 329] width 927 height 521
click at [76, 663] on button "Bearbeiten" at bounding box center [81, 667] width 111 height 27
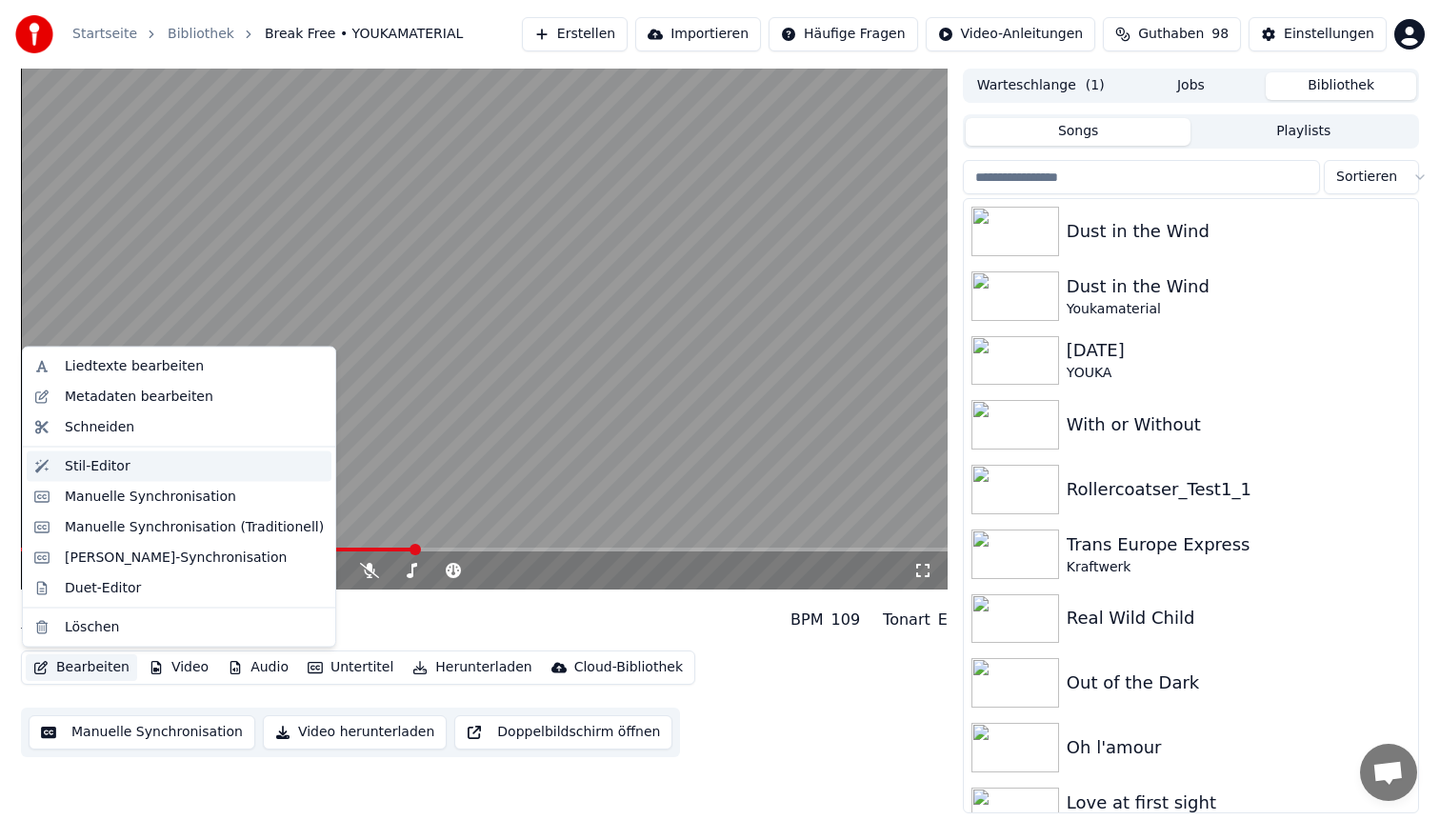
click at [133, 473] on div "Stil-Editor" at bounding box center [194, 465] width 259 height 19
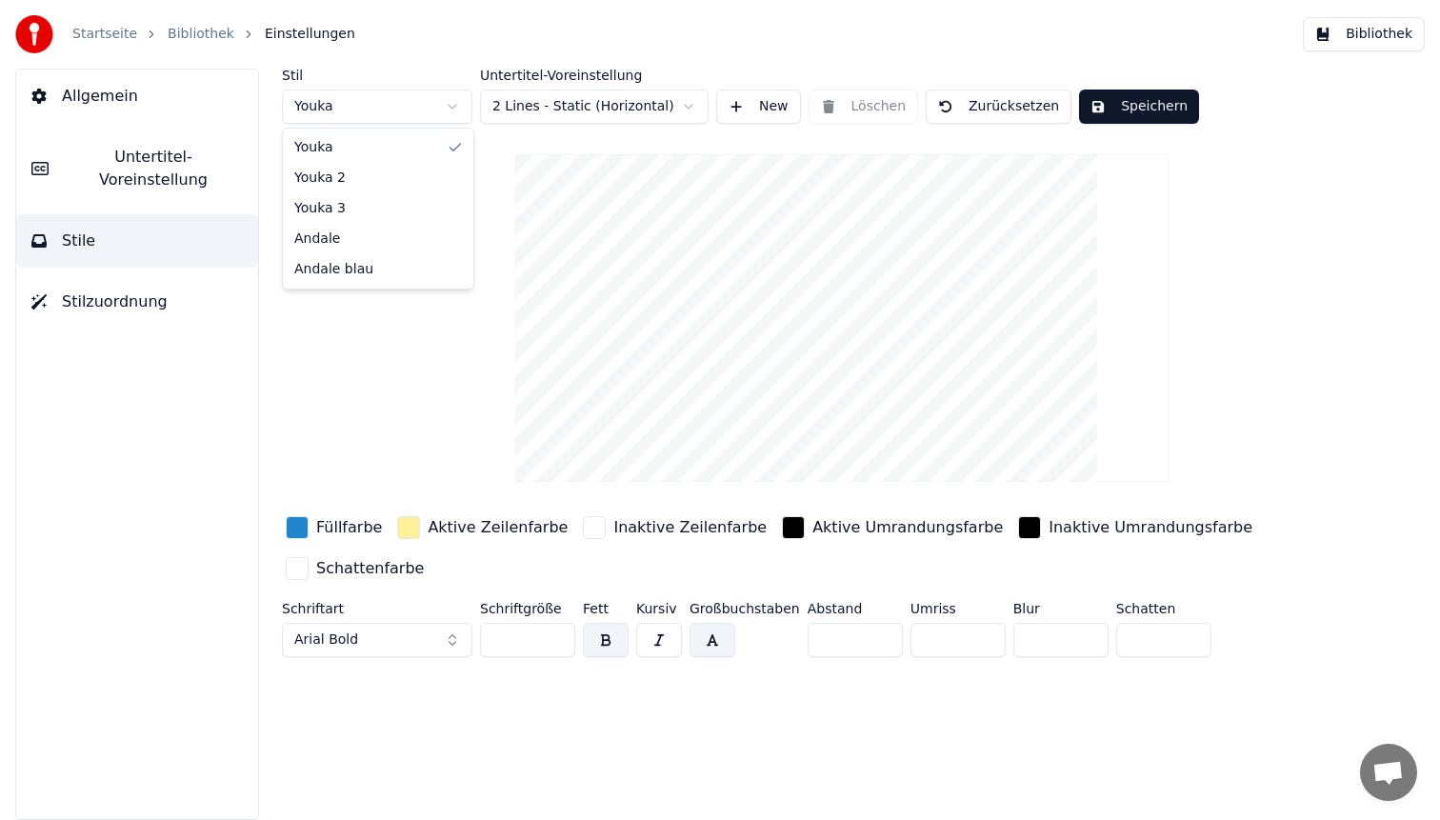
click at [329, 109] on html "Startseite Bibliothek Einstellungen Bibliothek Allgemein Untertitel-Voreinstell…" at bounding box center [720, 410] width 1440 height 820
type input "**"
type input "*"
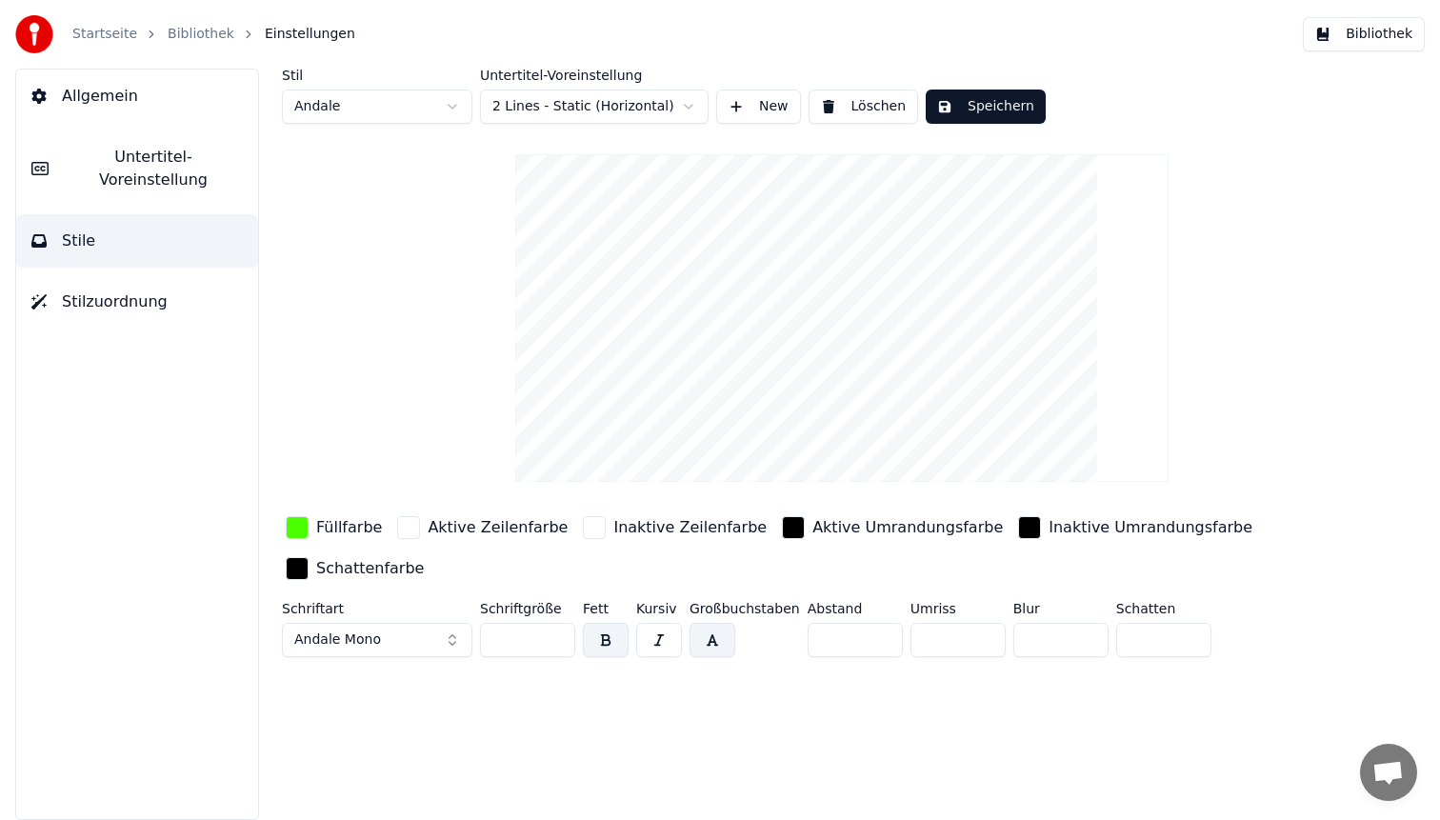
click at [507, 636] on input "**" at bounding box center [527, 640] width 95 height 34
type input "**"
click at [1000, 105] on button "Speichern" at bounding box center [986, 107] width 120 height 34
click at [1354, 29] on button "Bibliothek" at bounding box center [1364, 34] width 122 height 34
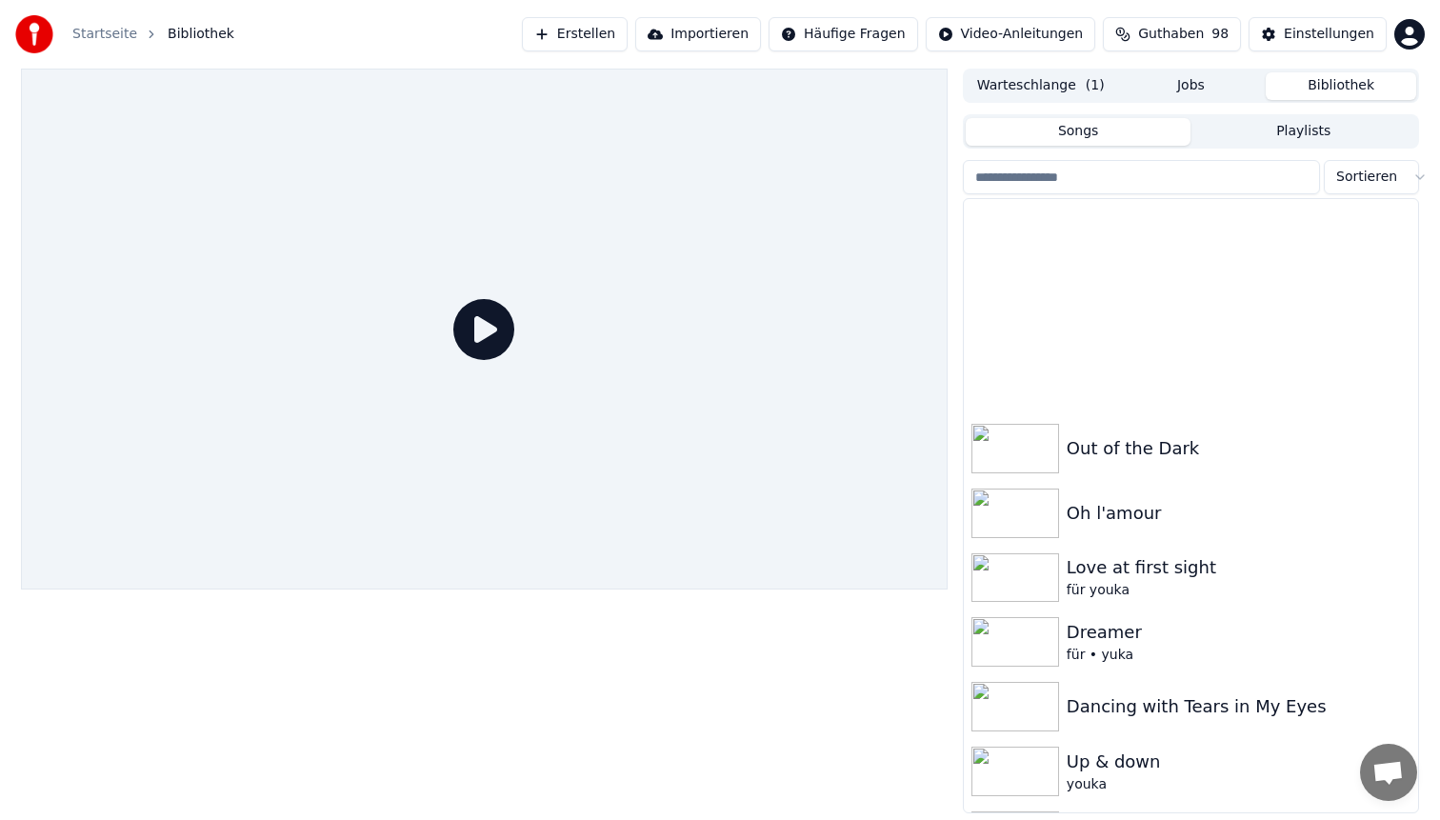
scroll to position [873, 0]
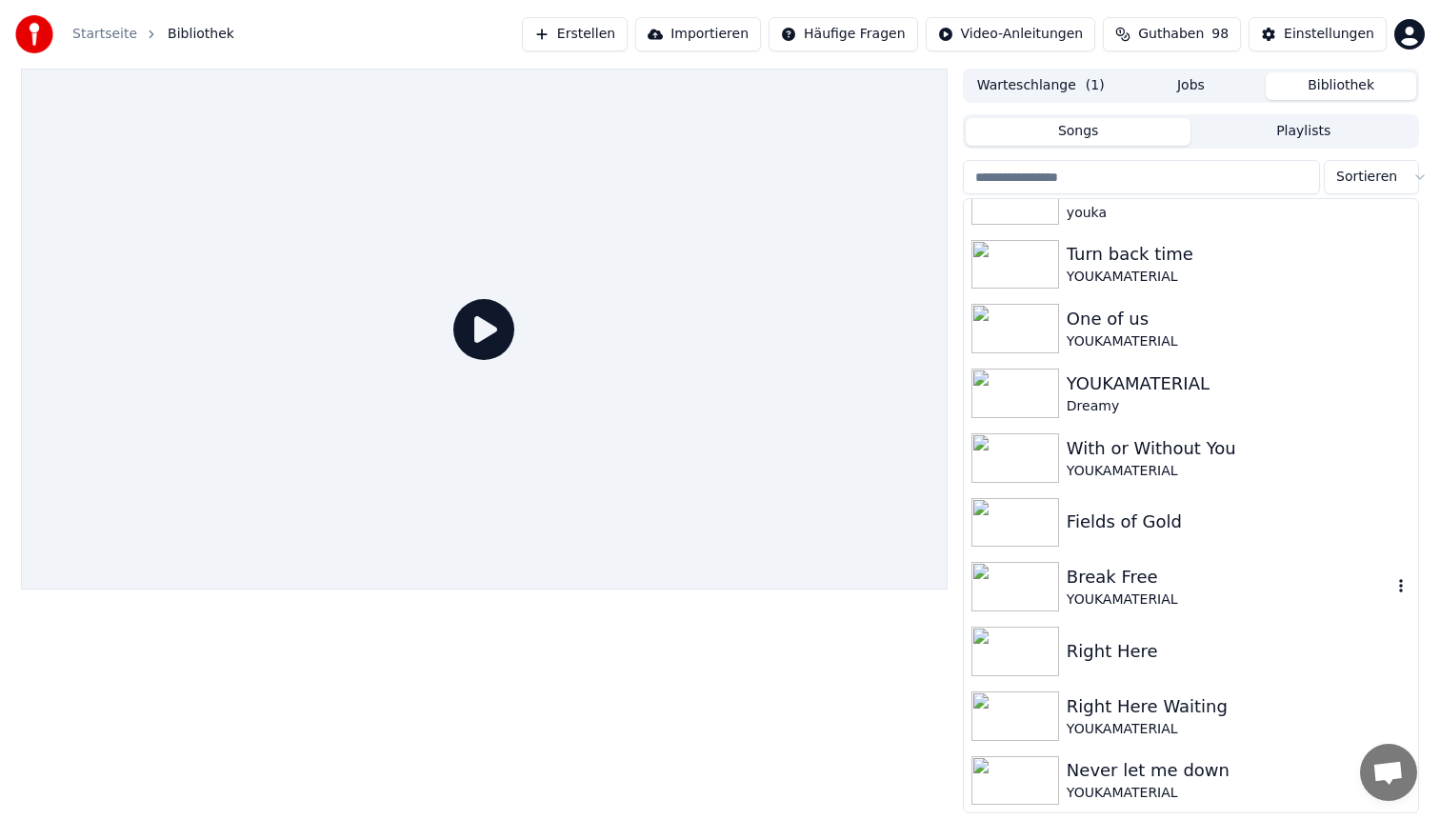
click at [1131, 589] on div "Break Free" at bounding box center [1229, 577] width 325 height 27
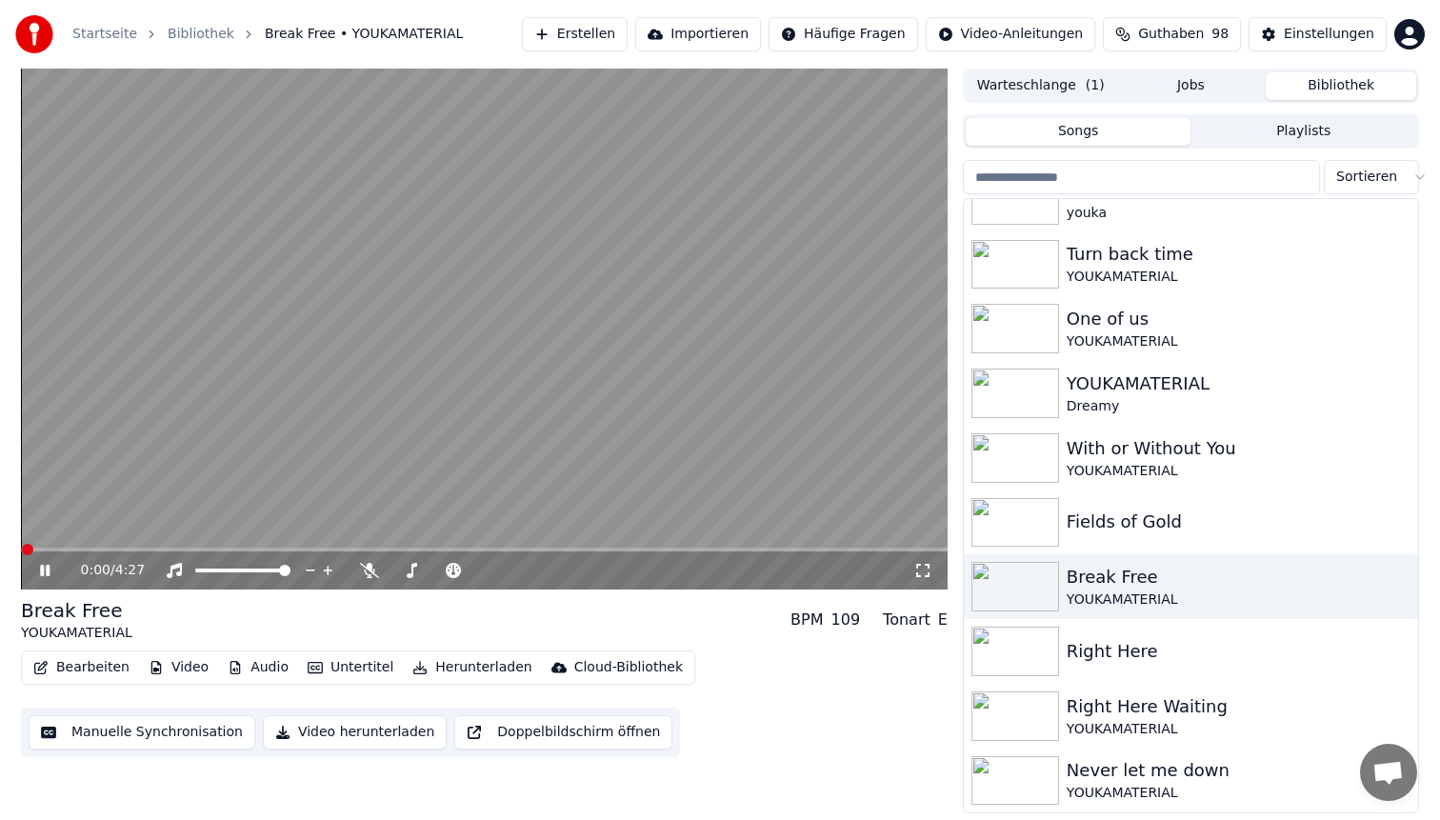
click at [84, 550] on span at bounding box center [484, 550] width 927 height 4
click at [155, 548] on span at bounding box center [484, 550] width 927 height 4
click at [490, 290] on video at bounding box center [484, 329] width 927 height 521
click at [438, 224] on video at bounding box center [484, 329] width 927 height 521
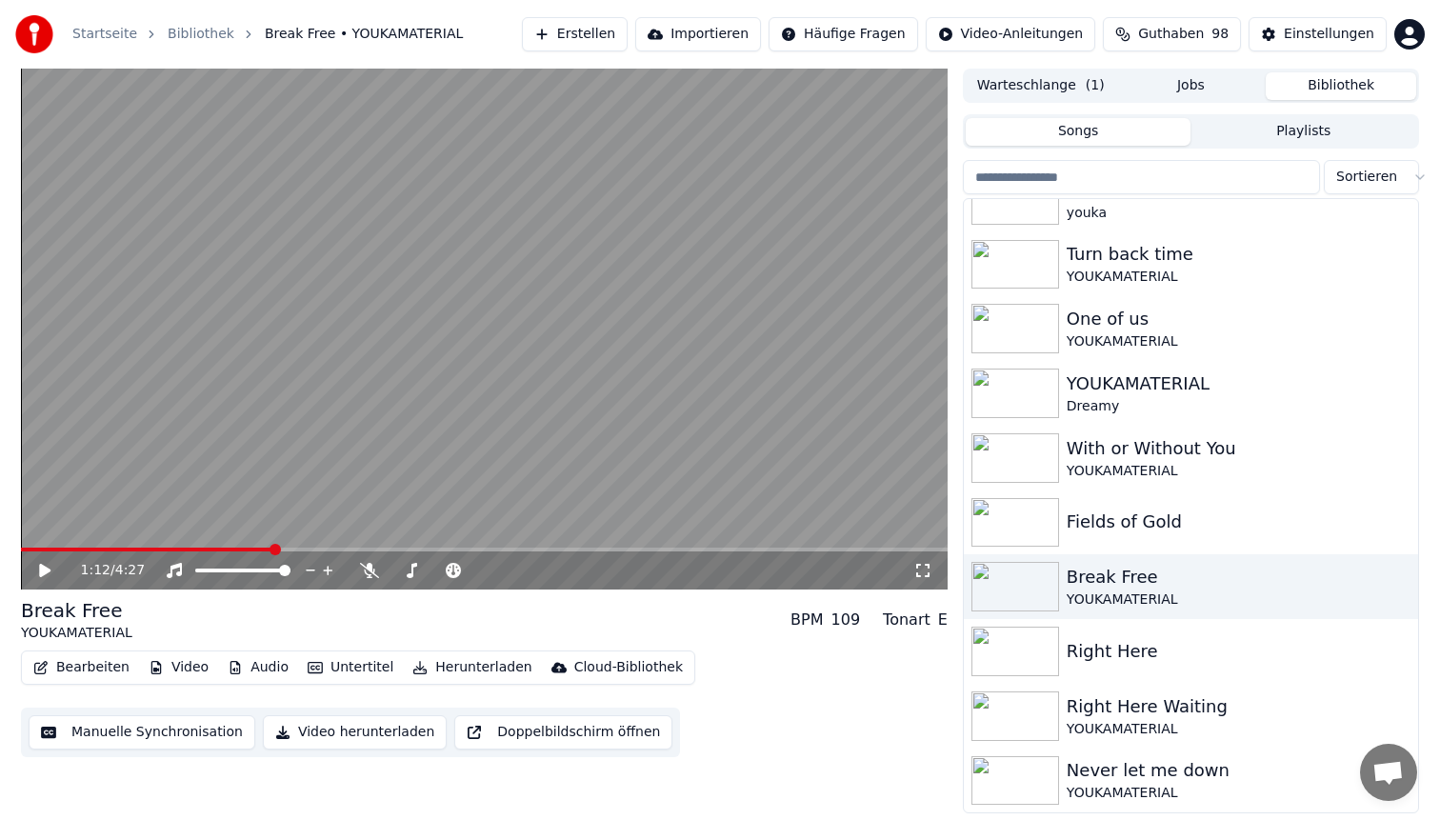
click at [91, 659] on button "Bearbeiten" at bounding box center [81, 667] width 111 height 27
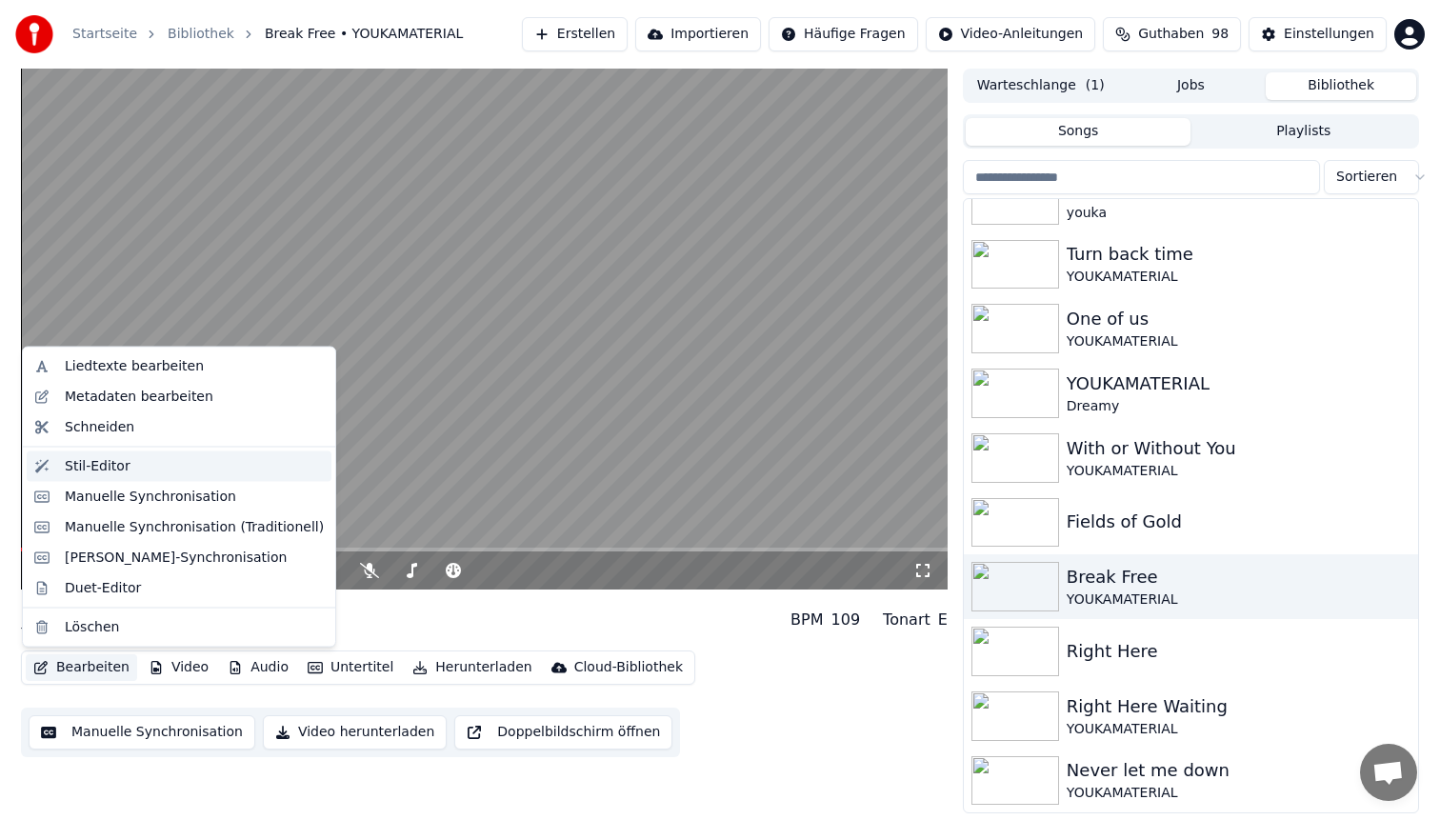
click at [152, 472] on div "Stil-Editor" at bounding box center [194, 465] width 259 height 19
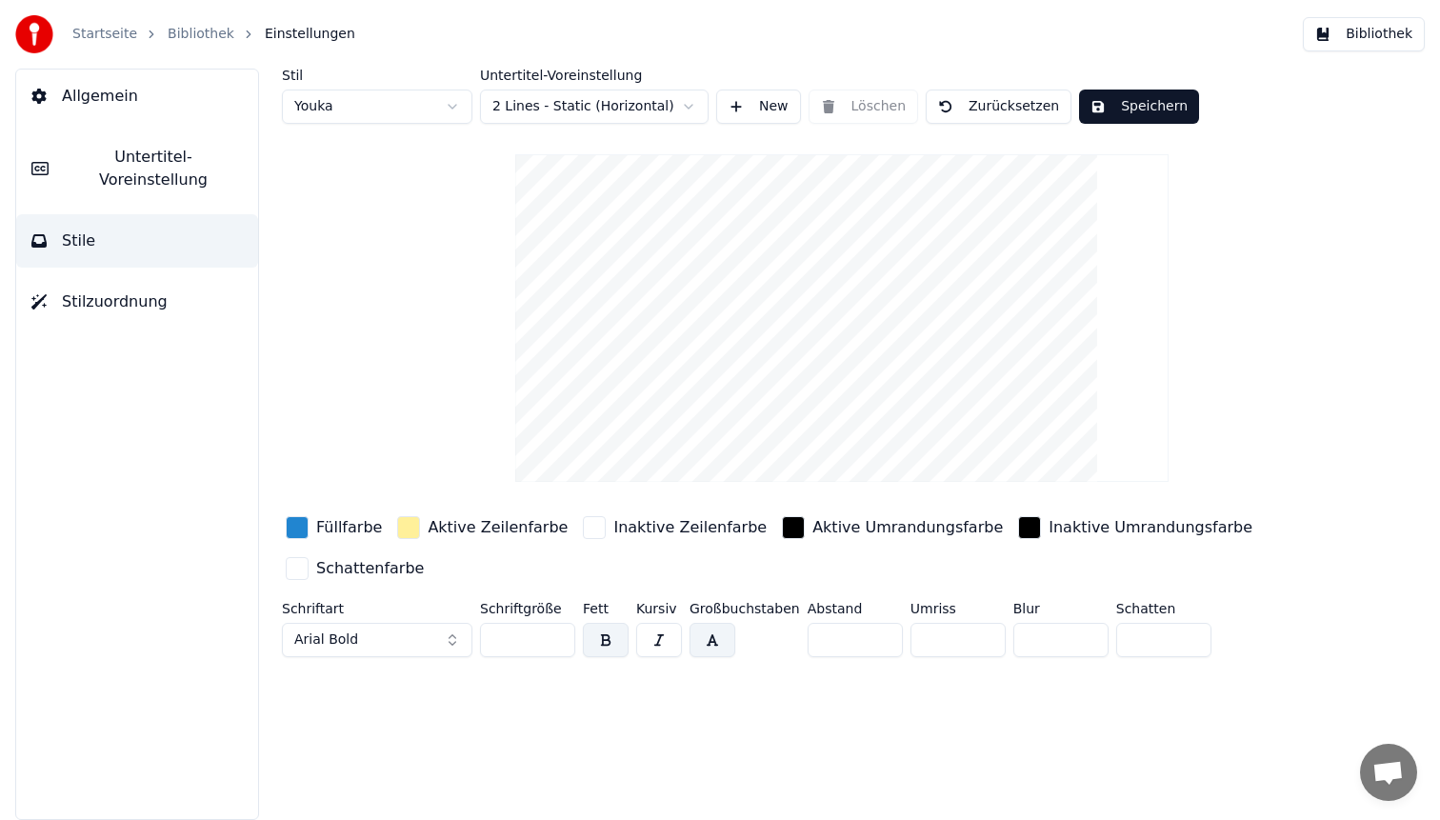
click at [399, 100] on html "Startseite Bibliothek Einstellungen Bibliothek Allgemein Untertitel-Voreinstell…" at bounding box center [720, 410] width 1440 height 820
type input "**"
type input "*"
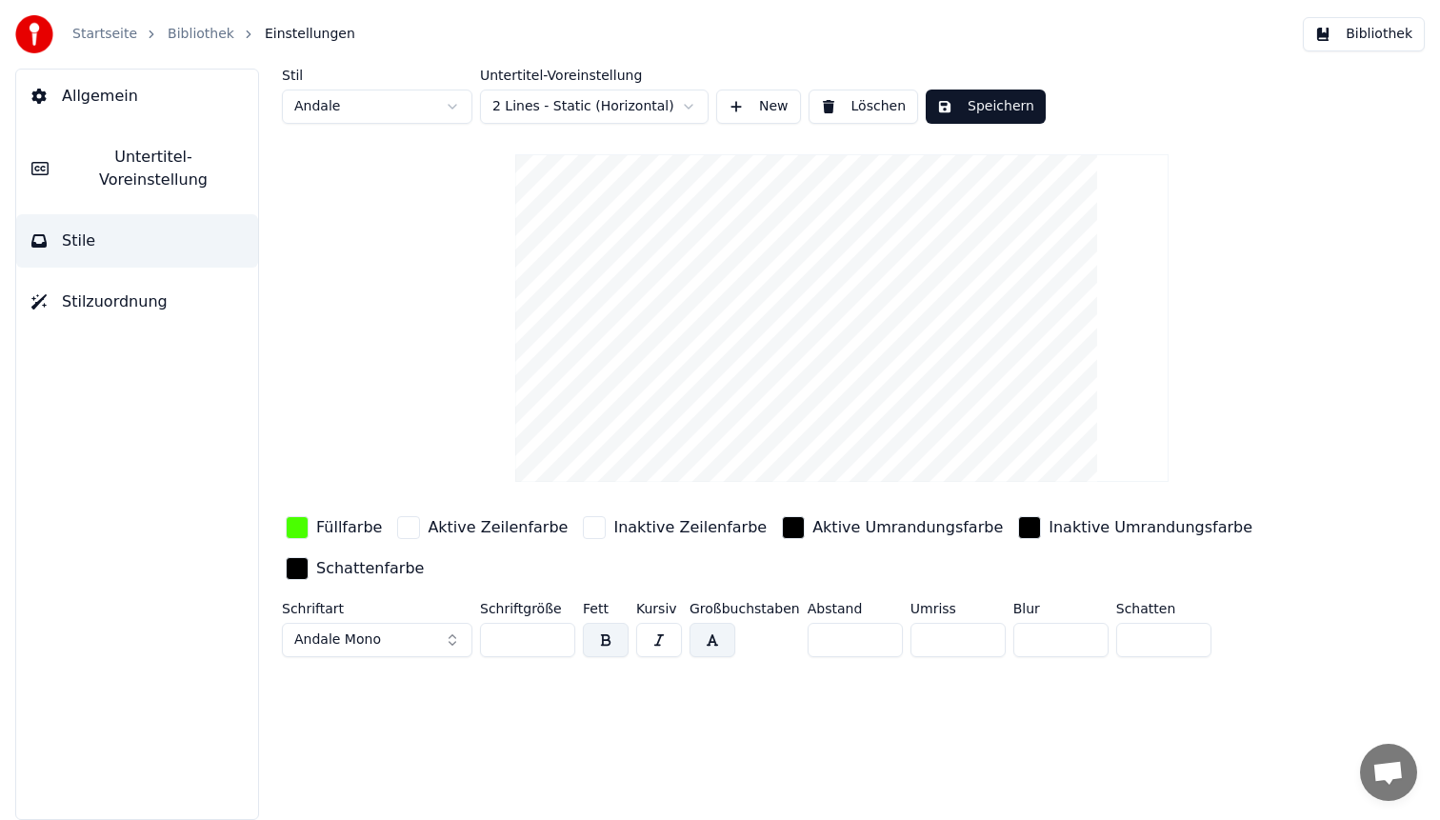
click at [1361, 26] on button "Bibliothek" at bounding box center [1364, 34] width 122 height 34
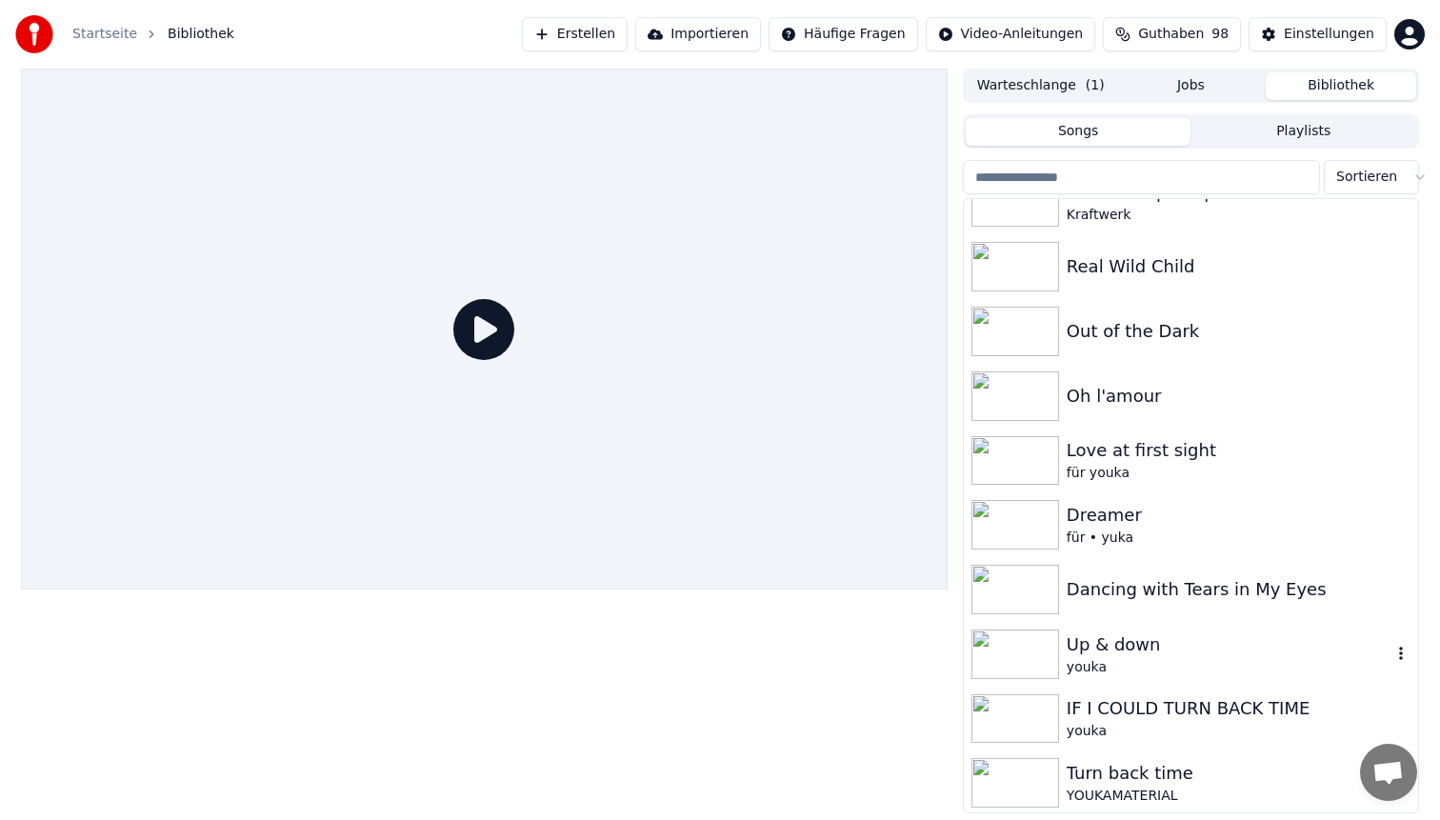
scroll to position [873, 0]
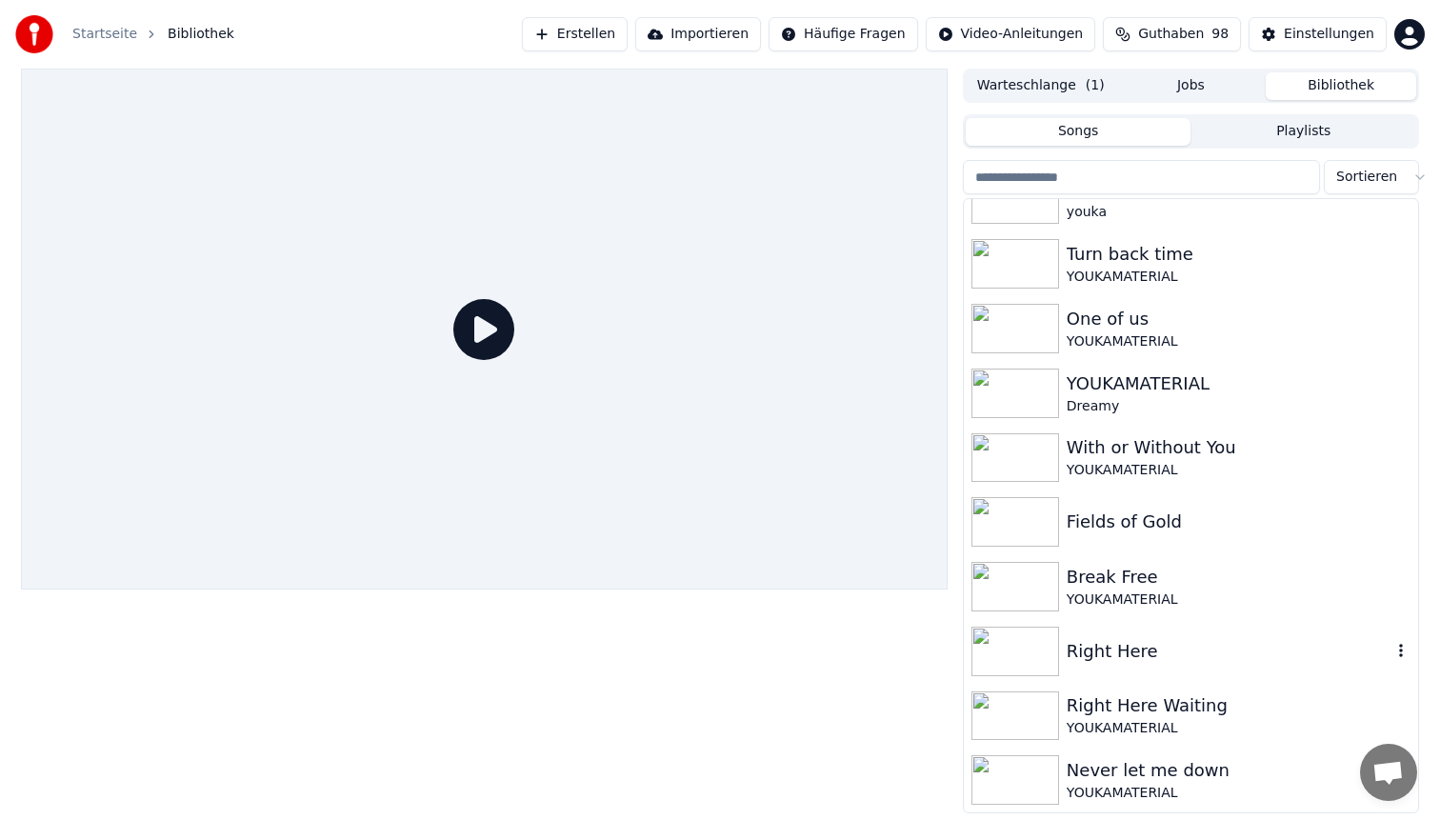
click at [1130, 591] on div "YOUKAMATERIAL" at bounding box center [1239, 600] width 344 height 19
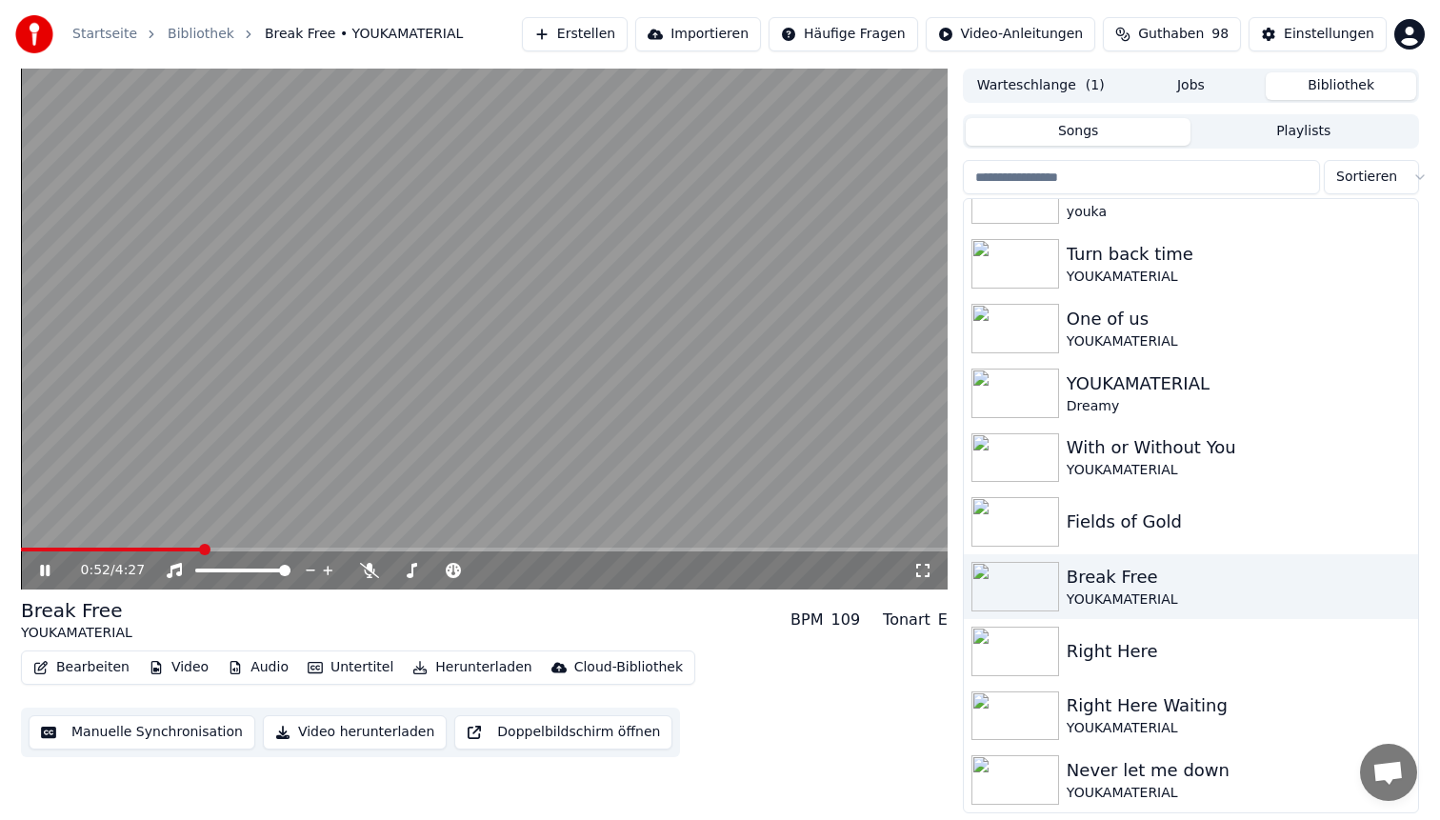
click at [201, 550] on span at bounding box center [484, 550] width 927 height 4
click at [686, 328] on video at bounding box center [484, 329] width 927 height 521
click at [471, 663] on button "Herunterladen" at bounding box center [472, 667] width 134 height 27
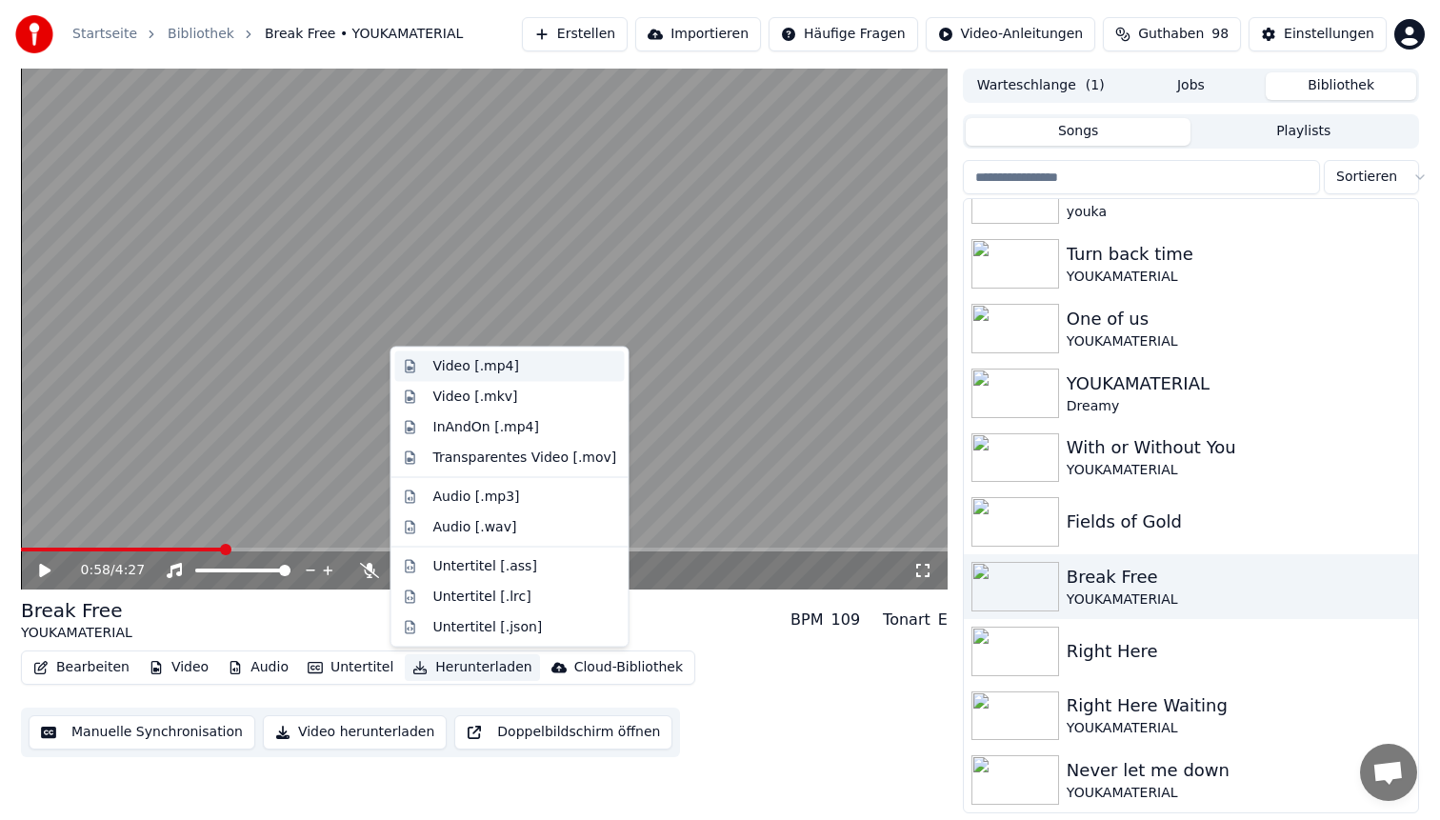
click at [538, 366] on div "Video [.mp4]" at bounding box center [525, 366] width 184 height 19
